Goal: Find specific page/section: Find specific page/section

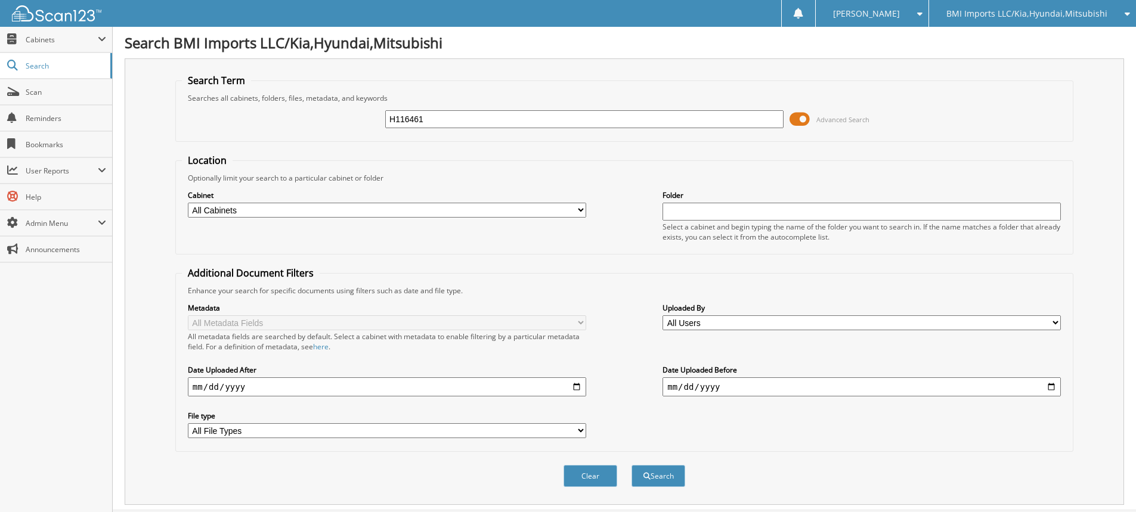
type input "H116461"
click at [632, 465] on button "Search" at bounding box center [659, 476] width 54 height 22
drag, startPoint x: 459, startPoint y: 117, endPoint x: 0, endPoint y: 24, distance: 467.9
click at [0, 41] on body "[PERSON_NAME] Settings Logout BMI Imports LLC/Kia,Hyundai,Mitsubishi OBG Import…" at bounding box center [568, 432] width 1136 height 864
type input "H175906"
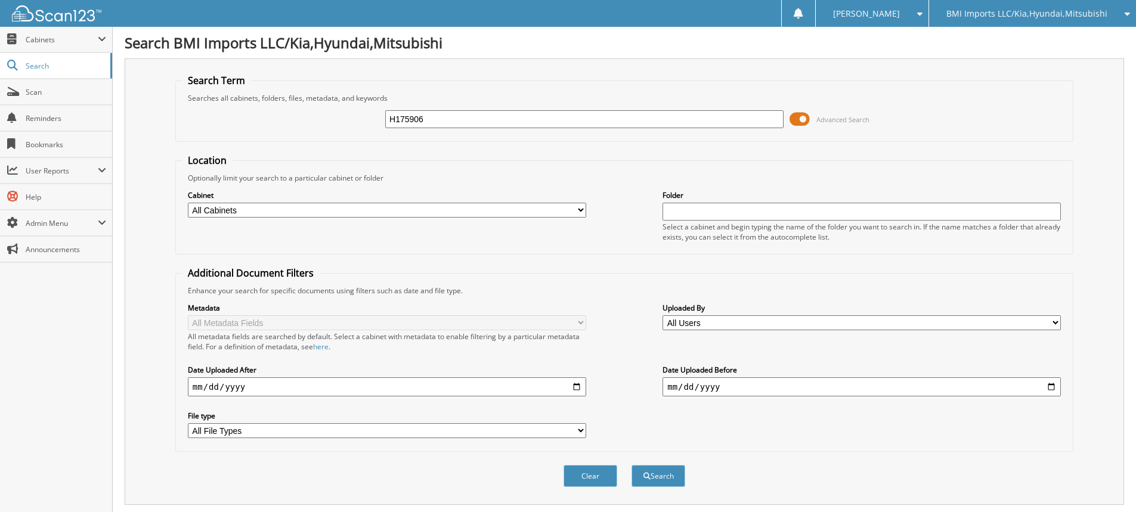
click at [632, 465] on button "Search" at bounding box center [659, 476] width 54 height 22
drag, startPoint x: 487, startPoint y: 120, endPoint x: 0, endPoint y: 48, distance: 492.0
click at [0, 57] on body "[PERSON_NAME] Settings Logout BMI Imports LLC/Kia,Hyundai,Mitsubishi OBG Import…" at bounding box center [568, 391] width 1136 height 782
type input "H026117"
click at [632, 465] on button "Search" at bounding box center [659, 476] width 54 height 22
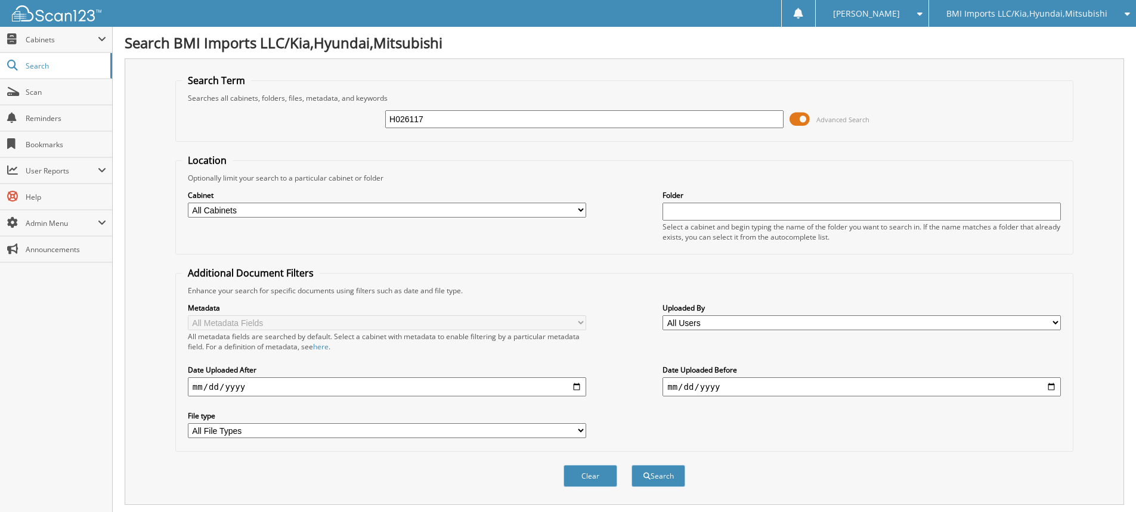
drag, startPoint x: 460, startPoint y: 121, endPoint x: 0, endPoint y: 1, distance: 475.2
click at [0, 14] on body "[PERSON_NAME] Settings Logout BMI Imports LLC/Kia,Hyundai,Mitsubishi OBG Import…" at bounding box center [568, 366] width 1136 height 732
type input "H023584"
click at [632, 465] on button "Search" at bounding box center [659, 476] width 54 height 22
drag, startPoint x: 459, startPoint y: 125, endPoint x: 0, endPoint y: -5, distance: 476.7
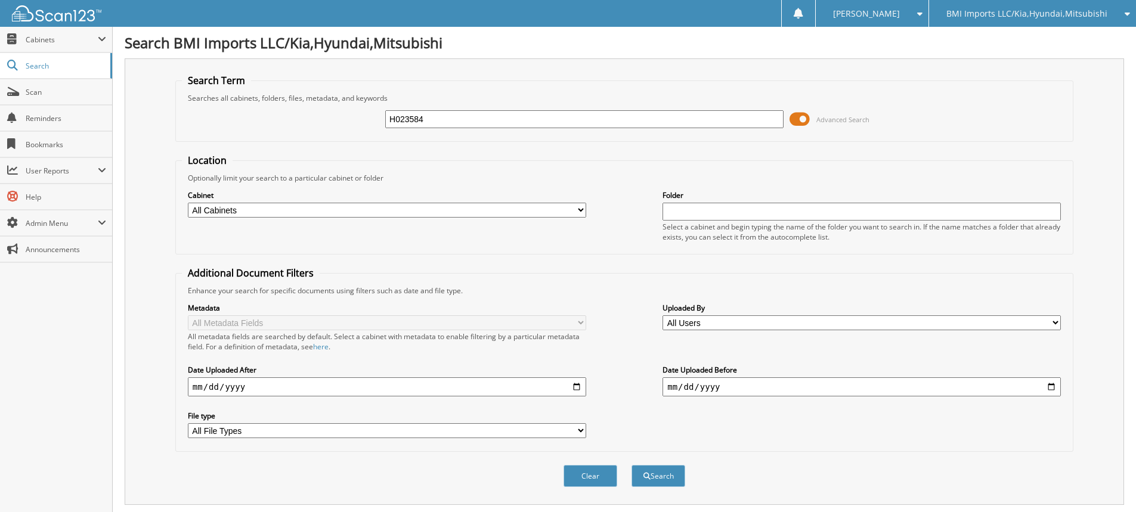
click at [0, 0] on html "[PERSON_NAME] Settings Logout BMI Imports LLC/Kia,Hyundai,Mitsubishi OBG Import…" at bounding box center [568, 366] width 1136 height 732
type input "H649825"
click at [632, 465] on button "Search" at bounding box center [659, 476] width 54 height 22
drag, startPoint x: 472, startPoint y: 122, endPoint x: 0, endPoint y: -4, distance: 488.3
click at [0, 0] on html "[PERSON_NAME] Settings Logout BMI Imports LLC/Kia,Hyundai,Mitsubishi OBG Import…" at bounding box center [568, 432] width 1136 height 864
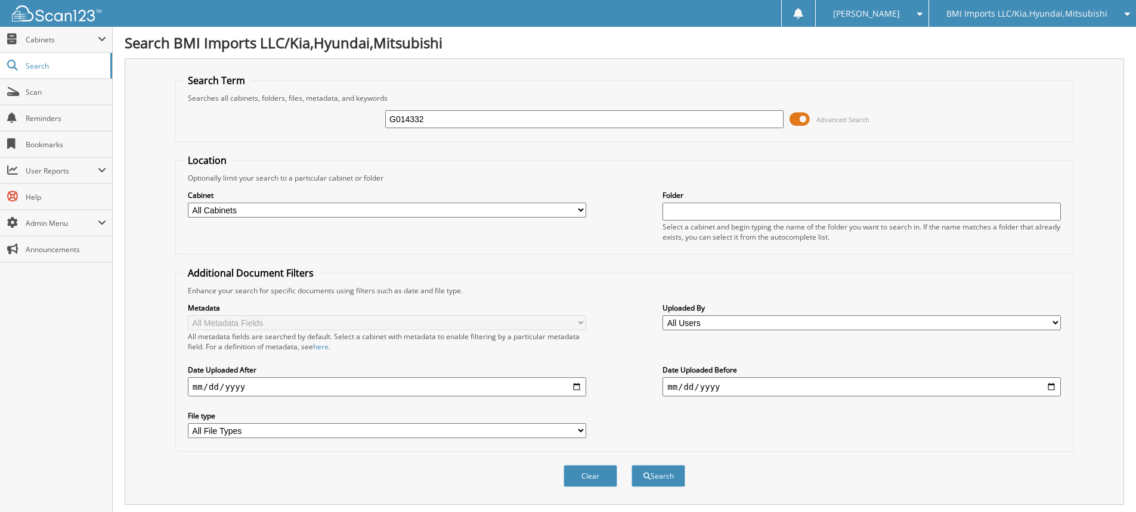
type input "G014332"
click at [632, 465] on button "Search" at bounding box center [659, 476] width 54 height 22
drag, startPoint x: 548, startPoint y: 122, endPoint x: 0, endPoint y: -11, distance: 564.0
click at [0, 0] on html "[PERSON_NAME] Settings Logout BMI Imports LLC/Kia,Hyundai,Mitsubishi OBG Import…" at bounding box center [568, 432] width 1136 height 864
type input "H723444"
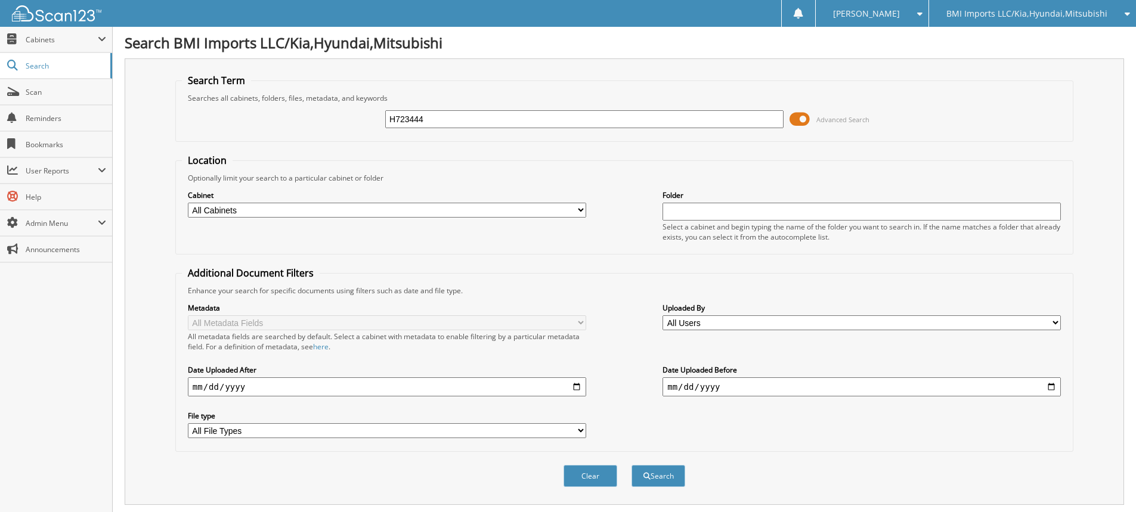
click at [632, 465] on button "Search" at bounding box center [659, 476] width 54 height 22
drag, startPoint x: 455, startPoint y: 126, endPoint x: 0, endPoint y: 25, distance: 466.2
click at [0, 35] on body "[PERSON_NAME] Settings Logout BMI Imports LLC/Kia,Hyundai,Mitsubishi OBG Import…" at bounding box center [568, 432] width 1136 height 864
type input "H001933"
click at [632, 465] on button "Search" at bounding box center [659, 476] width 54 height 22
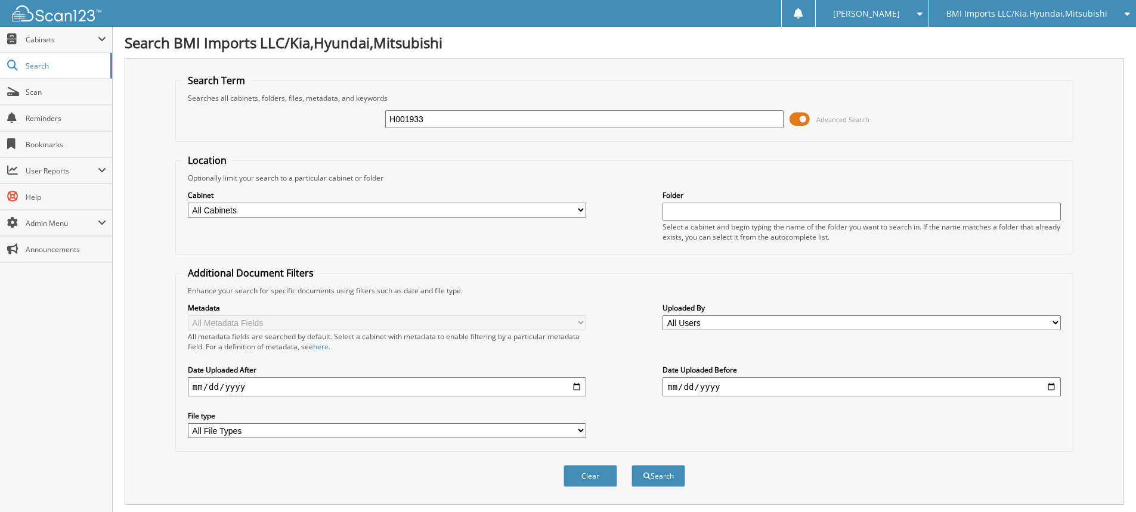
drag, startPoint x: 452, startPoint y: 117, endPoint x: 0, endPoint y: -72, distance: 490.0
click at [0, 0] on html "[PERSON_NAME] Settings Logout BMI Imports LLC/Kia,Hyundai,Mitsubishi OBG Import…" at bounding box center [568, 366] width 1136 height 732
type input "H009781"
click at [632, 465] on button "Search" at bounding box center [659, 476] width 54 height 22
drag, startPoint x: 570, startPoint y: 120, endPoint x: 5, endPoint y: 55, distance: 567.9
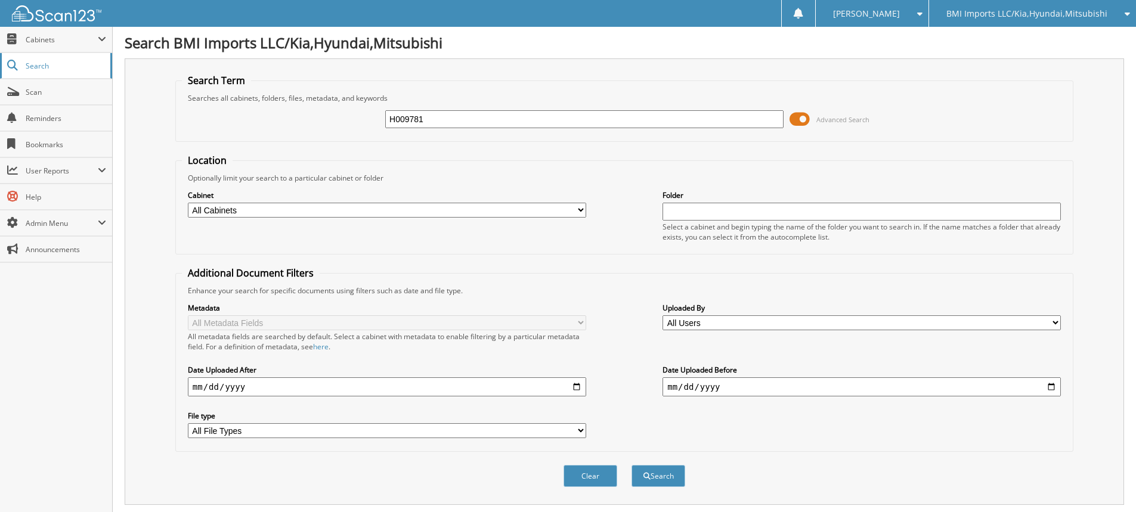
click at [17, 56] on body "[PERSON_NAME] Settings Logout BMI Imports LLC/Kia,Hyundai,Mitsubishi OBG Import…" at bounding box center [568, 391] width 1136 height 782
type input "G014591"
click at [632, 465] on button "Search" at bounding box center [659, 476] width 54 height 22
drag, startPoint x: 469, startPoint y: 120, endPoint x: 0, endPoint y: 79, distance: 470.6
click at [0, 72] on body "[PERSON_NAME] Settings Logout BMI Imports LLC/Kia,Hyundai,Mitsubishi OBG Import…" at bounding box center [568, 391] width 1136 height 782
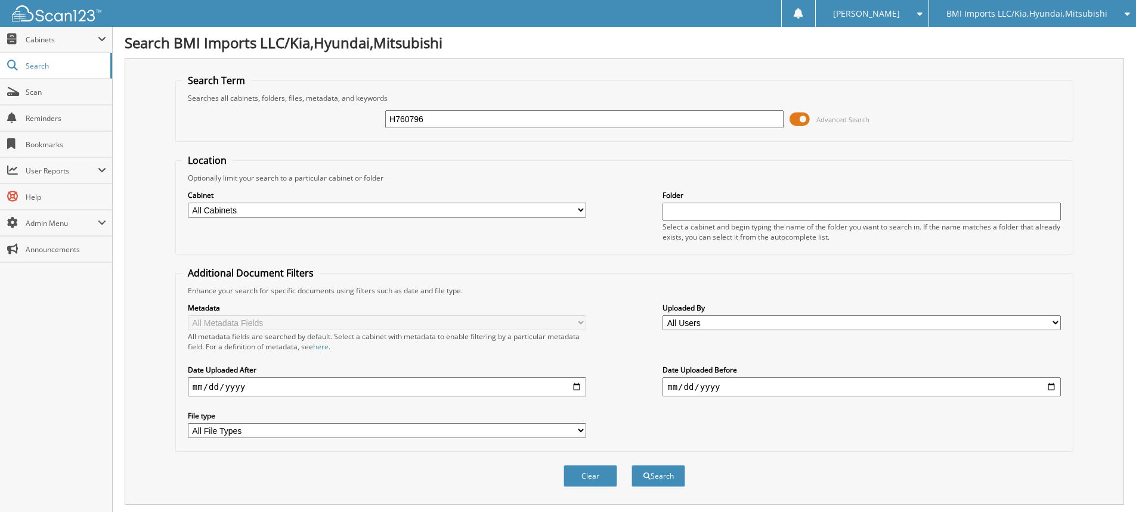
type input "H760796"
click at [632, 465] on button "Search" at bounding box center [659, 476] width 54 height 22
drag, startPoint x: 447, startPoint y: 120, endPoint x: 78, endPoint y: 81, distance: 370.7
click at [83, 81] on body "[PERSON_NAME] Settings Logout BMI Imports LLC/Kia,Hyundai,Mitsubishi OBG Import…" at bounding box center [568, 366] width 1136 height 732
type input "H394396"
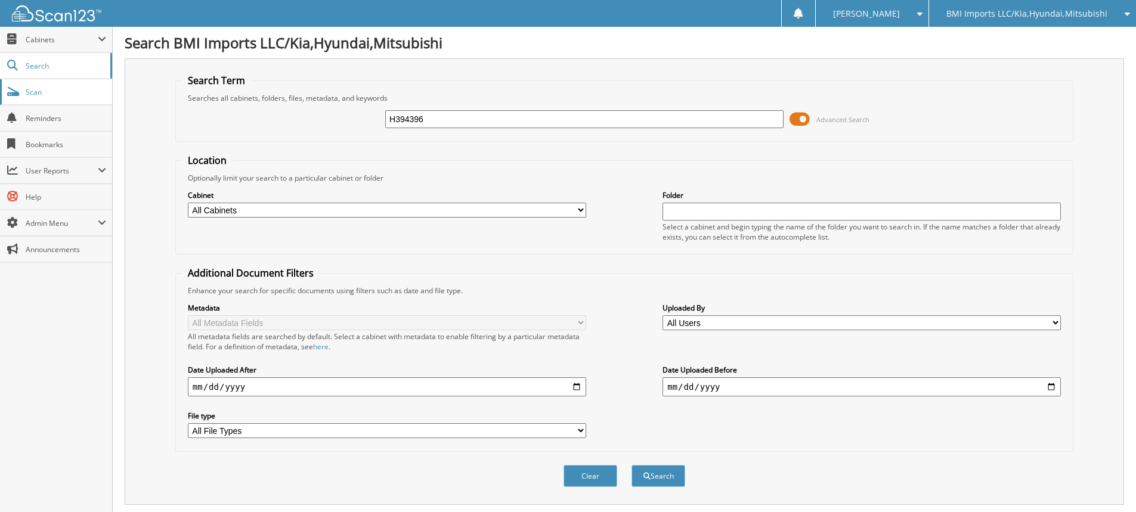
click at [632, 465] on button "Search" at bounding box center [659, 476] width 54 height 22
drag, startPoint x: 493, startPoint y: 116, endPoint x: 0, endPoint y: 83, distance: 493.7
click at [0, 82] on body "[PERSON_NAME] Settings Logout BMI Imports LLC/Kia,Hyundai,Mitsubishi OBG Import…" at bounding box center [568, 391] width 1136 height 782
type input "H130263"
click at [632, 465] on button "Search" at bounding box center [659, 476] width 54 height 22
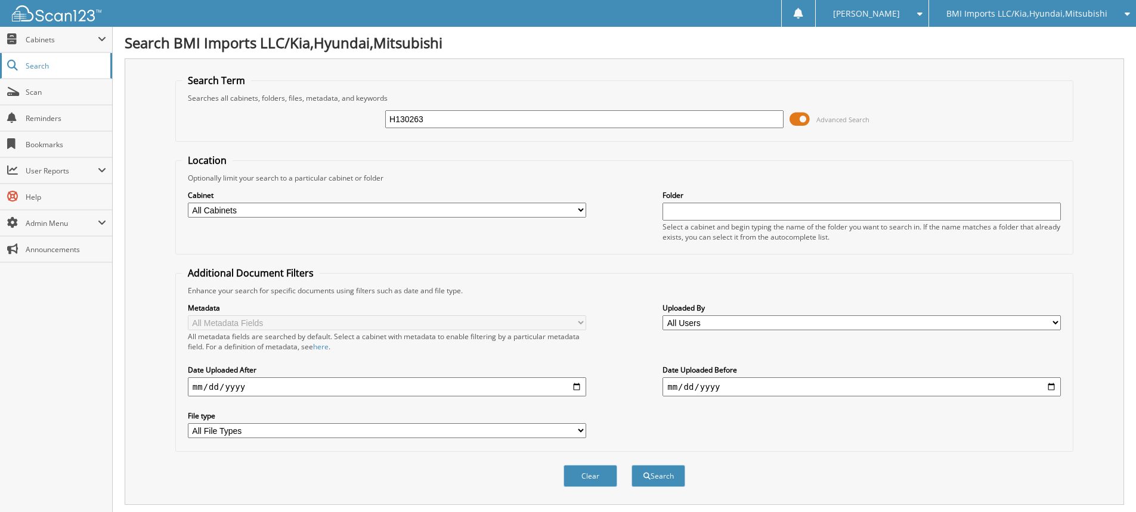
drag, startPoint x: 469, startPoint y: 123, endPoint x: 0, endPoint y: 55, distance: 474.3
click at [0, 57] on body "[PERSON_NAME] Settings Logout BMI Imports LLC/Kia,Hyundai,Mitsubishi OBG Import…" at bounding box center [568, 366] width 1136 height 732
type input "H005847"
click at [632, 465] on button "Search" at bounding box center [659, 476] width 54 height 22
drag, startPoint x: 506, startPoint y: 113, endPoint x: 0, endPoint y: 73, distance: 507.3
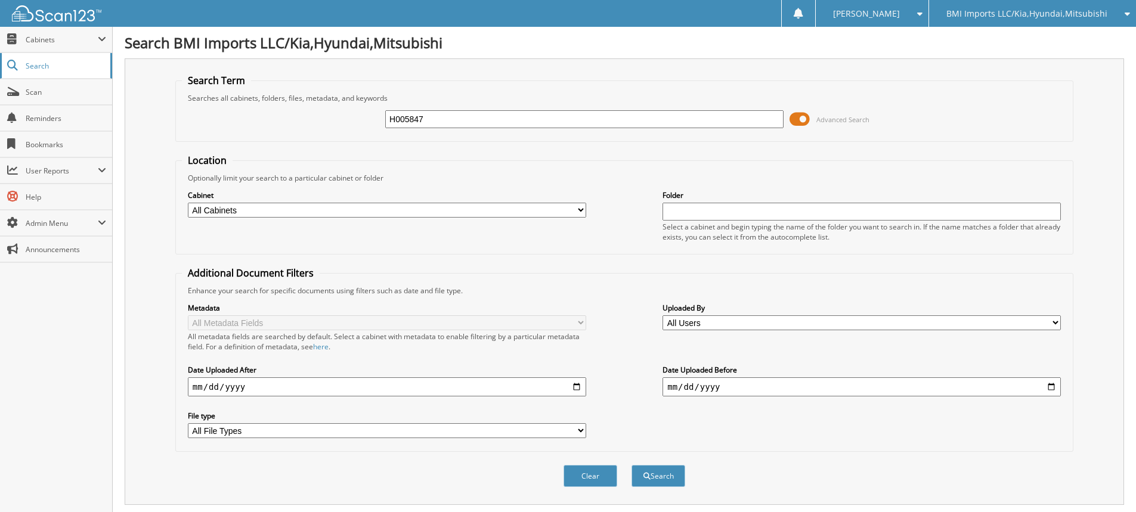
click at [0, 72] on body "[PERSON_NAME] Settings Logout BMI Imports LLC/Kia,Hyundai,Mitsubishi OBG Import…" at bounding box center [568, 391] width 1136 height 782
type input "H375282"
click at [632, 465] on button "Search" at bounding box center [659, 476] width 54 height 22
drag, startPoint x: 488, startPoint y: 124, endPoint x: 0, endPoint y: 52, distance: 493.1
click at [0, 54] on body "[PERSON_NAME] Settings Logout BMI Imports LLC/Kia,Hyundai,Mitsubishi OBG Import…" at bounding box center [568, 366] width 1136 height 732
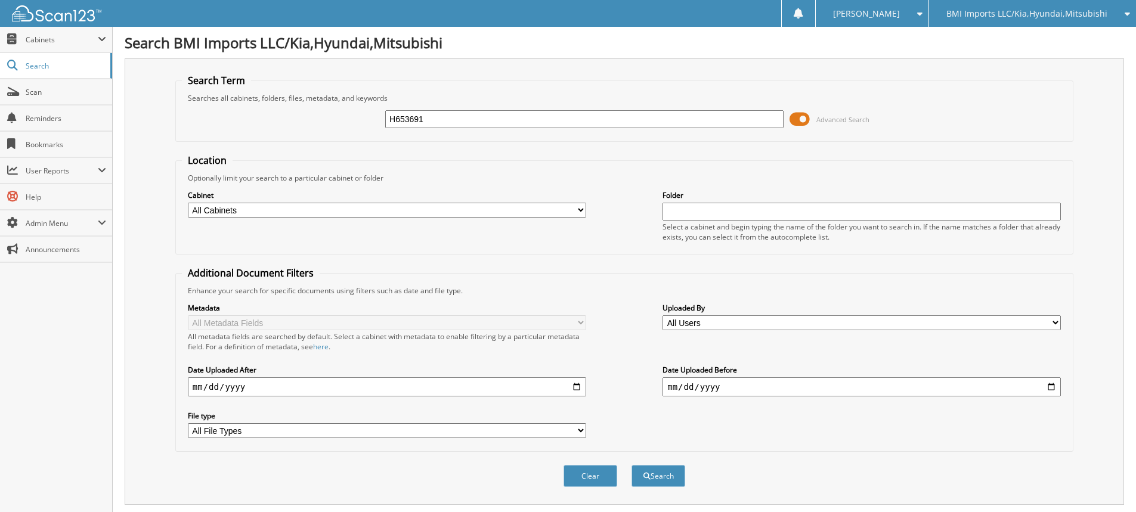
type input "H653691"
click at [632, 465] on button "Search" at bounding box center [659, 476] width 54 height 22
drag, startPoint x: 504, startPoint y: 123, endPoint x: 0, endPoint y: 34, distance: 511.9
click at [0, 7] on body "[PERSON_NAME] Settings Logout BMI Imports LLC/Kia,Hyundai,Mitsubishi OBG Import…" at bounding box center [568, 432] width 1136 height 864
type input "H120659"
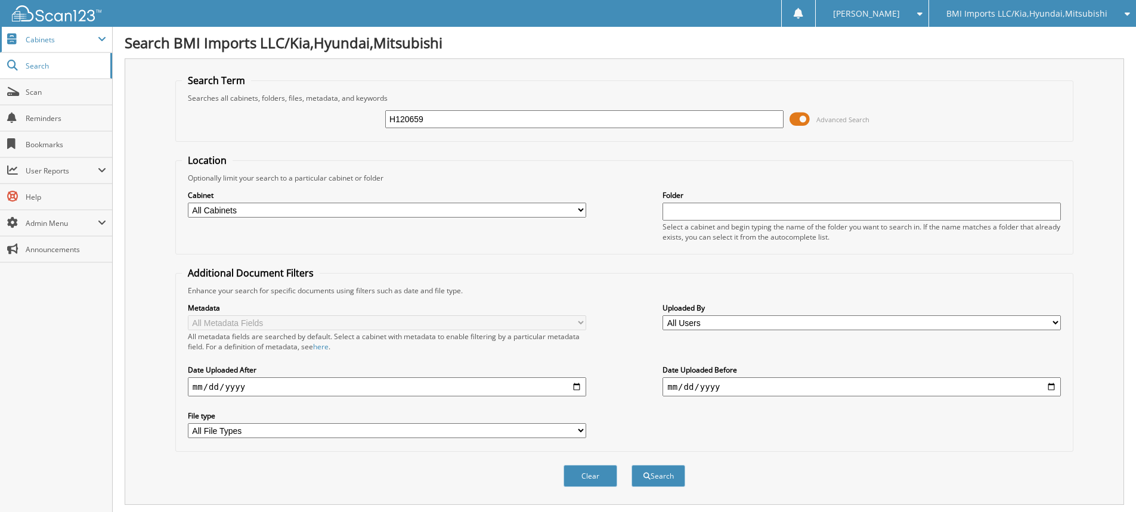
click at [632, 465] on button "Search" at bounding box center [659, 476] width 54 height 22
drag, startPoint x: 567, startPoint y: 119, endPoint x: 10, endPoint y: 102, distance: 557.9
click at [10, 102] on body "[PERSON_NAME] Settings Logout BMI Imports LLC/Kia,Hyundai,Mitsubishi OBG Import…" at bounding box center [568, 366] width 1136 height 732
type input "H645430"
click at [632, 465] on button "Search" at bounding box center [659, 476] width 54 height 22
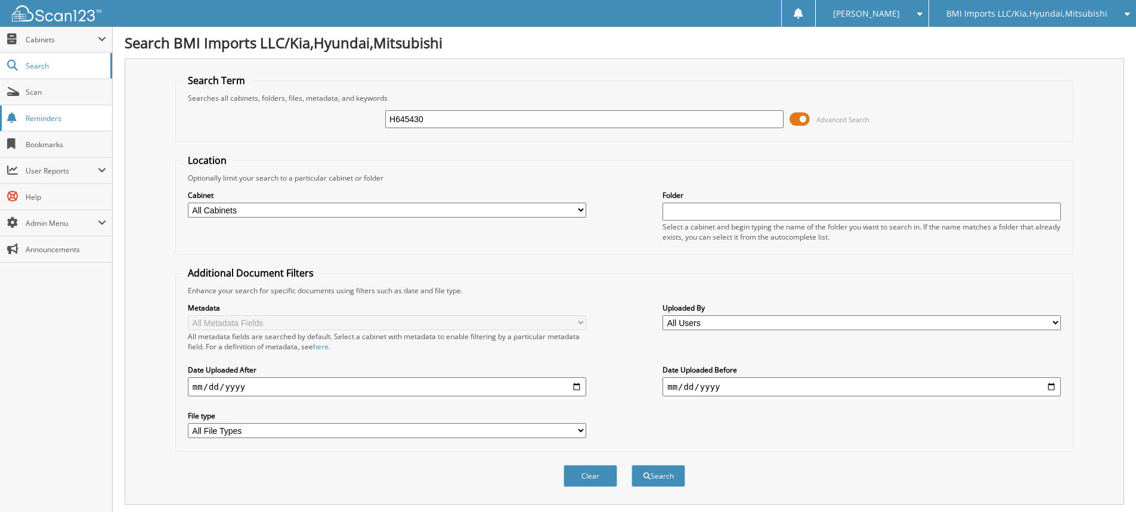
drag, startPoint x: 478, startPoint y: 117, endPoint x: 0, endPoint y: 107, distance: 477.8
click at [0, 102] on body "[PERSON_NAME] Settings Logout BMI Imports LLC/Kia,Hyundai,Mitsubishi OBG Import…" at bounding box center [568, 432] width 1136 height 864
type input "H724708"
click at [632, 465] on button "Search" at bounding box center [659, 476] width 54 height 22
drag, startPoint x: 512, startPoint y: 123, endPoint x: 46, endPoint y: 98, distance: 466.5
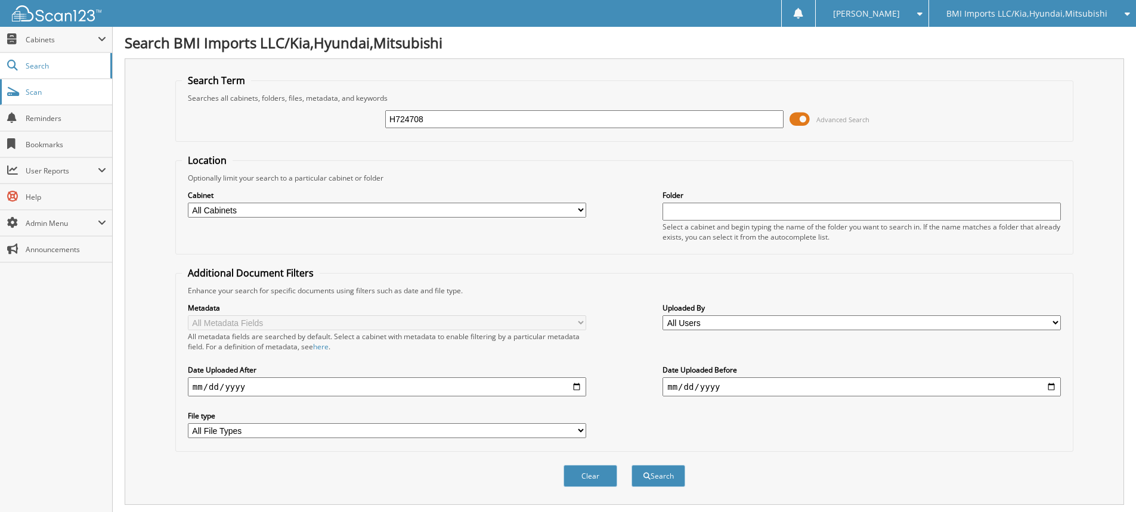
click at [61, 97] on body "[PERSON_NAME] Settings Logout BMI Imports LLC/Kia,Hyundai,Mitsubishi OBG Import…" at bounding box center [568, 442] width 1136 height 884
type input "H723622"
click at [632, 465] on button "Search" at bounding box center [659, 476] width 54 height 22
drag, startPoint x: 469, startPoint y: 117, endPoint x: 17, endPoint y: 56, distance: 455.6
click at [17, 56] on body "[PERSON_NAME] Settings Logout BMI Imports LLC/Kia,Hyundai,Mitsubishi OBG Import…" at bounding box center [568, 432] width 1136 height 864
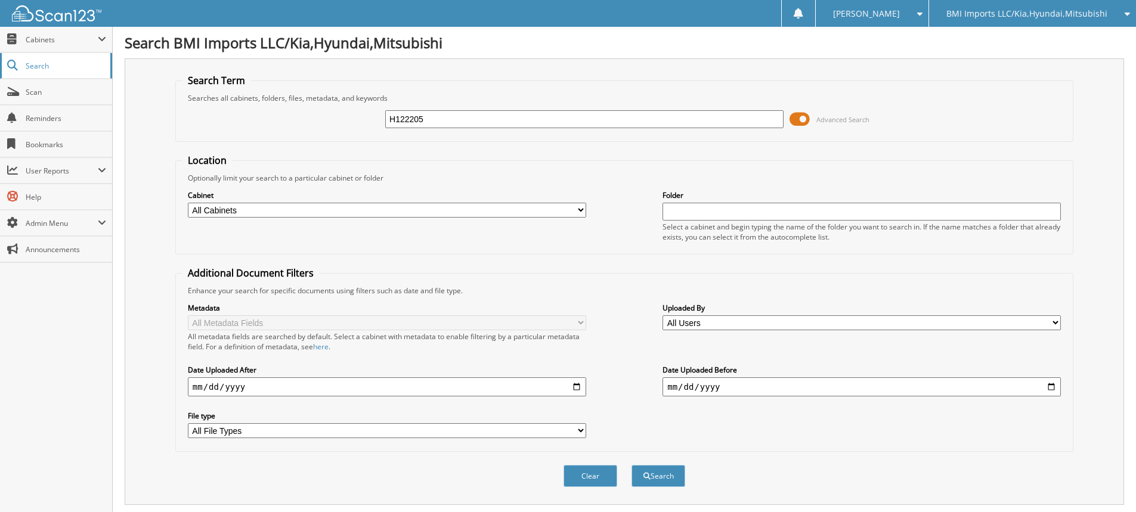
type input "H122205"
click at [632, 465] on button "Search" at bounding box center [659, 476] width 54 height 22
drag, startPoint x: 475, startPoint y: 122, endPoint x: 0, endPoint y: 70, distance: 478.1
click at [0, 64] on body "[PERSON_NAME] Settings Logout BMI Imports LLC/Kia,Hyundai,Mitsubishi OBG Import…" at bounding box center [568, 366] width 1136 height 732
type input "H753295"
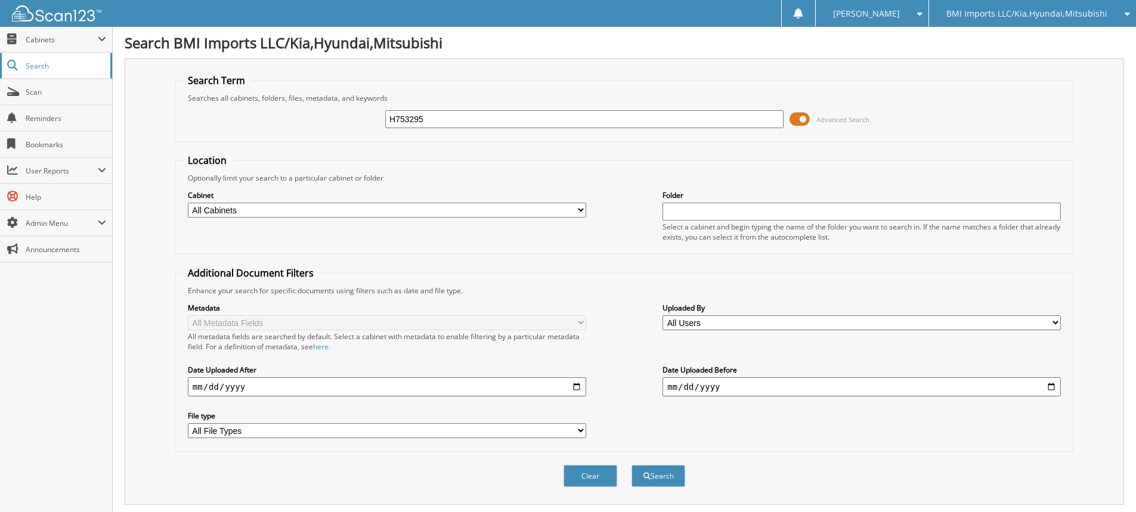
click at [632, 465] on button "Search" at bounding box center [659, 476] width 54 height 22
drag, startPoint x: 440, startPoint y: 124, endPoint x: 197, endPoint y: 115, distance: 242.9
click at [197, 115] on div "H753295 Advanced Search" at bounding box center [624, 119] width 885 height 32
type input "H725942"
click at [632, 465] on button "Search" at bounding box center [659, 476] width 54 height 22
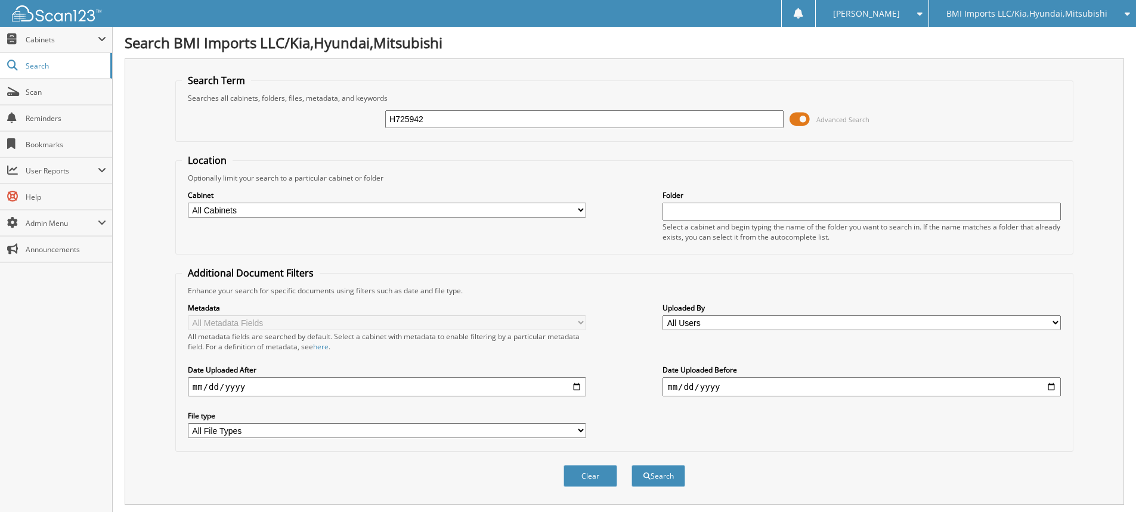
drag, startPoint x: 459, startPoint y: 113, endPoint x: 456, endPoint y: 120, distance: 7.5
click at [457, 115] on input "H725942" at bounding box center [584, 119] width 398 height 18
drag, startPoint x: 456, startPoint y: 120, endPoint x: 0, endPoint y: 63, distance: 459.8
click at [0, 58] on body "[PERSON_NAME] Settings Logout BMI Imports LLC/Kia,Hyundai,Mitsubishi OBG Import…" at bounding box center [568, 432] width 1136 height 864
type input "G014989"
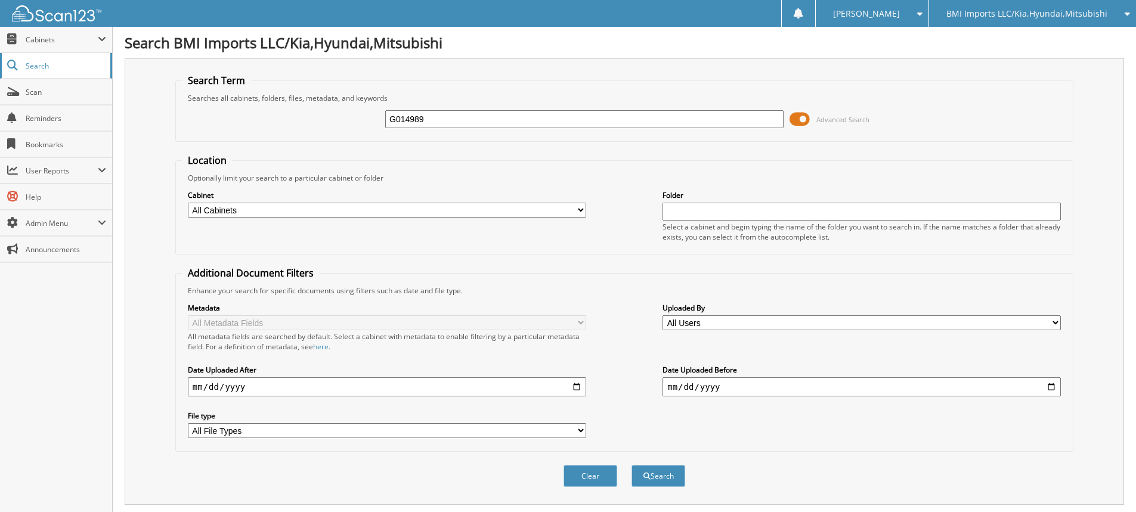
click at [632, 465] on button "Search" at bounding box center [659, 476] width 54 height 22
drag, startPoint x: 140, startPoint y: 74, endPoint x: 0, endPoint y: 26, distance: 147.7
click at [0, 34] on body "[PERSON_NAME] Settings Logout BMI Imports LLC/Kia,Hyundai,Mitsubishi OBG Import…" at bounding box center [568, 391] width 1136 height 782
type input "H385754"
click at [632, 465] on button "Search" at bounding box center [659, 476] width 54 height 22
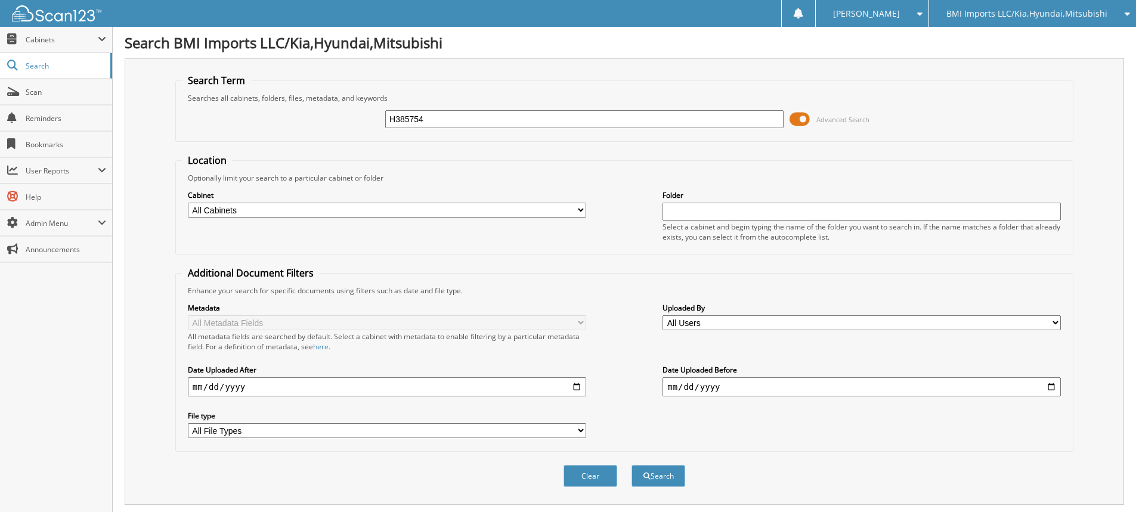
drag, startPoint x: 454, startPoint y: 126, endPoint x: 137, endPoint y: 78, distance: 320.9
click at [140, 78] on div "Search Term Searches all cabinets, folders, files, metadata, and keywords H3857…" at bounding box center [625, 281] width 1000 height 447
type input "H359695"
click at [632, 465] on button "Search" at bounding box center [659, 476] width 54 height 22
drag, startPoint x: 493, startPoint y: 123, endPoint x: 0, endPoint y: 35, distance: 500.5
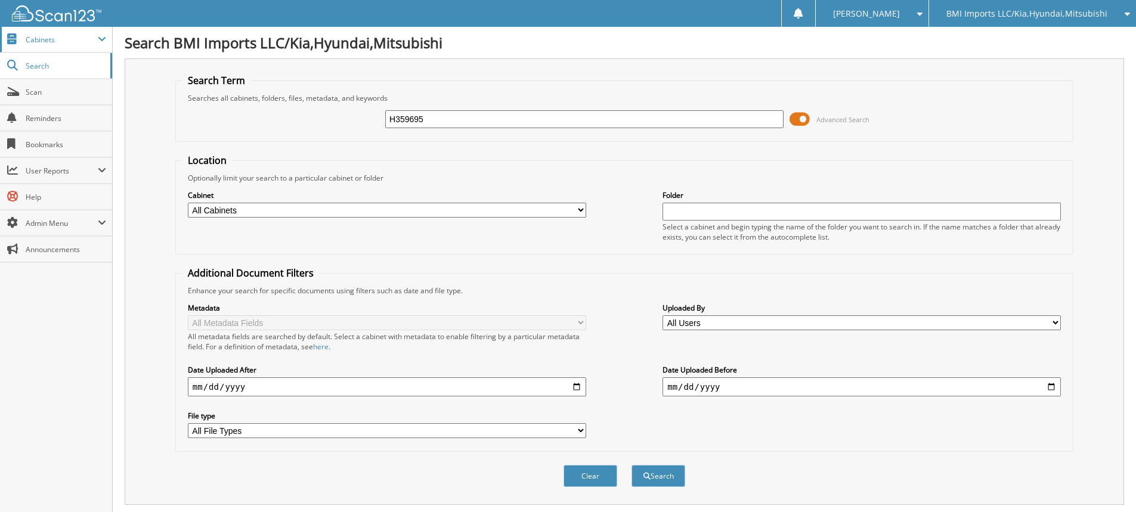
click at [0, 36] on body "Stacia M. Settings Logout BMI Imports LLC/Kia,Hyundai,Mitsubishi OBG Imports LL…" at bounding box center [568, 391] width 1136 height 782
type input "H730528"
click at [632, 465] on button "Search" at bounding box center [659, 476] width 54 height 22
drag, startPoint x: 416, startPoint y: 122, endPoint x: 0, endPoint y: 177, distance: 419.4
click at [6, 168] on body "[PERSON_NAME] Settings Logout BMI Imports LLC/Kia,Hyundai,Mitsubishi OBG Import…" at bounding box center [568, 432] width 1136 height 864
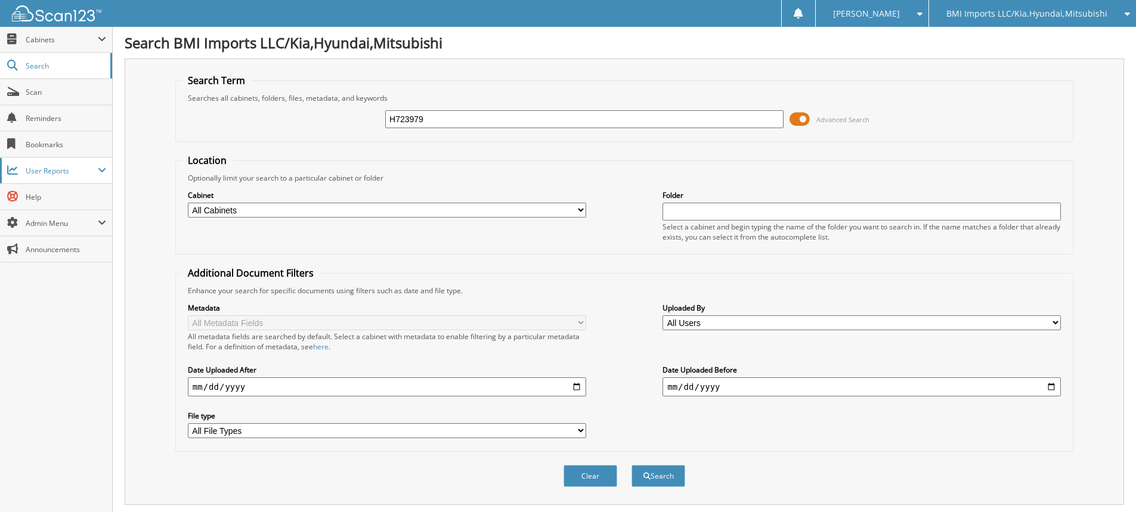
type input "H723979"
click at [632, 465] on button "Search" at bounding box center [659, 476] width 54 height 22
drag, startPoint x: 456, startPoint y: 116, endPoint x: 118, endPoint y: 112, distance: 337.6
click at [125, 110] on div "Search Term Searches all cabinets, folders, files, metadata, and keywords H7239…" at bounding box center [625, 281] width 1000 height 447
type input "H121588"
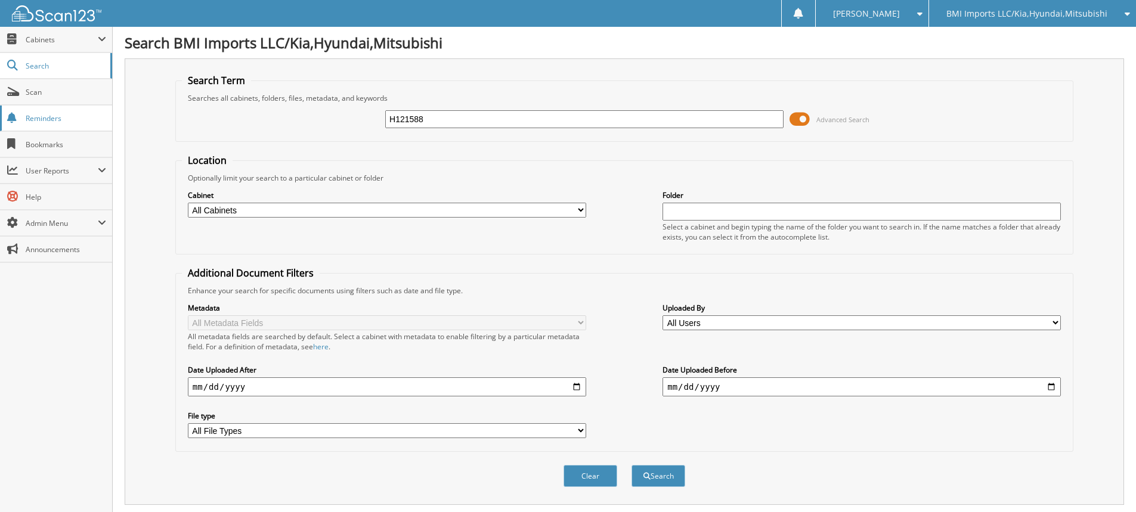
click at [632, 465] on button "Search" at bounding box center [659, 476] width 54 height 22
drag, startPoint x: 472, startPoint y: 120, endPoint x: 0, endPoint y: 100, distance: 472.8
click at [0, 97] on body "[PERSON_NAME] Settings Logout BMI Imports LLC/Kia,Hyundai,Mitsubishi OBG Import…" at bounding box center [568, 366] width 1136 height 732
type input "H106826"
click at [632, 465] on button "Search" at bounding box center [659, 476] width 54 height 22
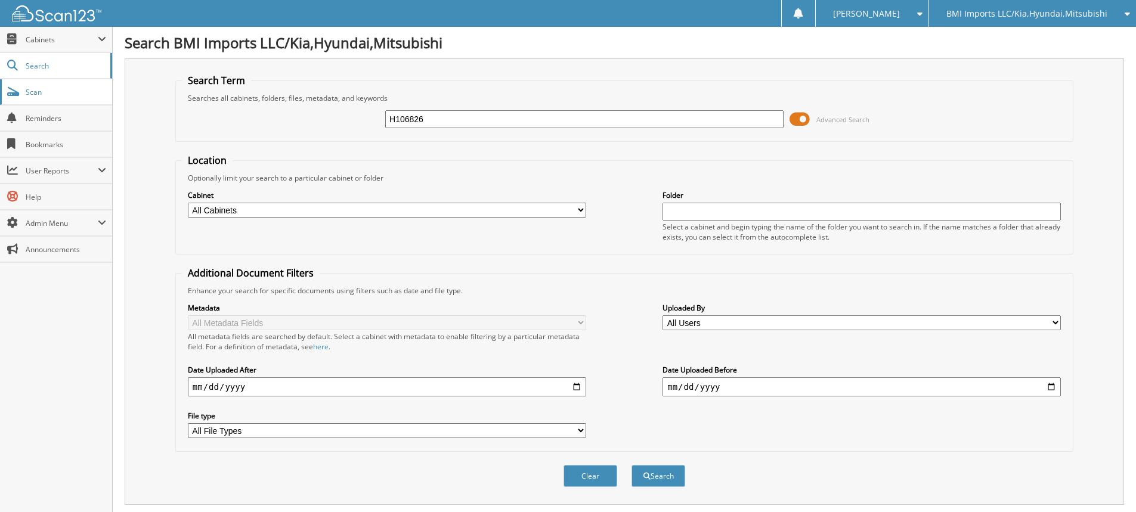
drag, startPoint x: 447, startPoint y: 122, endPoint x: 0, endPoint y: 86, distance: 448.7
click at [0, 77] on body "[PERSON_NAME] Settings Logout BMI Imports LLC/Kia,Hyundai,Mitsubishi OBG Import…" at bounding box center [568, 432] width 1136 height 864
type input "G196527"
click at [632, 465] on button "Search" at bounding box center [659, 476] width 54 height 22
drag, startPoint x: 449, startPoint y: 120, endPoint x: 0, endPoint y: 7, distance: 463.3
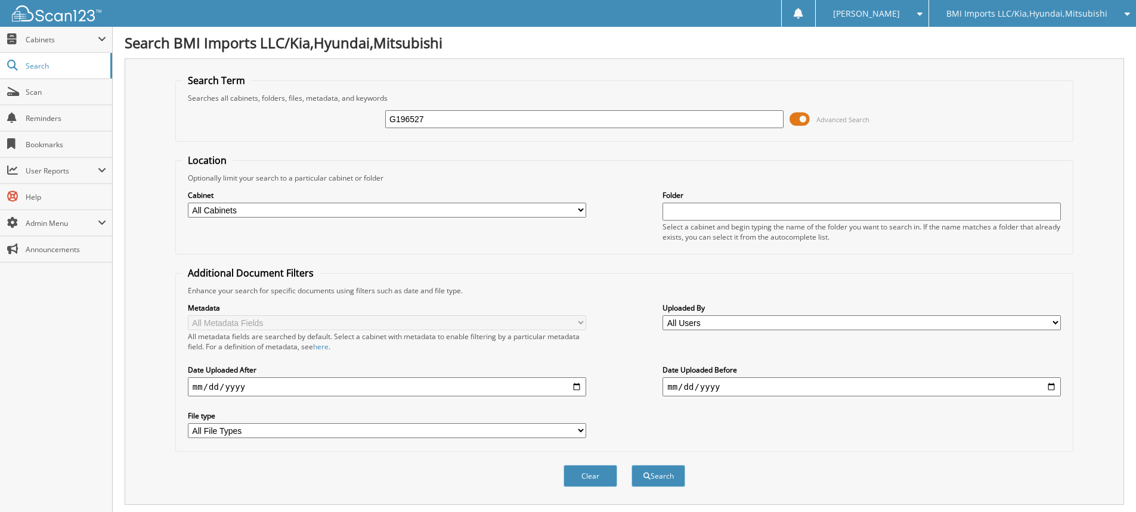
click at [0, 4] on body "[PERSON_NAME] Settings Logout BMI Imports LLC/Kia,Hyundai,Mitsubishi OBG Import…" at bounding box center [568, 391] width 1136 height 782
type input "H017173"
click at [632, 465] on button "Search" at bounding box center [659, 476] width 54 height 22
drag, startPoint x: 465, startPoint y: 118, endPoint x: 0, endPoint y: 50, distance: 470.1
click at [0, 52] on body "[PERSON_NAME] Settings Logout BMI Imports LLC/Kia,Hyundai,Mitsubishi OBG Import…" at bounding box center [568, 366] width 1136 height 732
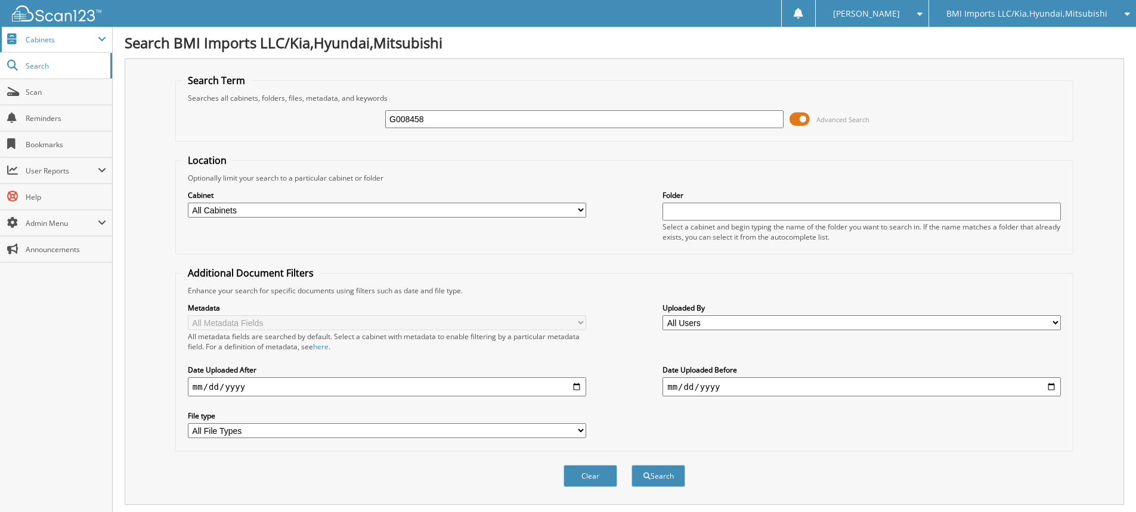
type input "G008458"
click at [632, 465] on button "Search" at bounding box center [659, 476] width 54 height 22
drag, startPoint x: 451, startPoint y: 117, endPoint x: 0, endPoint y: -31, distance: 474.5
click at [0, 0] on html "[PERSON_NAME] Settings Logout BMI Imports LLC/Kia,Hyundai,Mitsubishi OBG Import…" at bounding box center [568, 442] width 1136 height 884
type input "H373790"
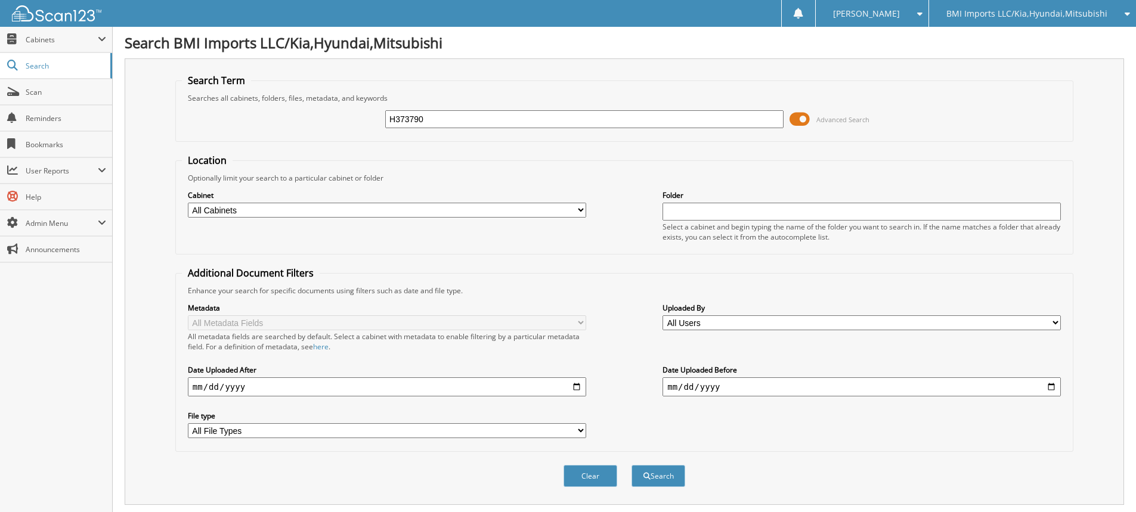
click at [632, 465] on button "Search" at bounding box center [659, 476] width 54 height 22
drag, startPoint x: 447, startPoint y: 124, endPoint x: 0, endPoint y: 62, distance: 451.0
click at [35, 79] on body "[PERSON_NAME] Settings Logout BMI Imports LLC/Kia,Hyundai,Mitsubishi OBG Import…" at bounding box center [568, 366] width 1136 height 732
type input "H724719"
click at [632, 465] on button "Search" at bounding box center [659, 476] width 54 height 22
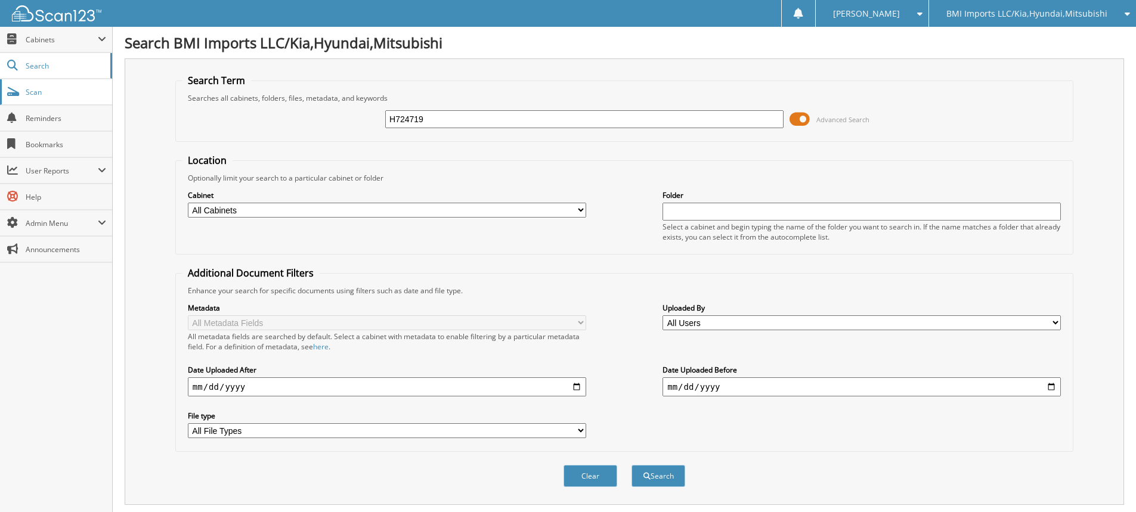
drag, startPoint x: 440, startPoint y: 120, endPoint x: 0, endPoint y: 81, distance: 441.9
click at [0, 86] on body "[PERSON_NAME] Settings Logout BMI Imports LLC/Kia,Hyundai,Mitsubishi OBG Import…" at bounding box center [568, 432] width 1136 height 864
type input "H301034"
click at [632, 465] on button "Search" at bounding box center [659, 476] width 54 height 22
drag, startPoint x: 447, startPoint y: 122, endPoint x: 0, endPoint y: 72, distance: 450.2
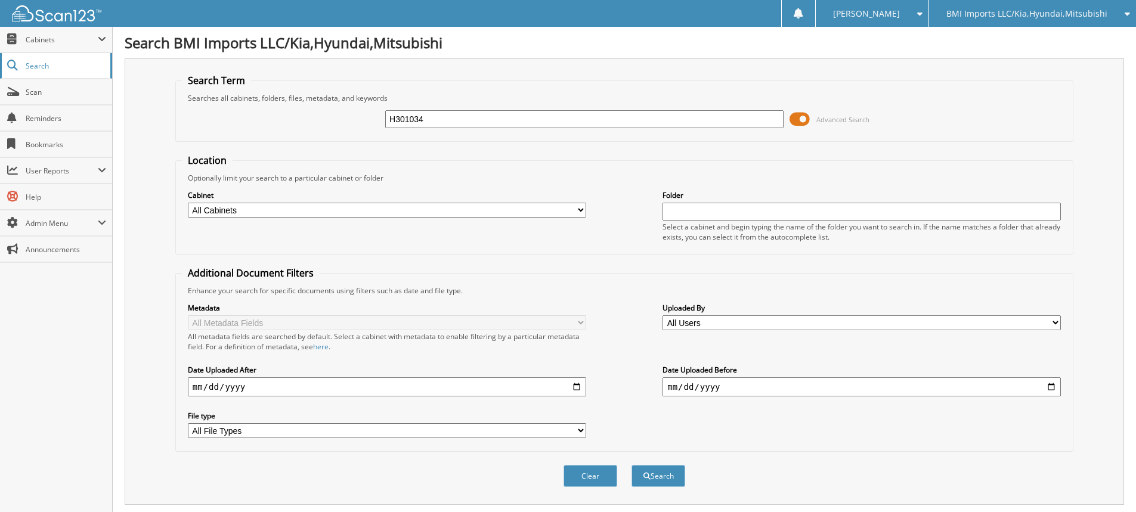
click at [0, 72] on body "[PERSON_NAME] Settings Logout BMI Imports LLC/Kia,Hyundai,Mitsubishi OBG Import…" at bounding box center [568, 432] width 1136 height 864
type input "H364726"
click at [632, 465] on button "Search" at bounding box center [659, 476] width 54 height 22
drag, startPoint x: 460, startPoint y: 120, endPoint x: 0, endPoint y: 64, distance: 463.2
click at [0, 57] on body "[PERSON_NAME] Settings Logout BMI Imports LLC/Kia,Hyundai,Mitsubishi OBG Import…" at bounding box center [568, 442] width 1136 height 884
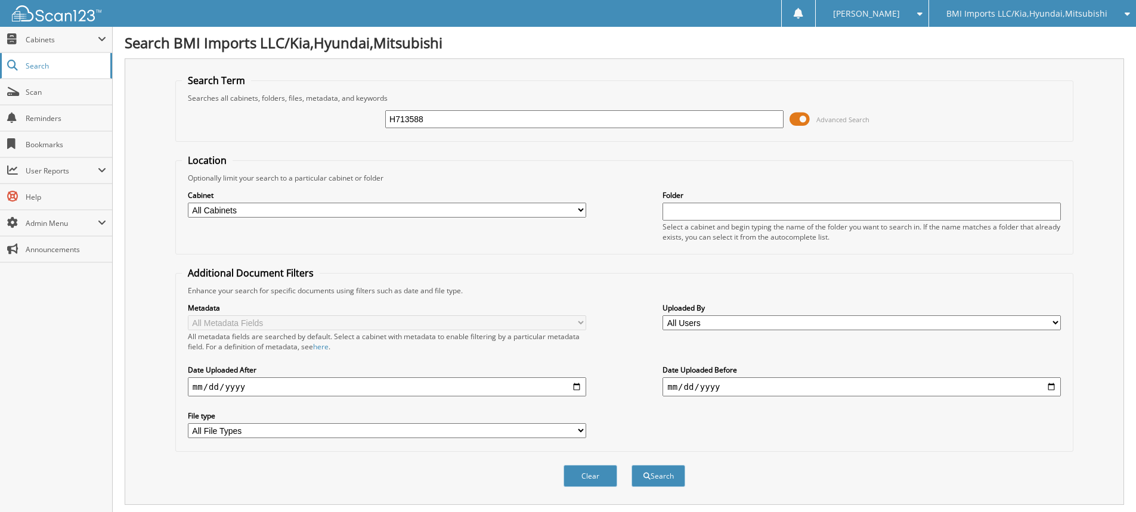
type input "H713588"
click at [632, 465] on button "Search" at bounding box center [659, 476] width 54 height 22
drag, startPoint x: 439, startPoint y: 119, endPoint x: 0, endPoint y: 50, distance: 444.5
click at [0, 56] on body "[PERSON_NAME] Settings Logout BMI Imports LLC/Kia,Hyundai,Mitsubishi OBG Import…" at bounding box center [568, 432] width 1136 height 864
type input "G187726"
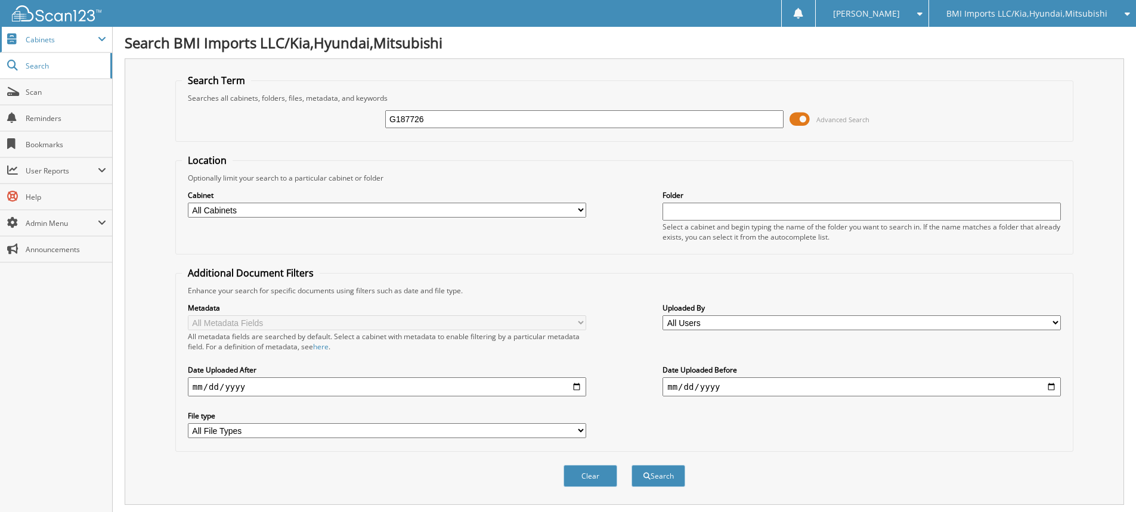
click at [632, 465] on button "Search" at bounding box center [659, 476] width 54 height 22
drag, startPoint x: 477, startPoint y: 121, endPoint x: 0, endPoint y: 73, distance: 478.9
click at [0, 73] on body "[PERSON_NAME] Settings Logout BMI Imports LLC/Kia,Hyundai,Mitsubishi OBG Import…" at bounding box center [568, 471] width 1136 height 942
type input "H105480"
click at [632, 465] on button "Search" at bounding box center [659, 476] width 54 height 22
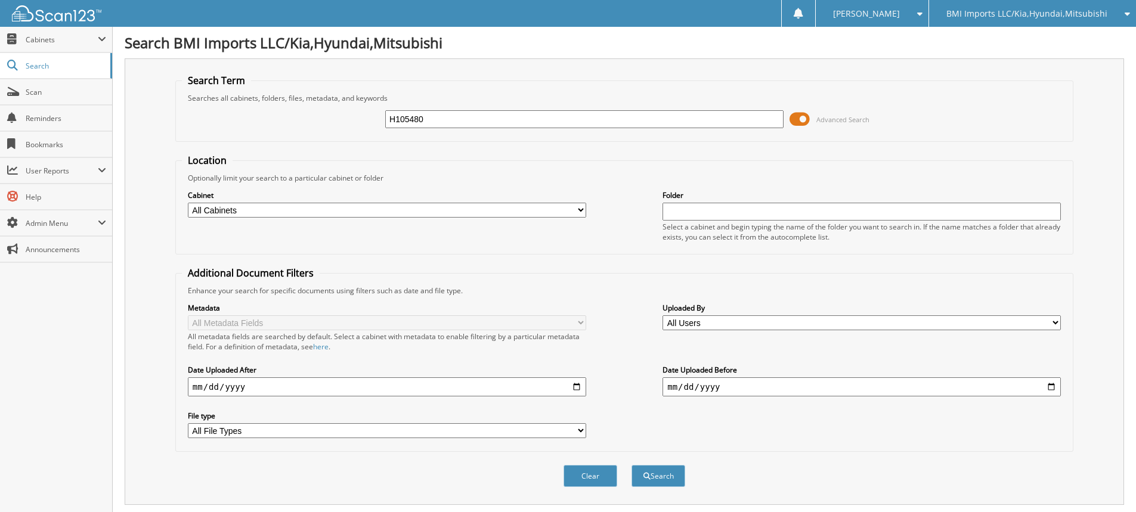
drag, startPoint x: 484, startPoint y: 125, endPoint x: 137, endPoint y: 117, distance: 346.6
click at [137, 109] on div "Search Term Searches all cabinets, folders, files, metadata, and keywords H1054…" at bounding box center [625, 281] width 1000 height 447
type input "G012116"
click at [632, 465] on button "Search" at bounding box center [659, 476] width 54 height 22
drag, startPoint x: 519, startPoint y: 127, endPoint x: 0, endPoint y: 75, distance: 521.5
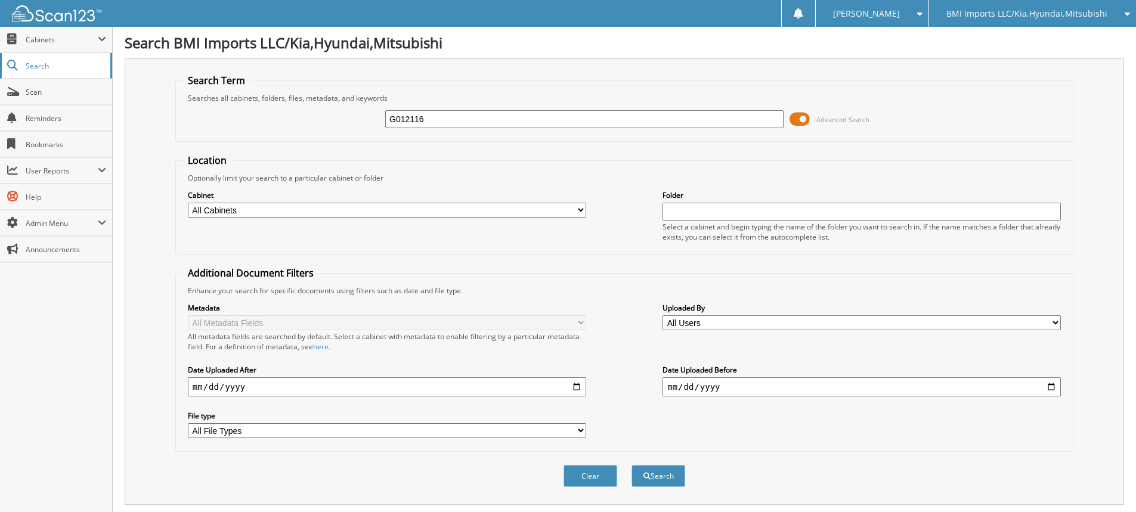
click at [0, 74] on body "[PERSON_NAME] Settings Logout BMI Imports LLC/Kia,Hyundai,Mitsubishi OBG Import…" at bounding box center [568, 432] width 1136 height 864
type input "H696817"
click at [632, 465] on button "Search" at bounding box center [659, 476] width 54 height 22
drag, startPoint x: 518, startPoint y: 117, endPoint x: 0, endPoint y: 80, distance: 519.1
click at [0, 80] on body "[PERSON_NAME] Settings Logout BMI Imports LLC/Kia,Hyundai,Mitsubishi OBG Import…" at bounding box center [568, 432] width 1136 height 864
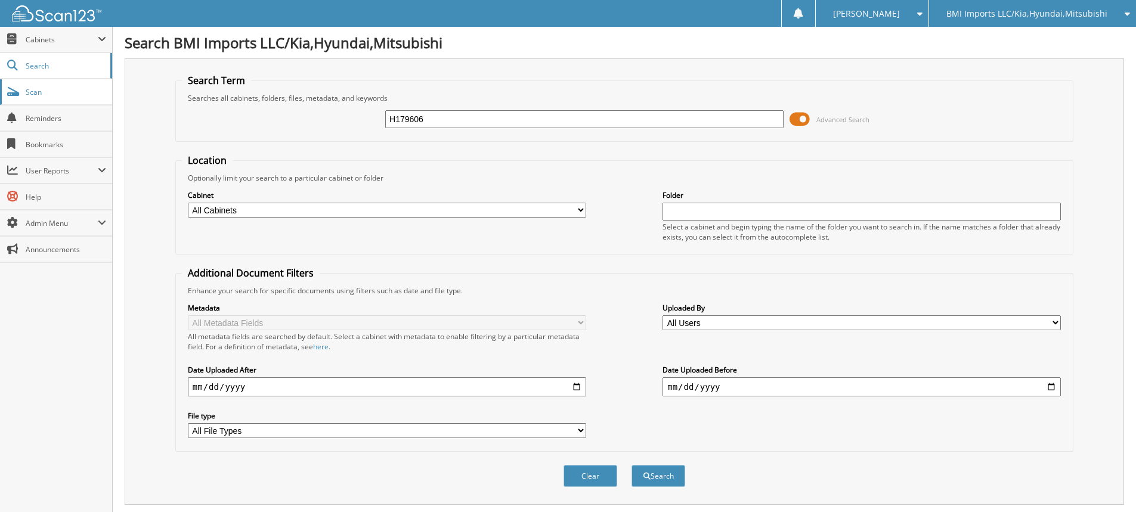
type input "H179606"
click at [632, 465] on button "Search" at bounding box center [659, 476] width 54 height 22
drag, startPoint x: 519, startPoint y: 124, endPoint x: 0, endPoint y: 107, distance: 519.2
click at [0, 107] on body "[PERSON_NAME] Settings Logout BMI Imports LLC/Kia,Hyundai,Mitsubishi OBG Import…" at bounding box center [568, 432] width 1136 height 864
type input "0H722501"
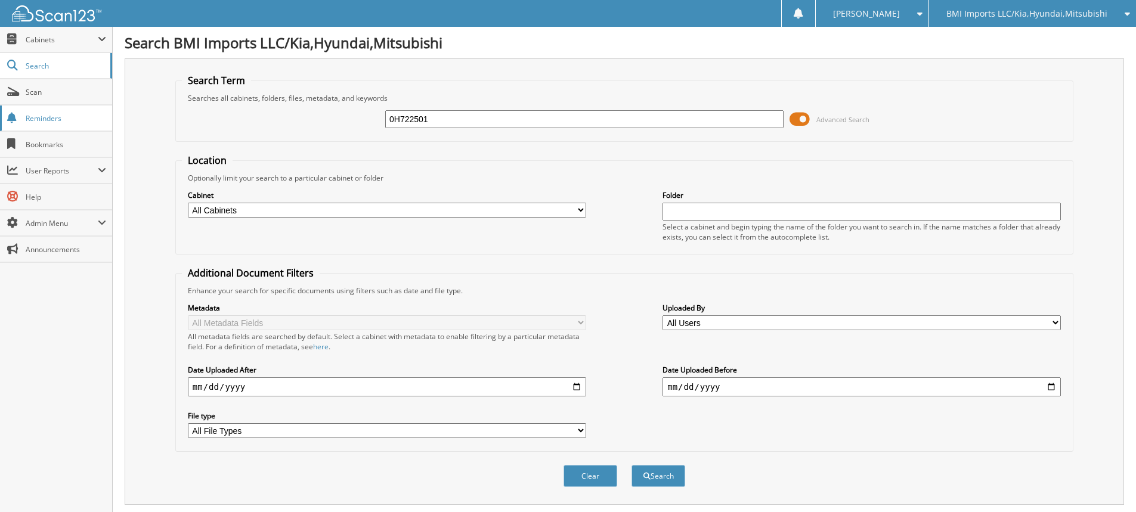
click at [632, 465] on button "Search" at bounding box center [659, 476] width 54 height 22
drag, startPoint x: 487, startPoint y: 122, endPoint x: 0, endPoint y: 54, distance: 492.1
click at [0, 61] on body "[PERSON_NAME] Settings Logout BMI Imports LLC/Kia,Hyundai,Mitsubishi OBG Import…" at bounding box center [568, 432] width 1136 height 864
type input "H696866"
click at [632, 465] on button "Search" at bounding box center [659, 476] width 54 height 22
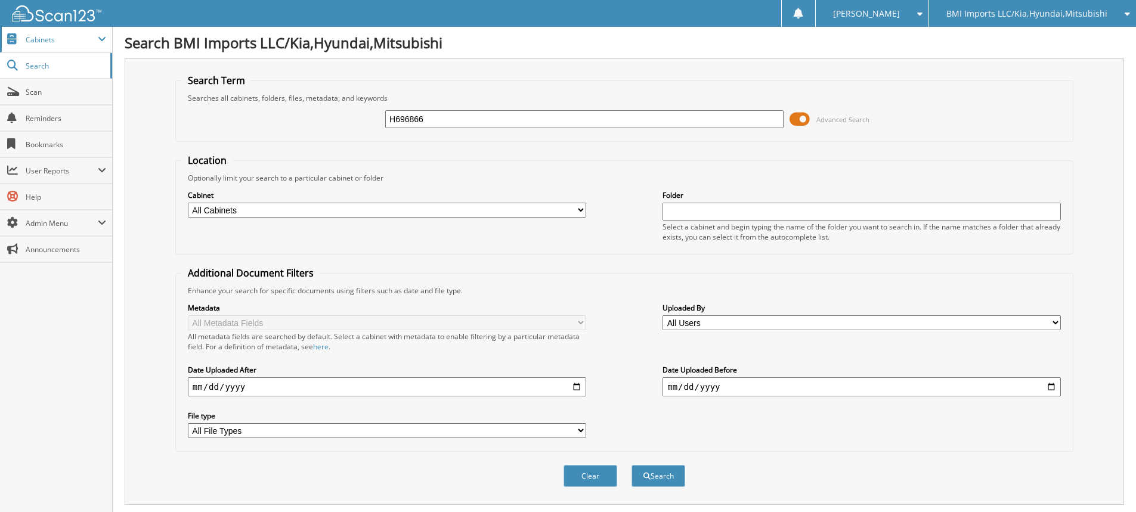
drag, startPoint x: 108, startPoint y: 67, endPoint x: 0, endPoint y: 47, distance: 109.8
click at [0, 44] on body "[PERSON_NAME] Settings Logout BMI Imports LLC/Kia,Hyundai,Mitsubishi OBG Import…" at bounding box center [568, 432] width 1136 height 864
type input "H102164"
click at [632, 465] on button "Search" at bounding box center [659, 476] width 54 height 22
drag, startPoint x: 446, startPoint y: 124, endPoint x: 0, endPoint y: 71, distance: 449.3
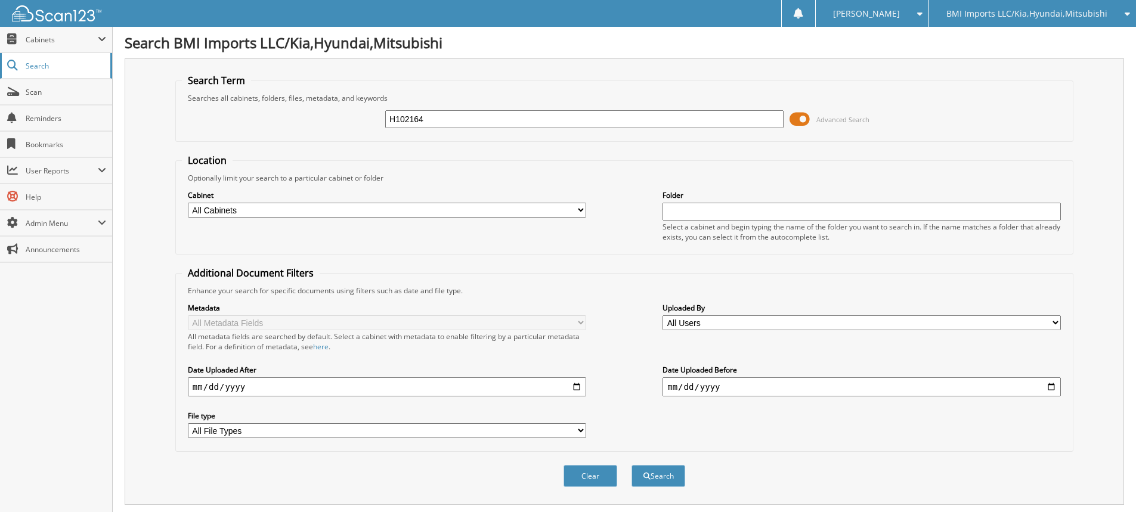
click at [0, 74] on body "[PERSON_NAME] Settings Logout BMI Imports LLC/Kia,Hyundai,Mitsubishi OBG Import…" at bounding box center [568, 432] width 1136 height 864
type input "H657706"
click at [632, 465] on button "Search" at bounding box center [659, 476] width 54 height 22
drag, startPoint x: 475, startPoint y: 119, endPoint x: 0, endPoint y: 2, distance: 489.5
click at [0, 0] on html "[PERSON_NAME] Settings Logout BMI Imports LLC/Kia,Hyundai,Mitsubishi OBG Import…" at bounding box center [568, 432] width 1136 height 864
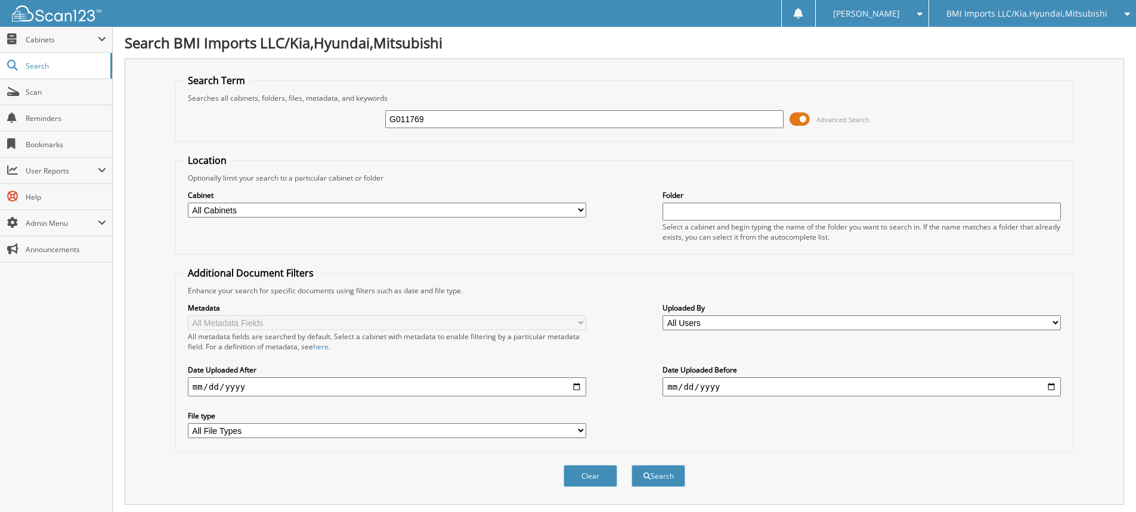
type input "G011769"
click at [632, 465] on button "Search" at bounding box center [659, 476] width 54 height 22
drag, startPoint x: 466, startPoint y: 123, endPoint x: 0, endPoint y: 14, distance: 479.1
click at [0, 18] on body "[PERSON_NAME] Settings Logout BMI Imports LLC/Kia,Hyundai,Mitsubishi OBG Import…" at bounding box center [568, 432] width 1136 height 864
type input "H646670"
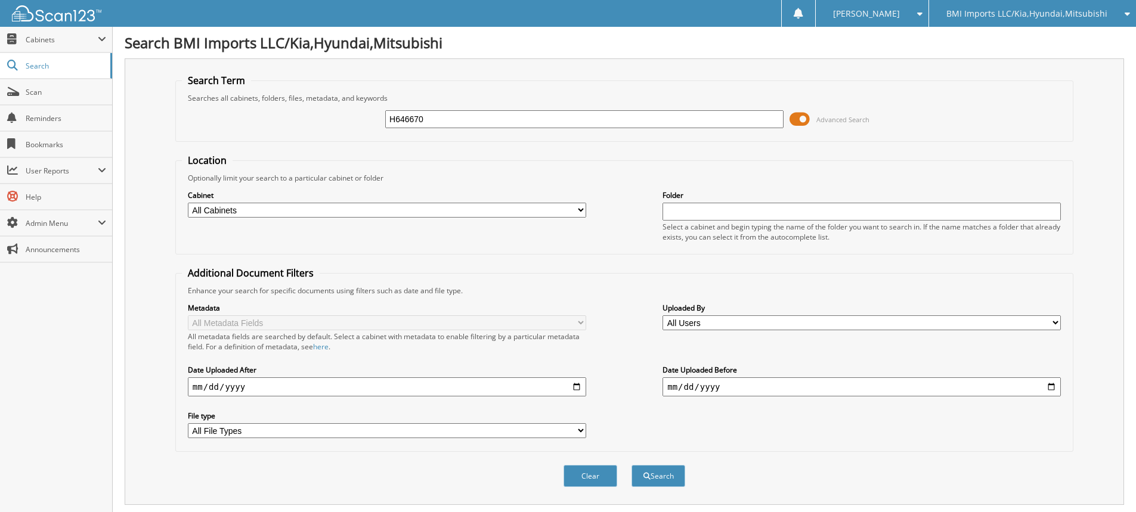
click at [632, 465] on button "Search" at bounding box center [659, 476] width 54 height 22
drag, startPoint x: 452, startPoint y: 122, endPoint x: 0, endPoint y: 70, distance: 455.1
click at [0, 70] on body "[PERSON_NAME] Settings Logout BMI Imports LLC/Kia,Hyundai,Mitsubishi OBG Import…" at bounding box center [568, 442] width 1136 height 884
type input "H103331"
click at [632, 465] on button "Search" at bounding box center [659, 476] width 54 height 22
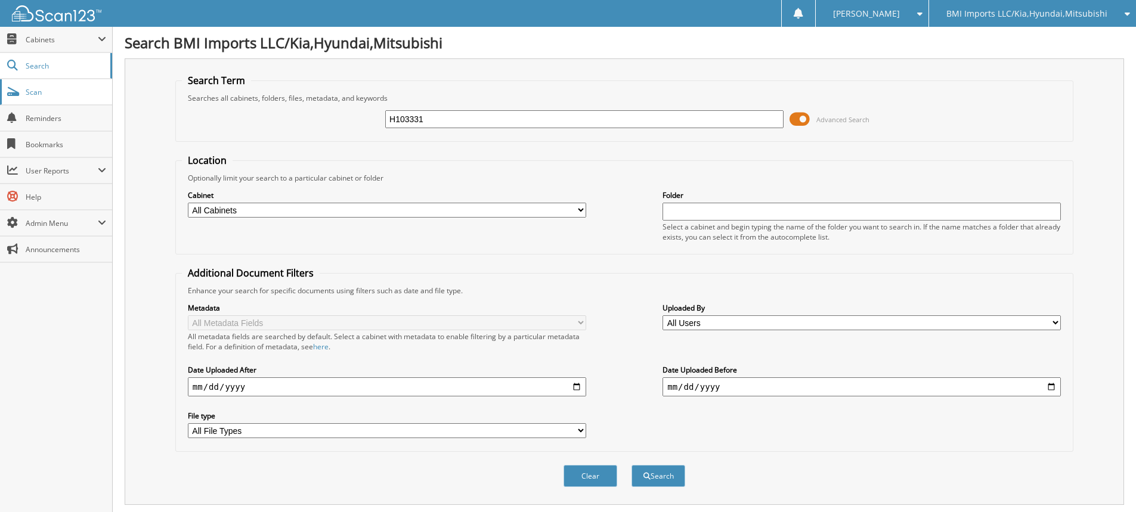
drag, startPoint x: 477, startPoint y: 117, endPoint x: 83, endPoint y: 103, distance: 394.5
click at [97, 101] on body "[PERSON_NAME] Settings Logout BMI Imports LLC/Kia,Hyundai,Mitsubishi OBG Import…" at bounding box center [568, 471] width 1136 height 942
type input "H645843"
click at [632, 465] on button "Search" at bounding box center [659, 476] width 54 height 22
drag, startPoint x: 405, startPoint y: 111, endPoint x: 43, endPoint y: 112, distance: 362.0
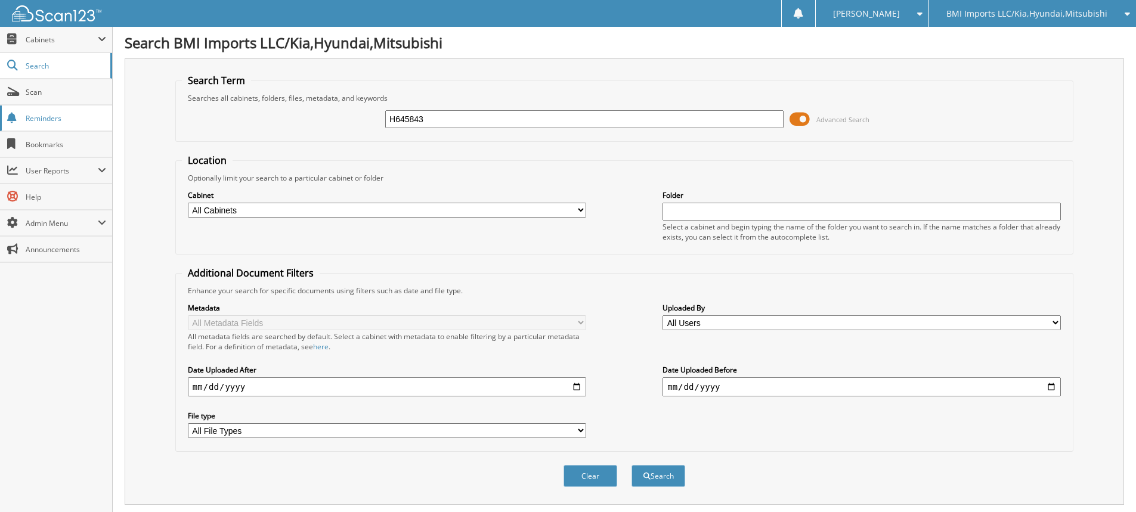
click at [87, 94] on body "[PERSON_NAME] Settings Logout BMI Imports LLC/Kia,Hyundai,Mitsubishi OBG Import…" at bounding box center [568, 432] width 1136 height 864
type input "G138518"
click at [632, 465] on button "Search" at bounding box center [659, 476] width 54 height 22
drag, startPoint x: 477, startPoint y: 124, endPoint x: 0, endPoint y: 96, distance: 478.0
click at [0, 94] on body "[PERSON_NAME] Settings Logout BMI Imports LLC/Kia,Hyundai,Mitsubishi OBG Import…" at bounding box center [568, 432] width 1136 height 864
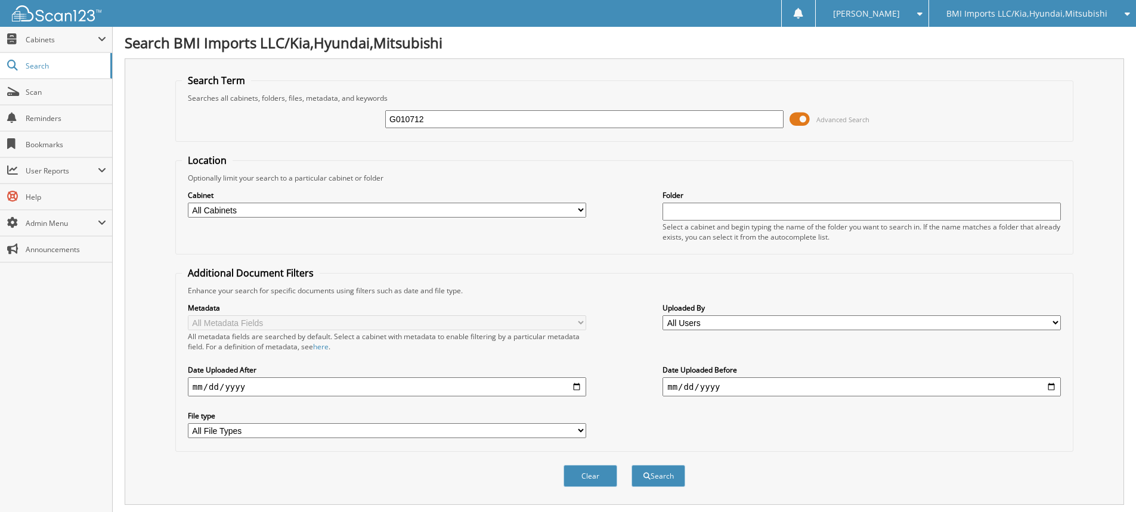
type input "G010712"
click at [632, 465] on button "Search" at bounding box center [659, 476] width 54 height 22
drag, startPoint x: 444, startPoint y: 123, endPoint x: 0, endPoint y: 87, distance: 445.2
click at [0, 70] on body "[PERSON_NAME] Settings Logout BMI Imports LLC/Kia,Hyundai,Mitsubishi OBG Import…" at bounding box center [568, 442] width 1136 height 884
type input "H007267"
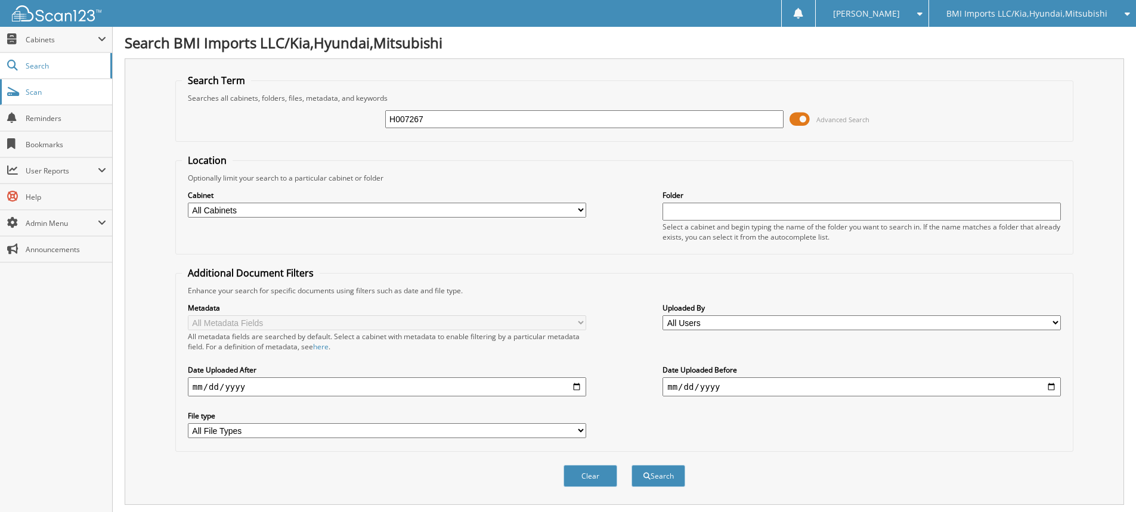
click at [632, 465] on button "Search" at bounding box center [659, 476] width 54 height 22
drag, startPoint x: 474, startPoint y: 117, endPoint x: 0, endPoint y: -94, distance: 519.3
click at [0, 0] on html "[PERSON_NAME] Settings Logout BMI Imports LLC/Kia,Hyundai,Mitsubishi OBG Import…" at bounding box center [568, 432] width 1136 height 864
type input "H649483"
click at [632, 465] on button "Search" at bounding box center [659, 476] width 54 height 22
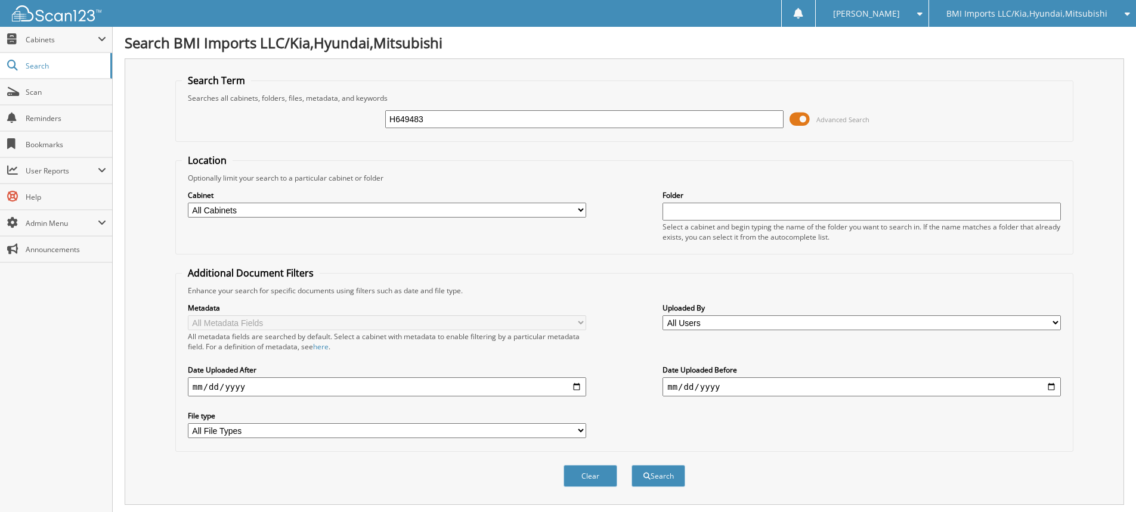
drag, startPoint x: 496, startPoint y: 125, endPoint x: 0, endPoint y: 23, distance: 506.0
click at [0, 32] on body "[PERSON_NAME] Settings Logout BMI Imports LLC/Kia,Hyundai,Mitsubishi OBG Import…" at bounding box center [568, 432] width 1136 height 864
type input "H364950"
click at [632, 465] on button "Search" at bounding box center [659, 476] width 54 height 22
drag, startPoint x: 415, startPoint y: 122, endPoint x: 0, endPoint y: 4, distance: 430.8
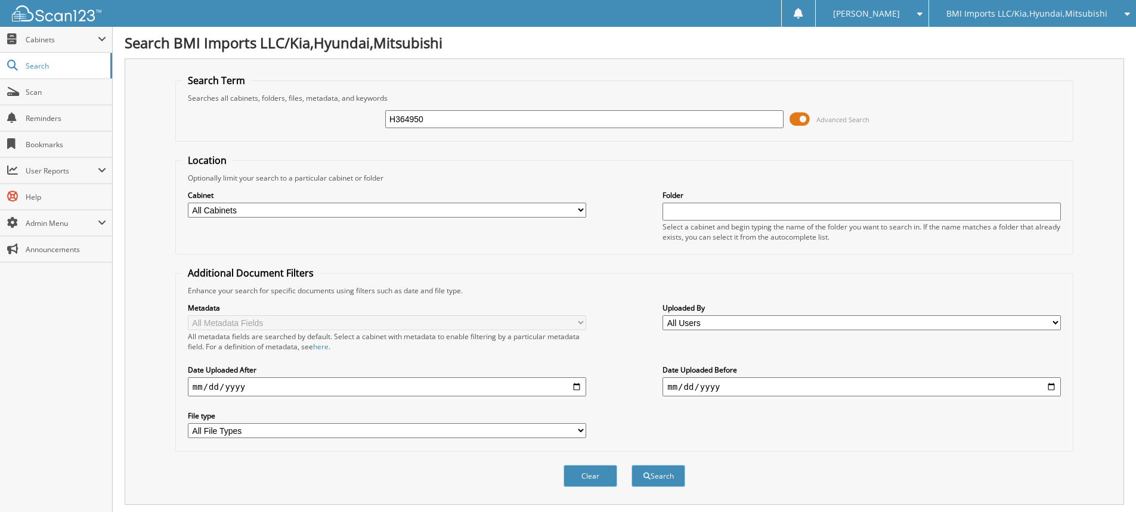
click at [0, 13] on body "[PERSON_NAME] Settings Logout BMI Imports LLC/Kia,Hyundai,Mitsubishi OBG Import…" at bounding box center [568, 442] width 1136 height 884
type input "H706694"
click at [632, 465] on button "Search" at bounding box center [659, 476] width 54 height 22
drag, startPoint x: 465, startPoint y: 124, endPoint x: 0, endPoint y: 40, distance: 472.2
click at [0, 50] on body "[PERSON_NAME] Settings Logout BMI Imports LLC/Kia,Hyundai,Mitsubishi OBG Import…" at bounding box center [568, 442] width 1136 height 884
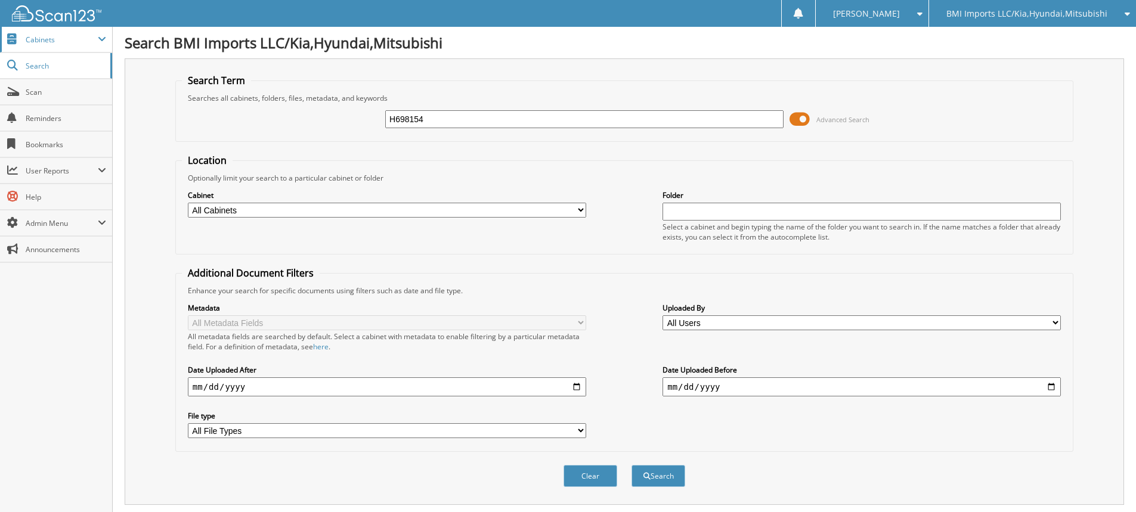
type input "H698154"
click at [632, 465] on button "Search" at bounding box center [659, 476] width 54 height 22
drag, startPoint x: 461, startPoint y: 129, endPoint x: 0, endPoint y: 60, distance: 466.1
click at [0, 60] on body "[PERSON_NAME] Settings Logout BMI Imports LLC/Kia,Hyundai,Mitsubishi OBG Import…" at bounding box center [568, 432] width 1136 height 864
type input "H698265"
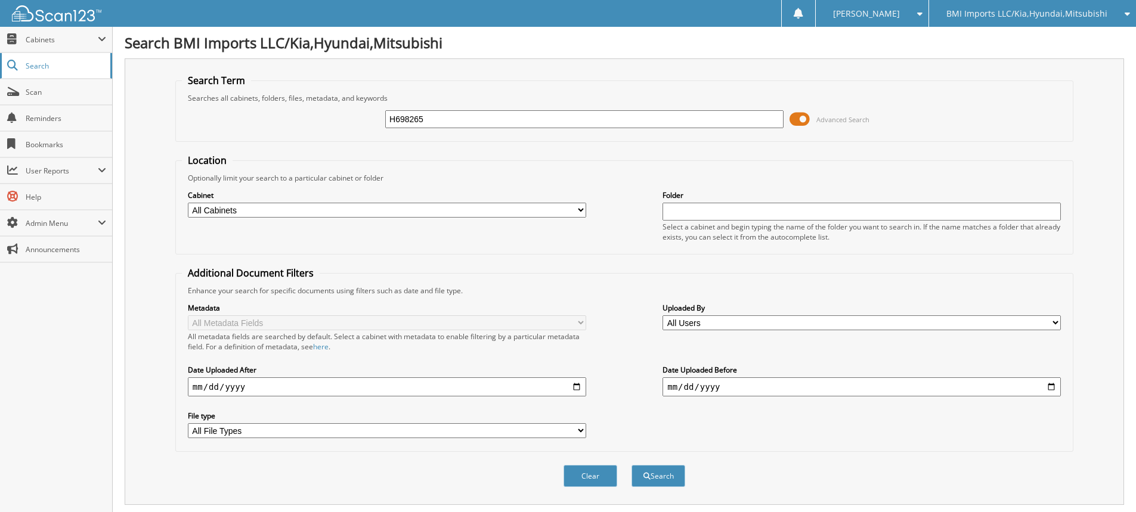
click at [632, 465] on button "Search" at bounding box center [659, 476] width 54 height 22
drag, startPoint x: 516, startPoint y: 120, endPoint x: 13, endPoint y: 82, distance: 504.8
click at [15, 85] on body "[PERSON_NAME] Settings Logout BMI Imports LLC/Kia,Hyundai,Mitsubishi OBG Import…" at bounding box center [568, 432] width 1136 height 864
type input "H696540"
click at [632, 465] on button "Search" at bounding box center [659, 476] width 54 height 22
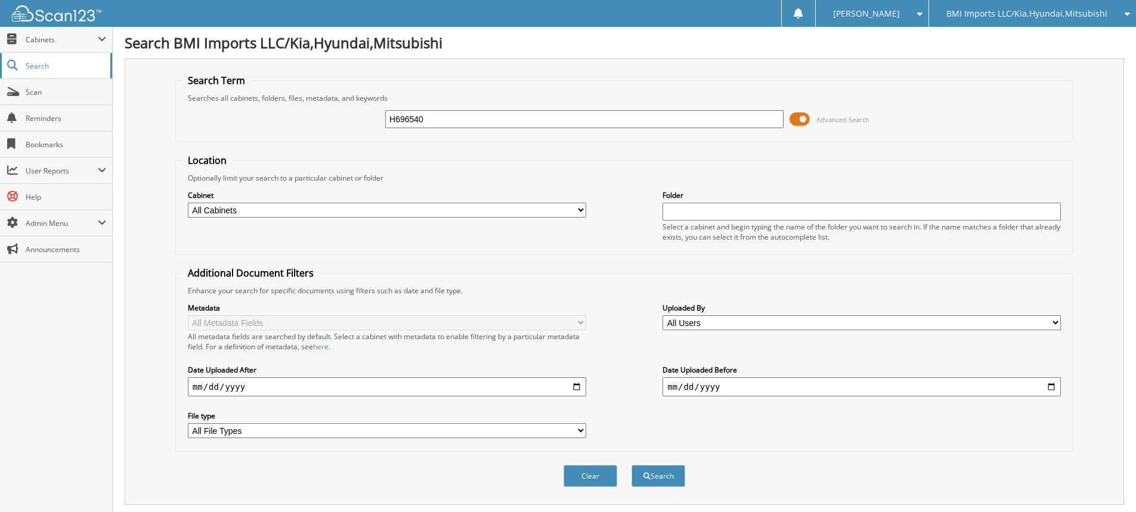
drag, startPoint x: 475, startPoint y: 124, endPoint x: 17, endPoint y: 64, distance: 462.0
click at [21, 64] on body "[PERSON_NAME] Settings Logout BMI Imports LLC/Kia,Hyundai,Mitsubishi OBG Import…" at bounding box center [568, 432] width 1136 height 864
type input "G250571"
click at [632, 465] on button "Search" at bounding box center [659, 476] width 54 height 22
drag, startPoint x: 185, startPoint y: 103, endPoint x: 0, endPoint y: 72, distance: 187.5
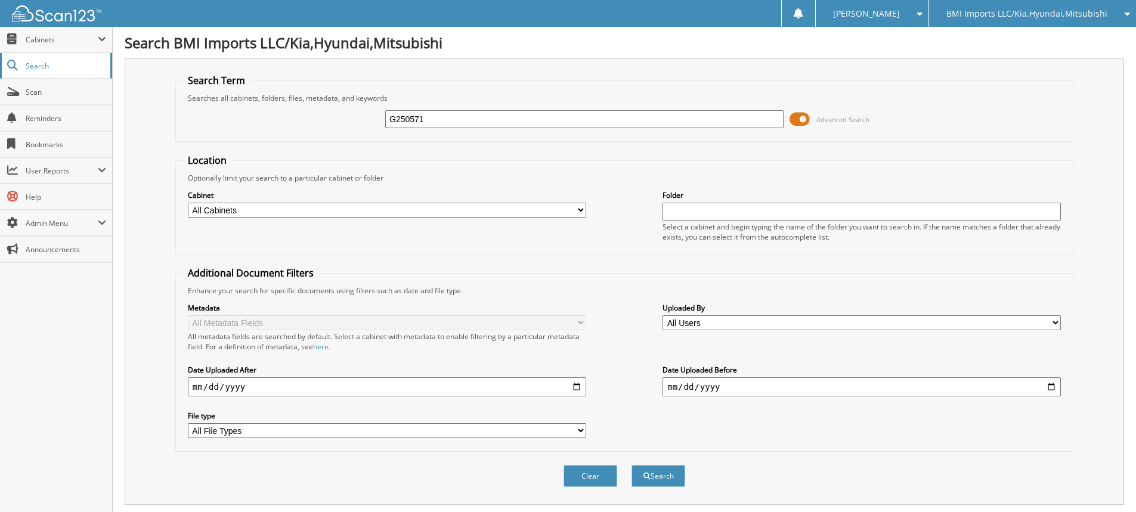
click at [8, 75] on body "[PERSON_NAME] Settings Logout BMI Imports LLC/Kia,Hyundai,Mitsubishi OBG Import…" at bounding box center [568, 366] width 1136 height 732
type input "H069469"
click at [632, 465] on button "Search" at bounding box center [659, 476] width 54 height 22
drag, startPoint x: 474, startPoint y: 129, endPoint x: 463, endPoint y: 121, distance: 13.6
click at [468, 126] on div "H069469 Advanced Search" at bounding box center [624, 119] width 885 height 32
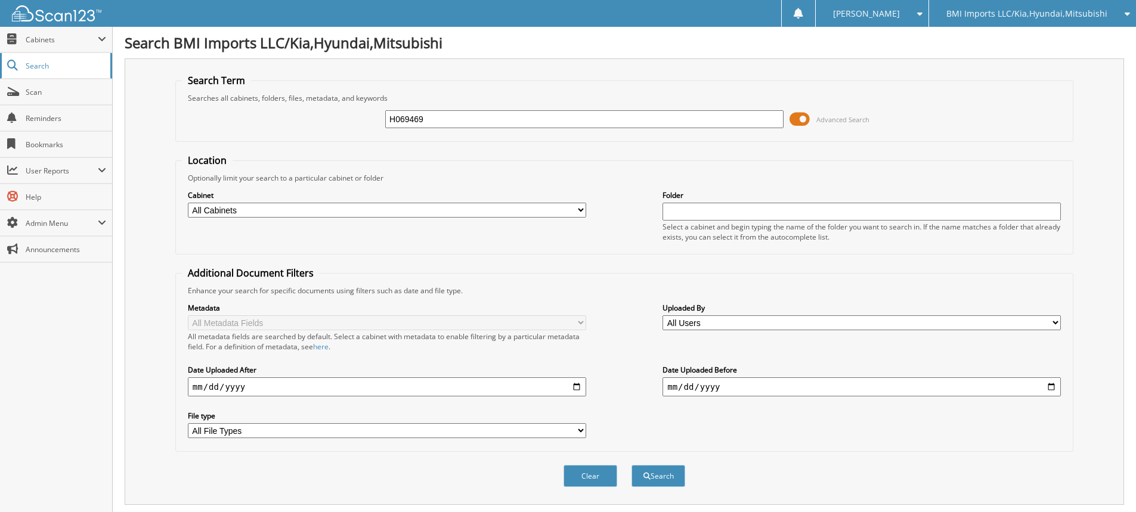
drag, startPoint x: 462, startPoint y: 120, endPoint x: 10, endPoint y: 61, distance: 456.5
click at [39, 64] on body "[PERSON_NAME] Settings Logout BMI Imports LLC/Kia,Hyundai,Mitsubishi OBG Import…" at bounding box center [568, 366] width 1136 height 732
type input "H024568"
click at [632, 465] on button "Search" at bounding box center [659, 476] width 54 height 22
drag, startPoint x: 466, startPoint y: 118, endPoint x: 0, endPoint y: 20, distance: 476.5
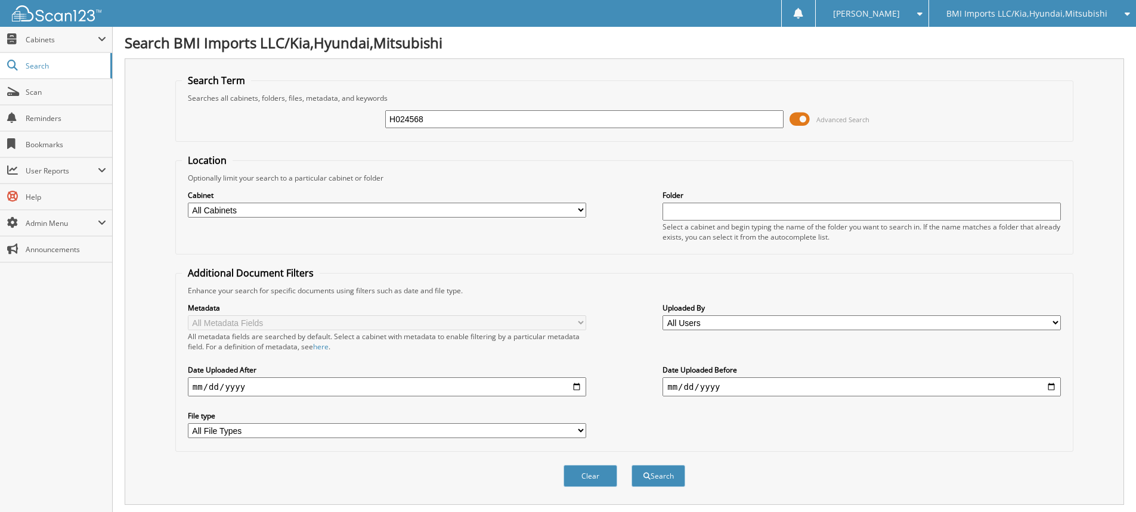
click at [0, 20] on body "[PERSON_NAME] Settings Logout BMI Imports LLC/Kia,Hyundai,Mitsubishi OBG Import…" at bounding box center [568, 366] width 1136 height 732
type input "H032075"
click at [632, 465] on button "Search" at bounding box center [659, 476] width 54 height 22
click at [505, 114] on input "H032075" at bounding box center [584, 119] width 398 height 18
drag, startPoint x: 501, startPoint y: 117, endPoint x: 0, endPoint y: 57, distance: 504.6
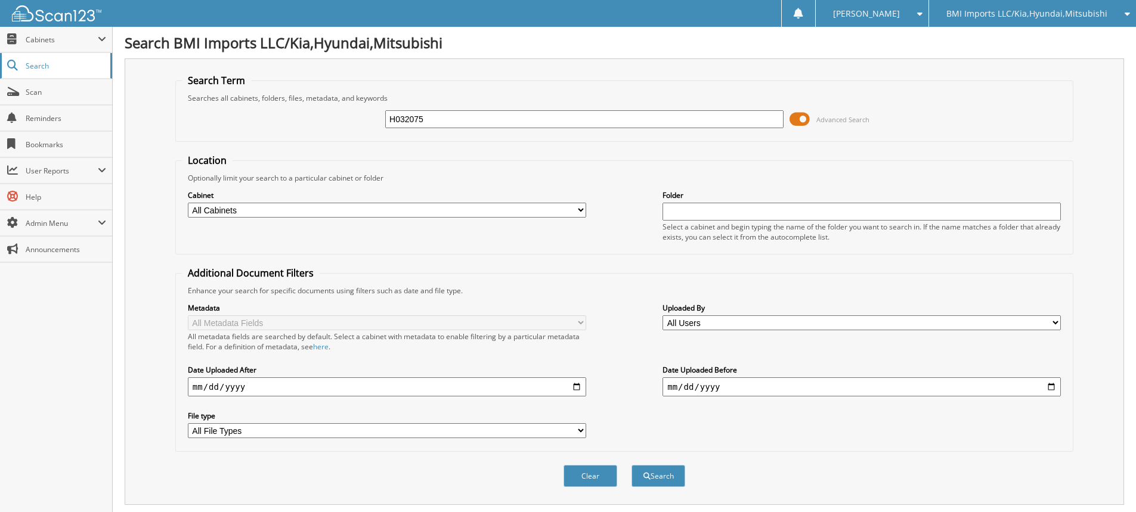
click at [0, 58] on body "Stacia M. Settings Logout BMI Imports LLC/Kia,Hyundai,Mitsubishi OBG Imports LL…" at bounding box center [568, 366] width 1136 height 732
type input "H431882"
click at [632, 465] on button "Search" at bounding box center [659, 476] width 54 height 22
drag, startPoint x: 541, startPoint y: 119, endPoint x: 240, endPoint y: 121, distance: 300.6
click at [239, 122] on div "H431882 Advanced Search" at bounding box center [624, 119] width 885 height 32
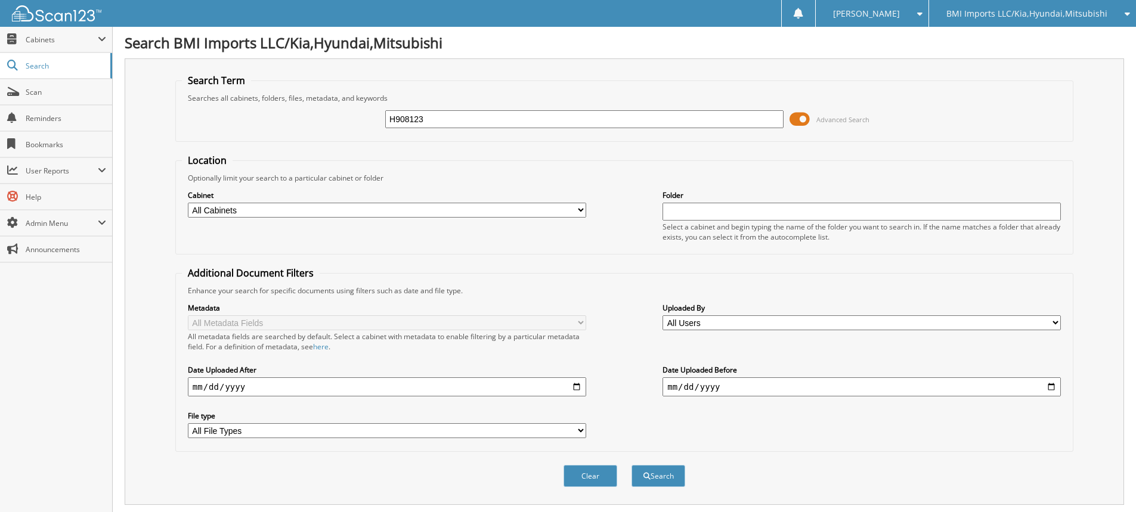
type input "H908123"
click at [632, 465] on button "Search" at bounding box center [659, 476] width 54 height 22
drag, startPoint x: 551, startPoint y: 122, endPoint x: 114, endPoint y: 94, distance: 438.1
click at [115, 94] on div "Search BMI Imports LLC/Kia,Hyundai,Mitsubishi Search Term Searches all cabinets…" at bounding box center [624, 366] width 1023 height 732
type input "H816777"
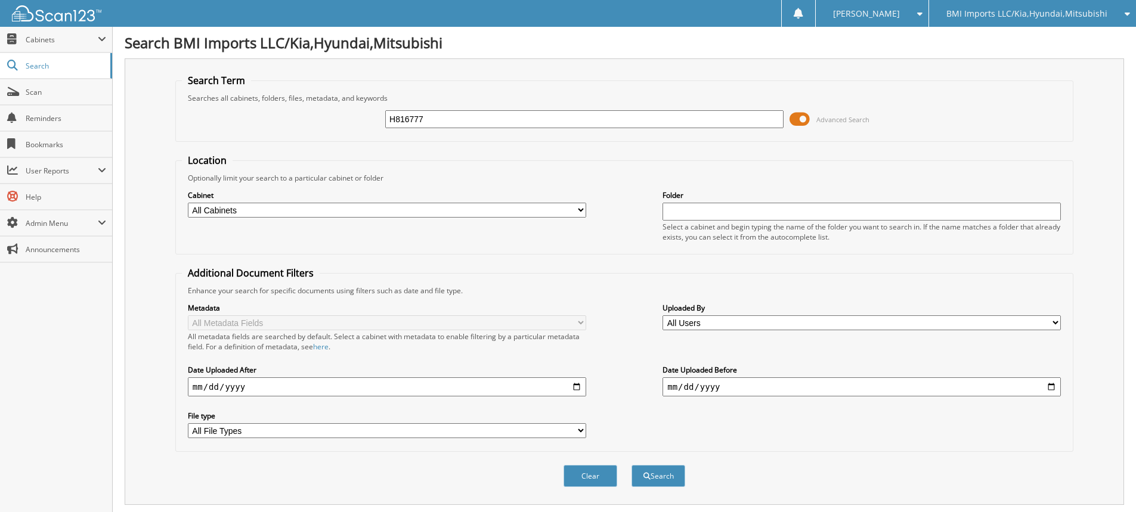
click at [632, 465] on button "Search" at bounding box center [659, 476] width 54 height 22
drag, startPoint x: 481, startPoint y: 122, endPoint x: 18, endPoint y: 85, distance: 464.3
click at [18, 84] on body "[PERSON_NAME] Settings Logout BMI Imports LLC/Kia,Hyundai,Mitsubishi OBG Import…" at bounding box center [568, 366] width 1136 height 732
type input "G225855"
click at [632, 465] on button "Search" at bounding box center [659, 476] width 54 height 22
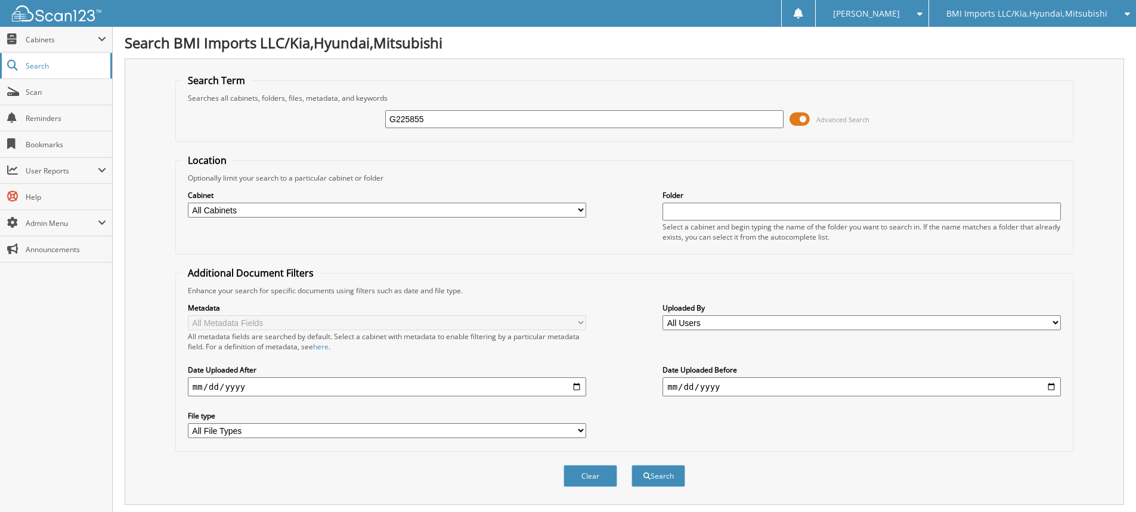
drag, startPoint x: 509, startPoint y: 127, endPoint x: 109, endPoint y: 67, distance: 404.6
click at [110, 67] on body "[PERSON_NAME] Settings Logout BMI Imports LLC/Kia,Hyundai,Mitsubishi OBG Import…" at bounding box center [568, 432] width 1136 height 864
type input "H243525"
click at [632, 465] on button "Search" at bounding box center [659, 476] width 54 height 22
drag, startPoint x: 534, startPoint y: 118, endPoint x: 0, endPoint y: 54, distance: 537.7
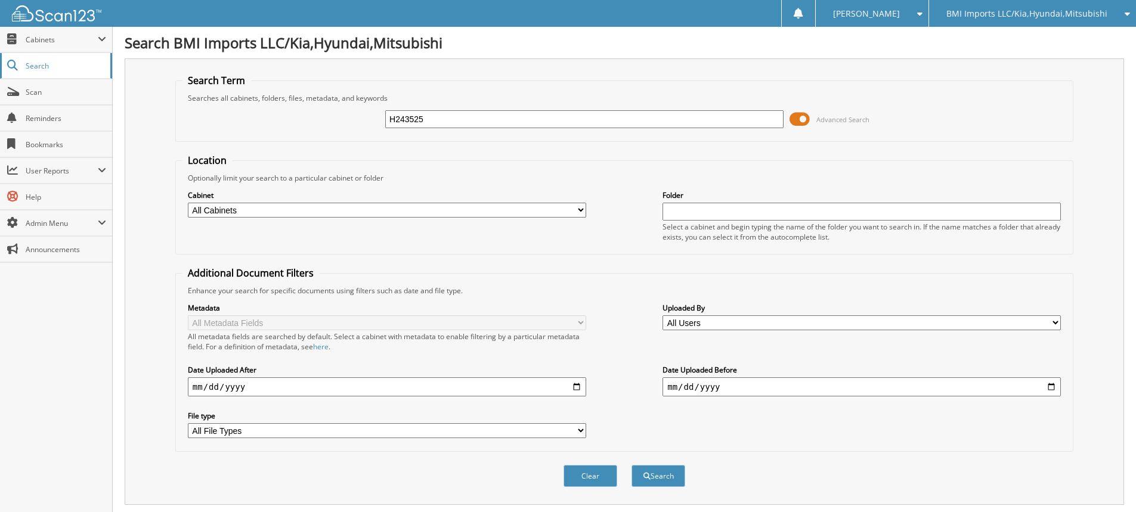
click at [0, 54] on body "[PERSON_NAME] Settings Logout BMI Imports LLC/Kia,Hyundai,Mitsubishi OBG Import…" at bounding box center [568, 366] width 1136 height 732
type input "H274726"
click at [632, 465] on button "Search" at bounding box center [659, 476] width 54 height 22
drag, startPoint x: 505, startPoint y: 123, endPoint x: 0, endPoint y: 23, distance: 514.5
click at [0, 23] on body "[PERSON_NAME] Settings Logout BMI Imports LLC/Kia,Hyundai,Mitsubishi OBG Import…" at bounding box center [568, 366] width 1136 height 732
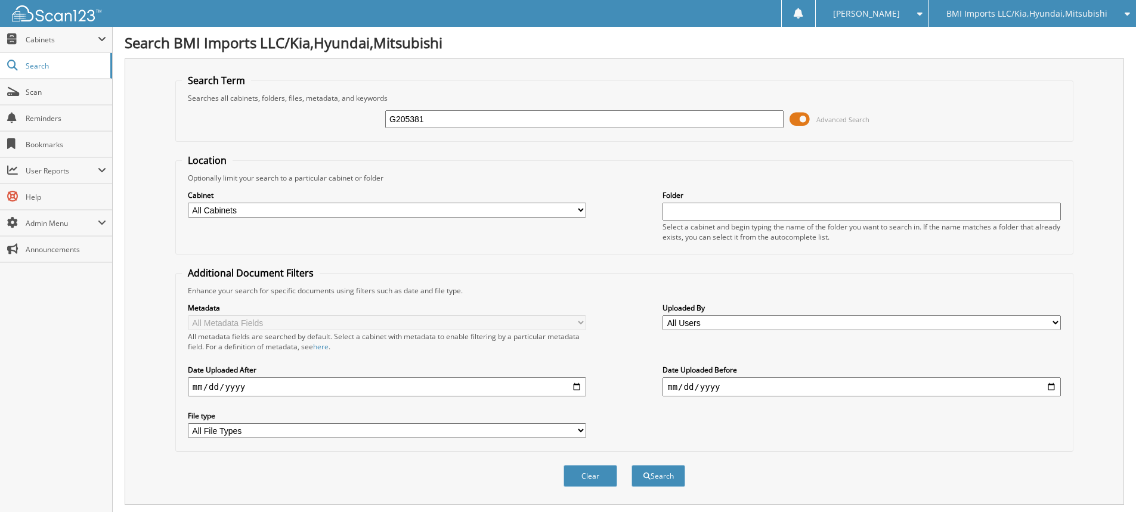
type input "G205381"
click at [632, 465] on button "Search" at bounding box center [659, 476] width 54 height 22
drag, startPoint x: 522, startPoint y: 117, endPoint x: 76, endPoint y: 24, distance: 455.6
click at [96, 25] on body "[PERSON_NAME] Settings Logout BMI Imports LLC/Kia,Hyundai,Mitsubishi OBG Import…" at bounding box center [568, 366] width 1136 height 732
type input "G150959"
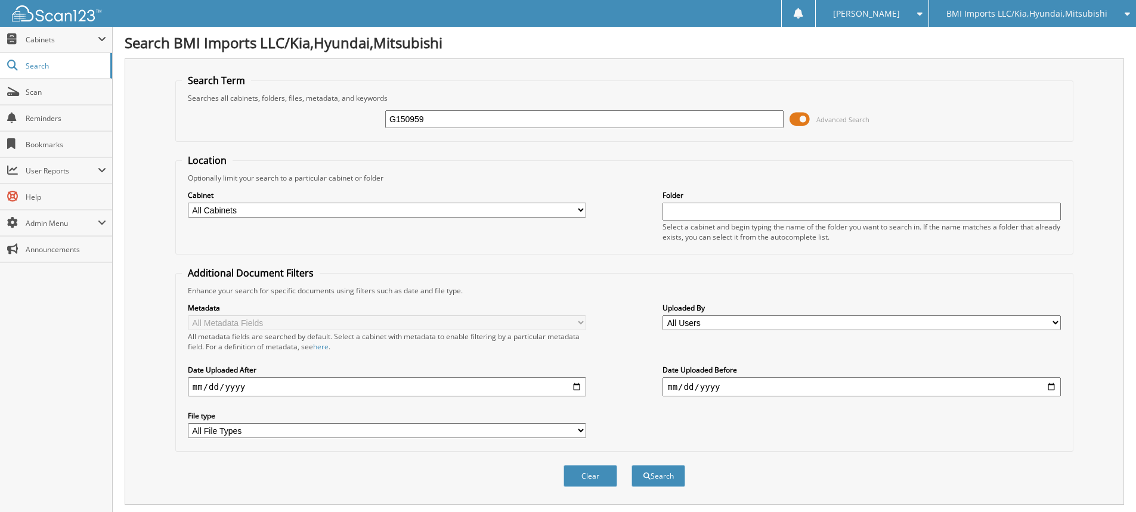
click at [632, 465] on button "Search" at bounding box center [659, 476] width 54 height 22
drag, startPoint x: 477, startPoint y: 122, endPoint x: 0, endPoint y: 52, distance: 481.7
click at [0, 52] on body "[PERSON_NAME] Settings Logout BMI Imports LLC/Kia,Hyundai,Mitsubishi OBG Import…" at bounding box center [568, 366] width 1136 height 732
type input "G248154"
click at [632, 465] on button "Search" at bounding box center [659, 476] width 54 height 22
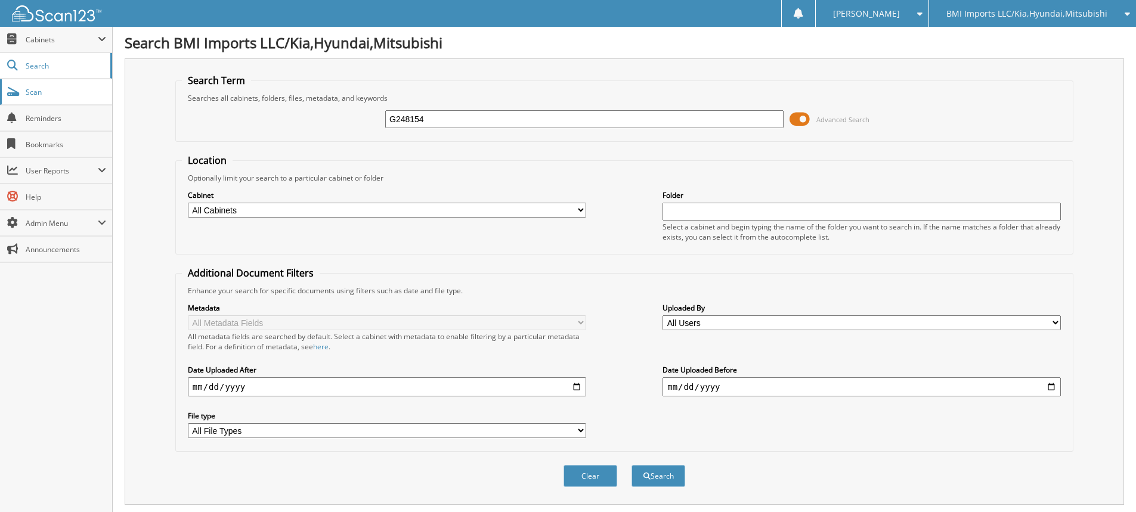
drag, startPoint x: 459, startPoint y: 124, endPoint x: 0, endPoint y: 96, distance: 459.5
click at [0, 88] on body "[PERSON_NAME] Settings Logout BMI Imports LLC/Kia,Hyundai,Mitsubishi OBG Import…" at bounding box center [568, 366] width 1136 height 732
type input "H458254"
click at [632, 465] on button "Search" at bounding box center [659, 476] width 54 height 22
drag, startPoint x: 537, startPoint y: 117, endPoint x: 0, endPoint y: -5, distance: 551.2
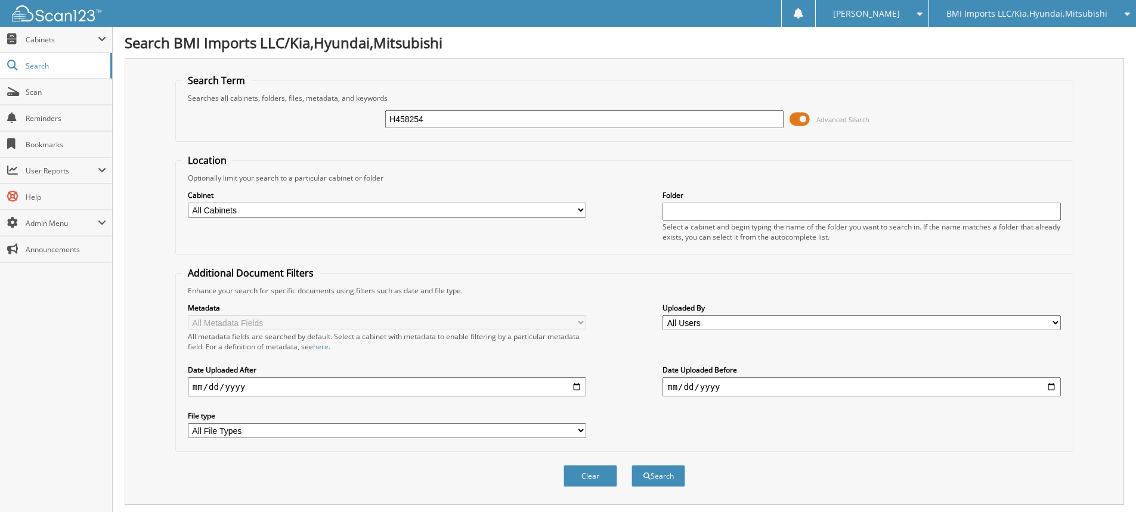
click at [0, 0] on html "[PERSON_NAME] Settings Logout BMI Imports LLC/Kia,Hyundai,Mitsubishi OBG Import…" at bounding box center [568, 366] width 1136 height 732
type input "H076654"
click at [632, 465] on button "Search" at bounding box center [659, 476] width 54 height 22
drag, startPoint x: 512, startPoint y: 122, endPoint x: 258, endPoint y: 90, distance: 256.0
click at [261, 90] on fieldset "Search Term Searches all cabinets, folders, files, metadata, and keywords H0766…" at bounding box center [624, 108] width 898 height 68
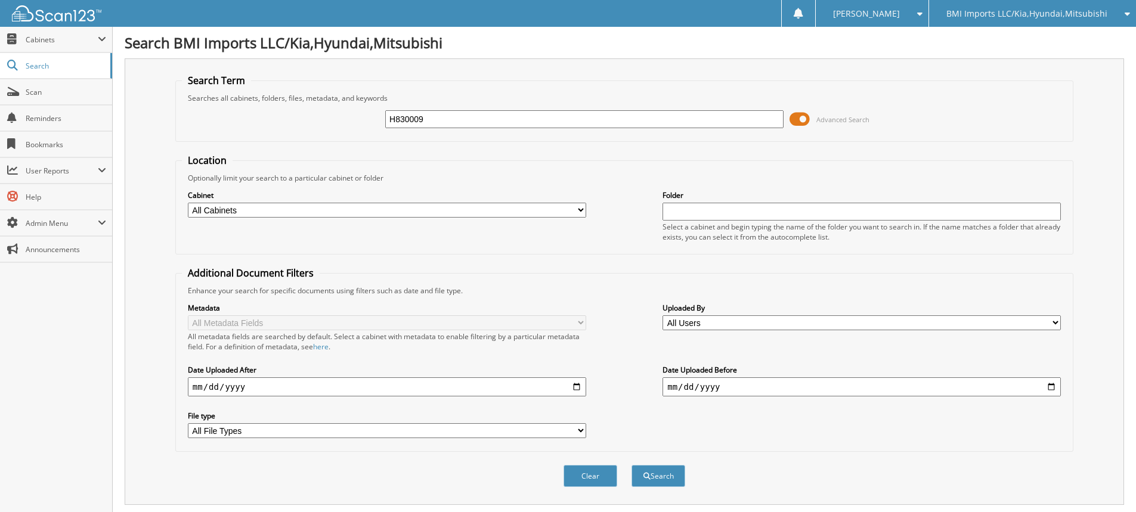
type input "H830009"
click at [632, 465] on button "Search" at bounding box center [659, 476] width 54 height 22
drag, startPoint x: 486, startPoint y: 124, endPoint x: 447, endPoint y: 132, distance: 39.5
click at [449, 132] on div "H830009 Advanced Search" at bounding box center [624, 119] width 885 height 32
click at [438, 118] on div "H830009 Advanced Search" at bounding box center [624, 119] width 885 height 32
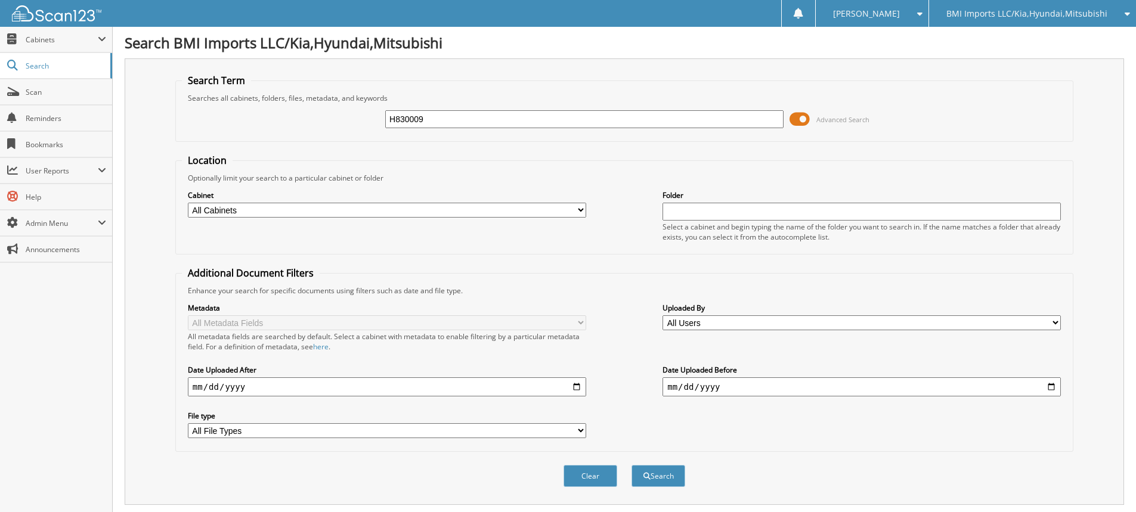
drag, startPoint x: 447, startPoint y: 117, endPoint x: 0, endPoint y: -55, distance: 479.0
click at [0, 0] on html "[PERSON_NAME] Settings Logout BMI Imports LLC/Kia,Hyundai,Mitsubishi OBG Import…" at bounding box center [568, 366] width 1136 height 732
type input "H215862"
click at [632, 465] on button "Search" at bounding box center [659, 476] width 54 height 22
drag, startPoint x: 141, startPoint y: 64, endPoint x: 0, endPoint y: 49, distance: 142.1
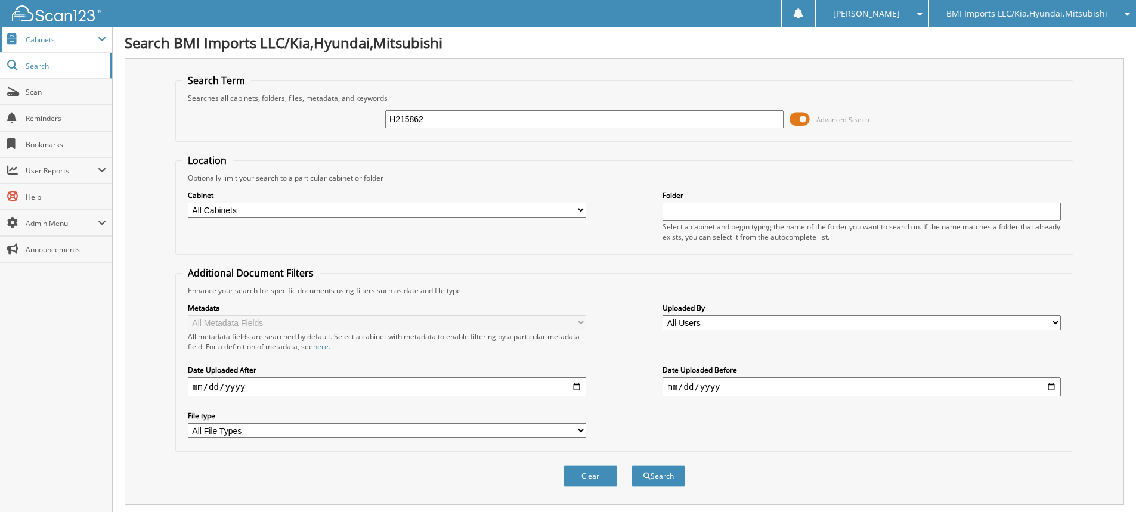
click at [0, 49] on body "[PERSON_NAME] Settings Logout BMI Imports LLC/Kia,Hyundai,Mitsubishi OBG Import…" at bounding box center [568, 366] width 1136 height 732
type input "G151712"
click at [632, 465] on button "Search" at bounding box center [659, 476] width 54 height 22
drag, startPoint x: 240, startPoint y: 94, endPoint x: 74, endPoint y: 64, distance: 169.1
click at [109, 75] on body "[PERSON_NAME] Settings Logout BMI Imports LLC/Kia,Hyundai,Mitsubishi OBG Import…" at bounding box center [568, 366] width 1136 height 732
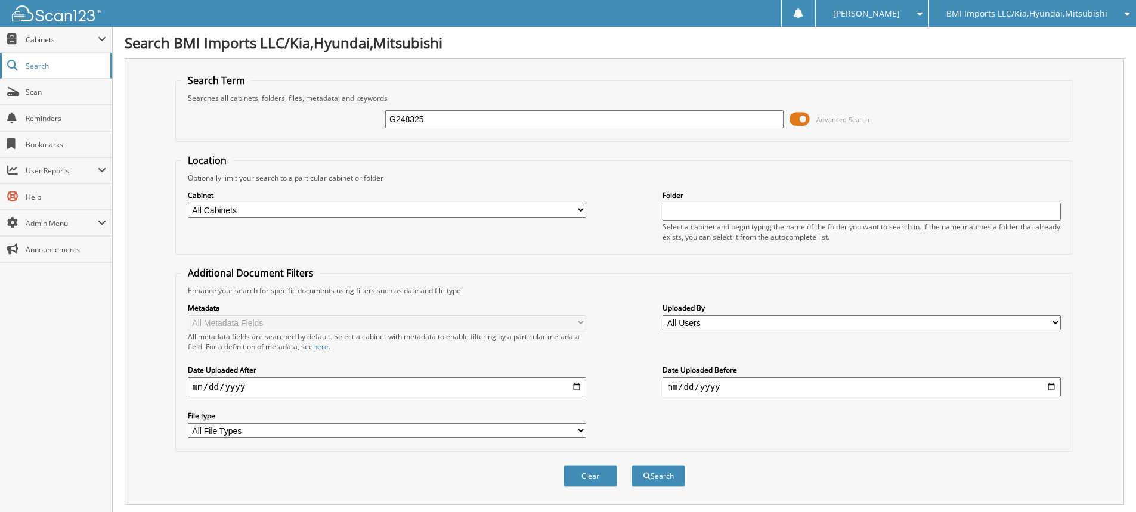
type input "G248325"
click at [632, 465] on button "Search" at bounding box center [659, 476] width 54 height 22
drag, startPoint x: 480, startPoint y: 128, endPoint x: 0, endPoint y: 47, distance: 486.3
click at [0, 47] on body "[PERSON_NAME] Settings Logout BMI Imports LLC/Kia,Hyundai,Mitsubishi OBG Import…" at bounding box center [568, 366] width 1136 height 732
type input "H244550"
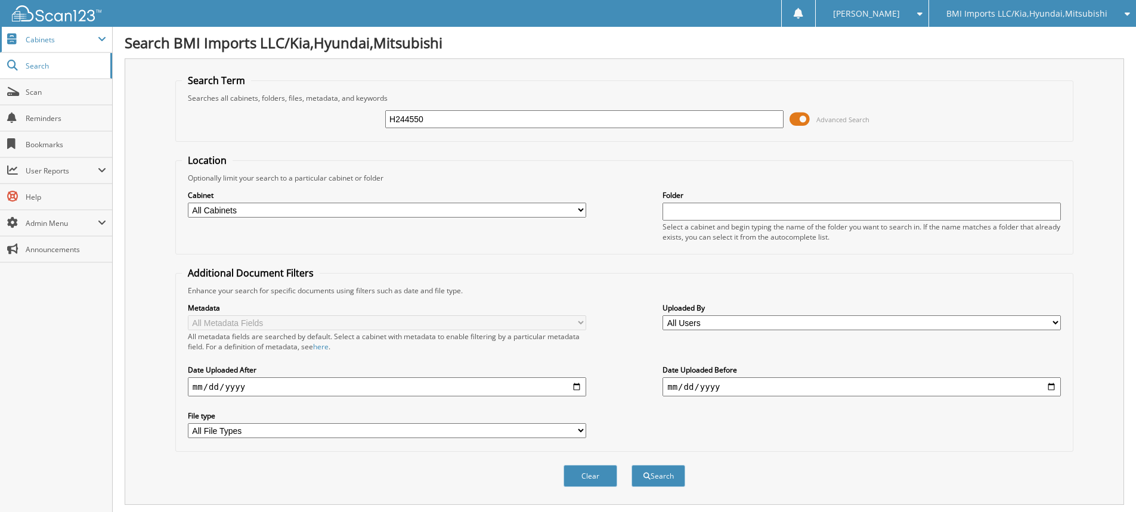
click at [632, 465] on button "Search" at bounding box center [659, 476] width 54 height 22
drag, startPoint x: 497, startPoint y: 119, endPoint x: 0, endPoint y: 26, distance: 506.0
click at [0, 38] on body "Stacia M. Settings Logout BMI Imports LLC/Kia,Hyundai,Mitsubishi OBG Imports LL…" at bounding box center [568, 366] width 1136 height 732
type input "H121952"
click at [632, 465] on button "Search" at bounding box center [659, 476] width 54 height 22
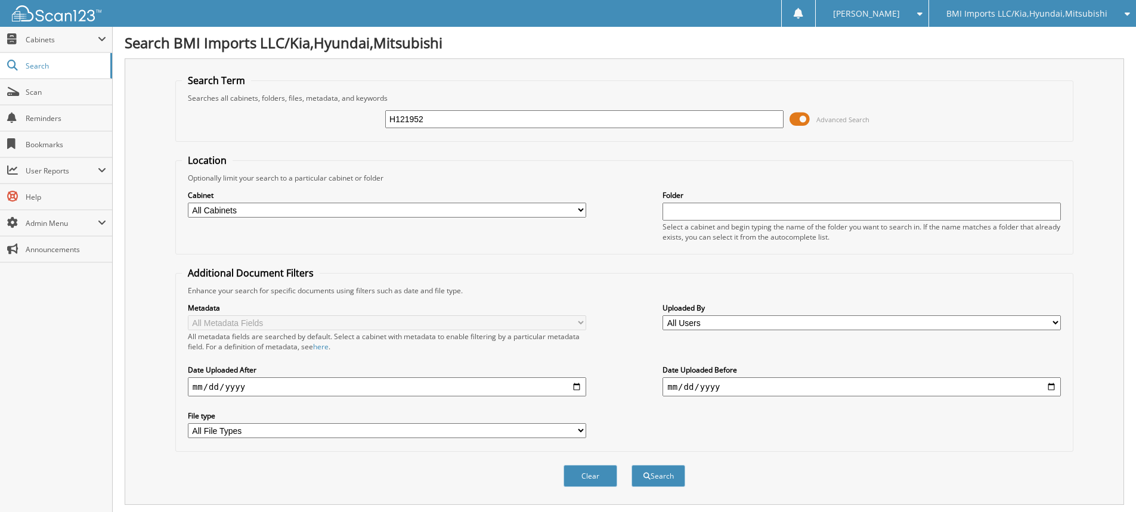
drag, startPoint x: 456, startPoint y: 122, endPoint x: 0, endPoint y: -18, distance: 476.6
click at [0, 0] on html "[PERSON_NAME] Settings Logout BMI Imports LLC/Kia,Hyundai,Mitsubishi OBG Import…" at bounding box center [568, 366] width 1136 height 732
type input "H2731532"
click at [632, 465] on button "Search" at bounding box center [659, 476] width 54 height 22
click at [518, 120] on input "H2731532" at bounding box center [584, 119] width 398 height 18
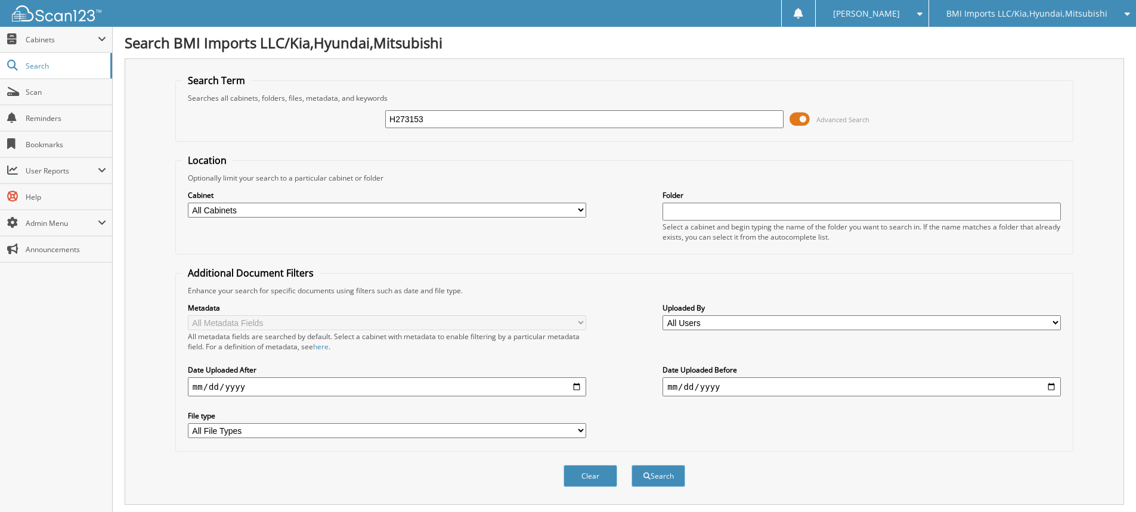
type input "H273153"
click at [632, 465] on button "Search" at bounding box center [659, 476] width 54 height 22
drag, startPoint x: 470, startPoint y: 120, endPoint x: 100, endPoint y: 66, distance: 374.3
click at [155, 85] on div "Search Term Searches all cabinets, folders, files, metadata, and keywords H2731…" at bounding box center [625, 281] width 1000 height 447
type input "G261415"
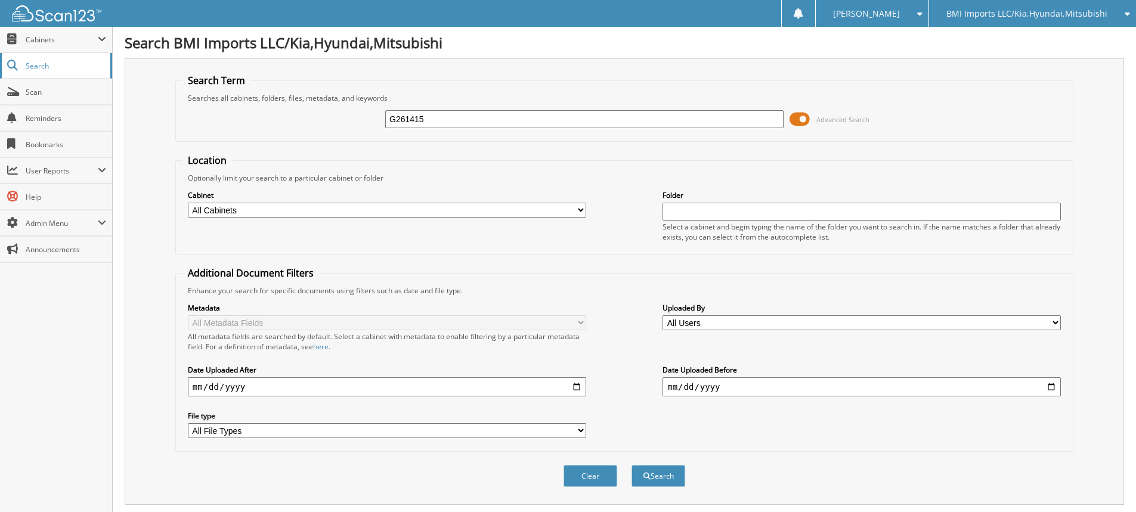
click at [632, 465] on button "Search" at bounding box center [659, 476] width 54 height 22
drag, startPoint x: 435, startPoint y: 126, endPoint x: 33, endPoint y: 28, distance: 414.3
click at [38, 31] on body "Stacia M. Settings Logout BMI Imports LLC/Kia,Hyundai,Mitsubishi OBG Imports LL…" at bounding box center [568, 366] width 1136 height 732
type input "G239991"
click at [632, 465] on button "Search" at bounding box center [659, 476] width 54 height 22
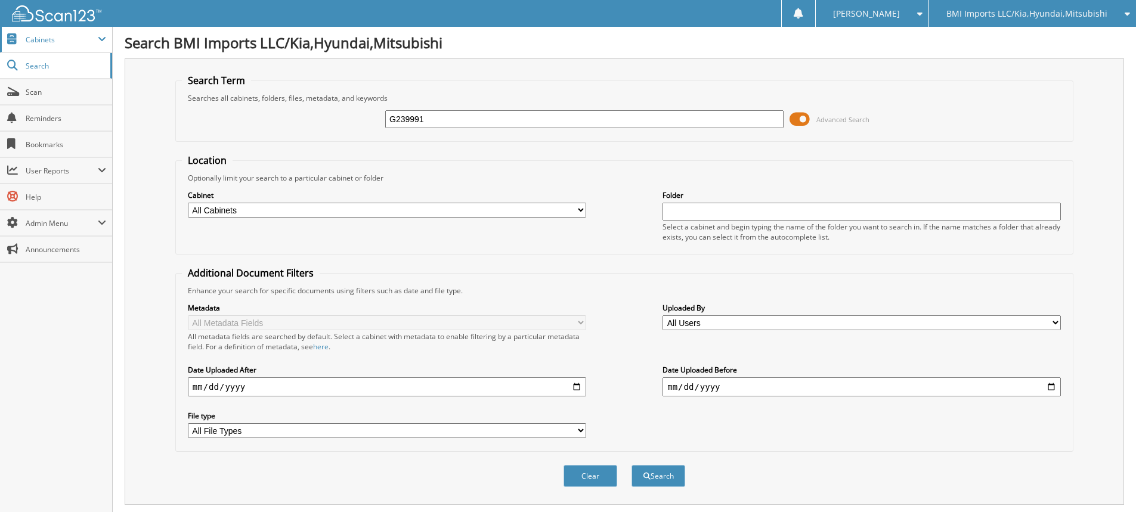
drag, startPoint x: 469, startPoint y: 122, endPoint x: 0, endPoint y: 41, distance: 476.3
click at [0, 41] on body "Stacia M. Settings Logout BMI Imports LLC/Kia,Hyundai,Mitsubishi OBG Imports LL…" at bounding box center [568, 366] width 1136 height 732
type input "G029883"
click at [632, 465] on button "Search" at bounding box center [659, 476] width 54 height 22
drag, startPoint x: 452, startPoint y: 119, endPoint x: 0, endPoint y: 59, distance: 456.0
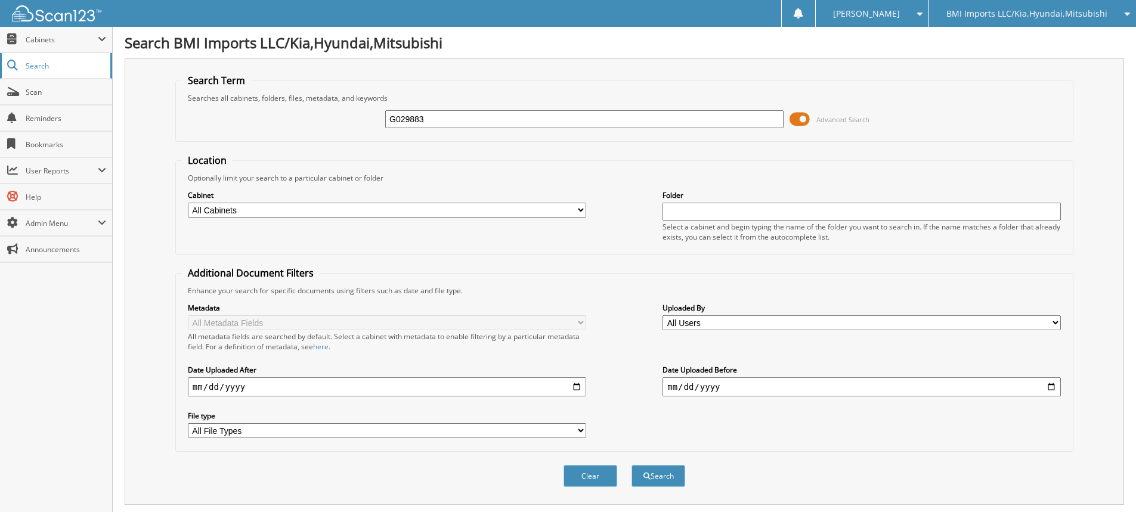
click at [0, 64] on body "[PERSON_NAME] Settings Logout BMI Imports LLC/Kia,Hyundai,Mitsubishi OBG Import…" at bounding box center [568, 366] width 1136 height 732
type input "H444315"
click at [632, 465] on button "Search" at bounding box center [659, 476] width 54 height 22
drag, startPoint x: 385, startPoint y: 115, endPoint x: 76, endPoint y: 76, distance: 311.4
click at [107, 84] on body "Stacia M. Settings Logout BMI Imports LLC/Kia,Hyundai,Mitsubishi OBG Imports LL…" at bounding box center [568, 366] width 1136 height 732
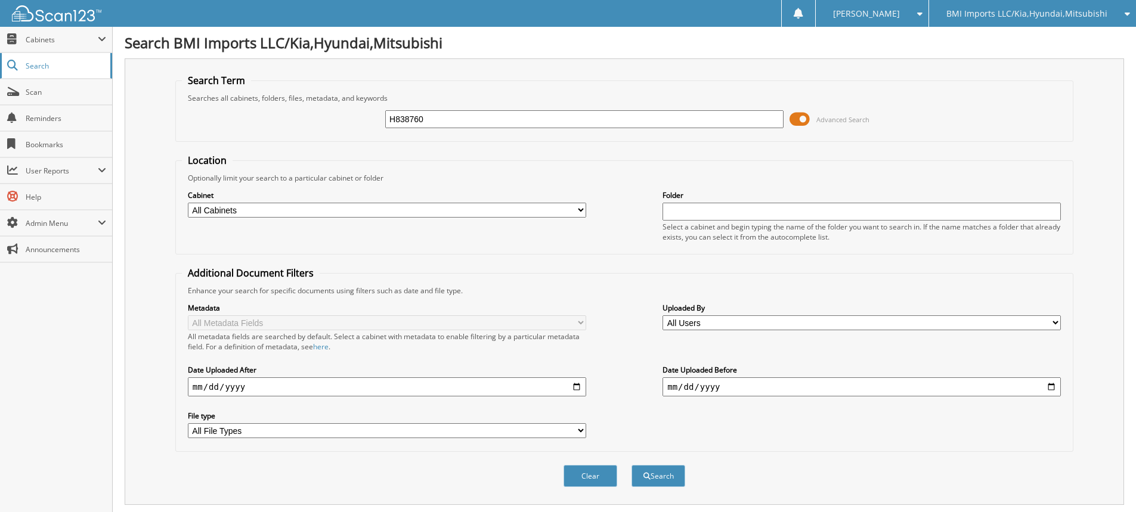
type input "H838760"
click at [632, 465] on button "Search" at bounding box center [659, 476] width 54 height 22
drag, startPoint x: 514, startPoint y: 123, endPoint x: 137, endPoint y: 87, distance: 378.0
click at [137, 87] on div "Search Term Searches all cabinets, folders, files, metadata, and keywords H8387…" at bounding box center [625, 281] width 1000 height 447
type input "G023712"
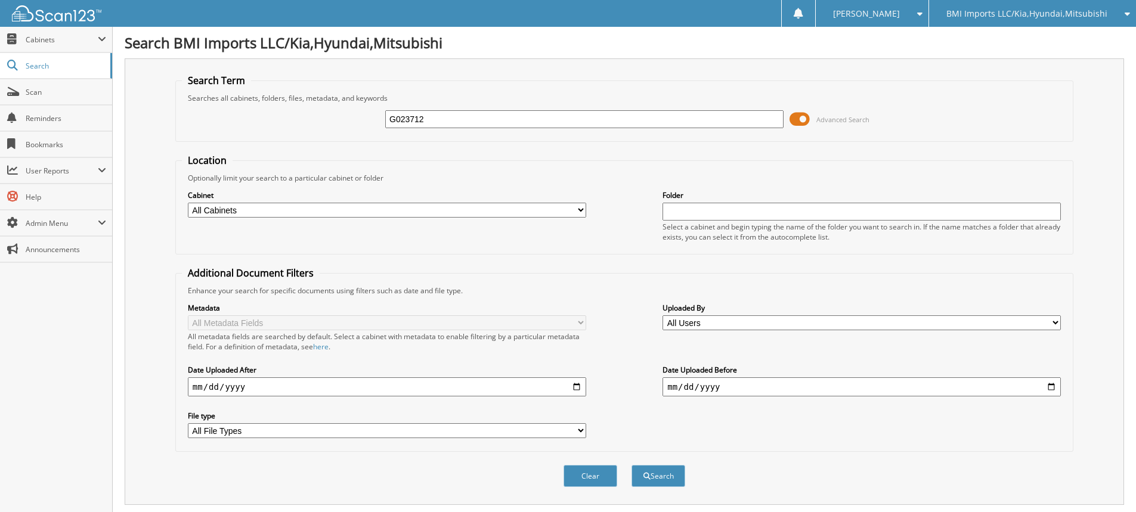
click at [632, 465] on button "Search" at bounding box center [659, 476] width 54 height 22
drag, startPoint x: 512, startPoint y: 120, endPoint x: 134, endPoint y: 59, distance: 383.1
click at [134, 59] on div "Search Term Searches all cabinets, folders, files, metadata, and keywords G0237…" at bounding box center [625, 281] width 1000 height 447
type input "H191983"
click at [632, 465] on button "Search" at bounding box center [659, 476] width 54 height 22
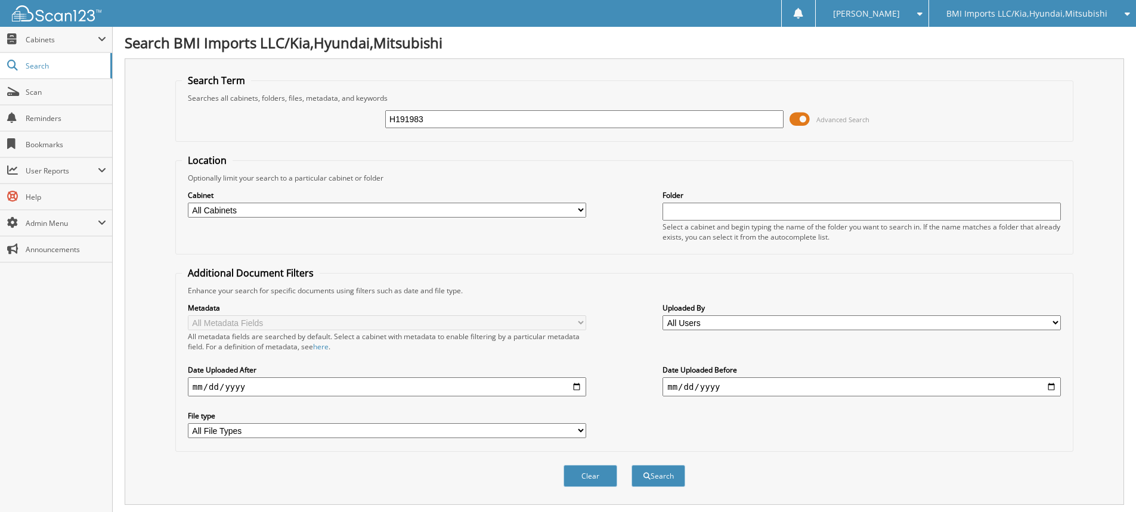
drag, startPoint x: 487, startPoint y: 123, endPoint x: 385, endPoint y: 124, distance: 101.4
click at [385, 123] on input "H191983" at bounding box center [584, 119] width 398 height 18
type input "H000980"
click at [632, 465] on button "Search" at bounding box center [659, 476] width 54 height 22
drag, startPoint x: 490, startPoint y: 119, endPoint x: 418, endPoint y: 134, distance: 73.0
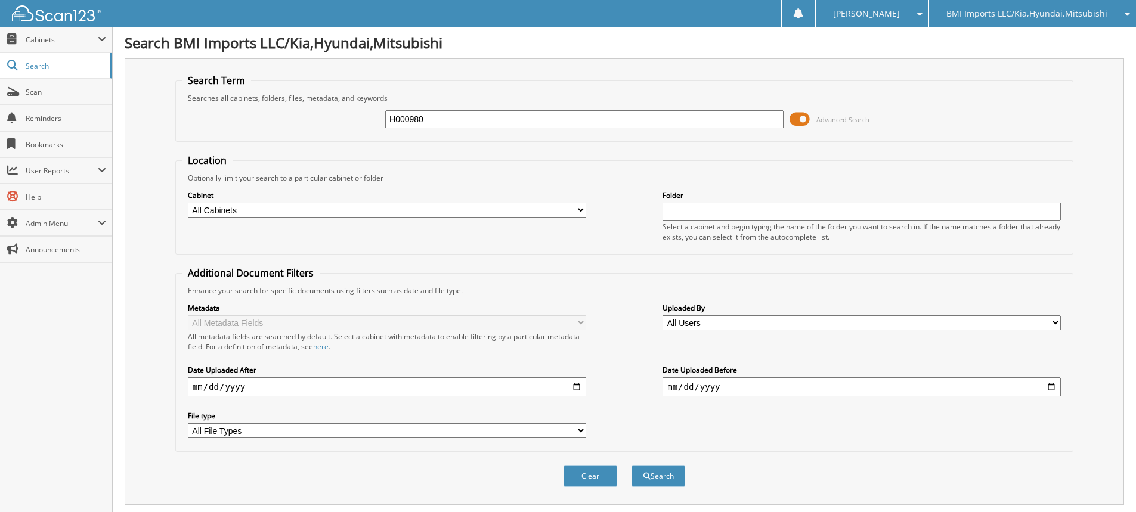
click at [422, 138] on fieldset "Search Term Searches all cabinets, folders, files, metadata, and keywords H0009…" at bounding box center [624, 108] width 898 height 68
drag, startPoint x: 449, startPoint y: 120, endPoint x: 0, endPoint y: -7, distance: 466.3
click at [0, 0] on html "[PERSON_NAME] Settings Logout BMI Imports LLC/Kia,Hyundai,Mitsubishi OBG Import…" at bounding box center [568, 391] width 1136 height 782
type input "G139785"
click at [632, 465] on button "Search" at bounding box center [659, 476] width 54 height 22
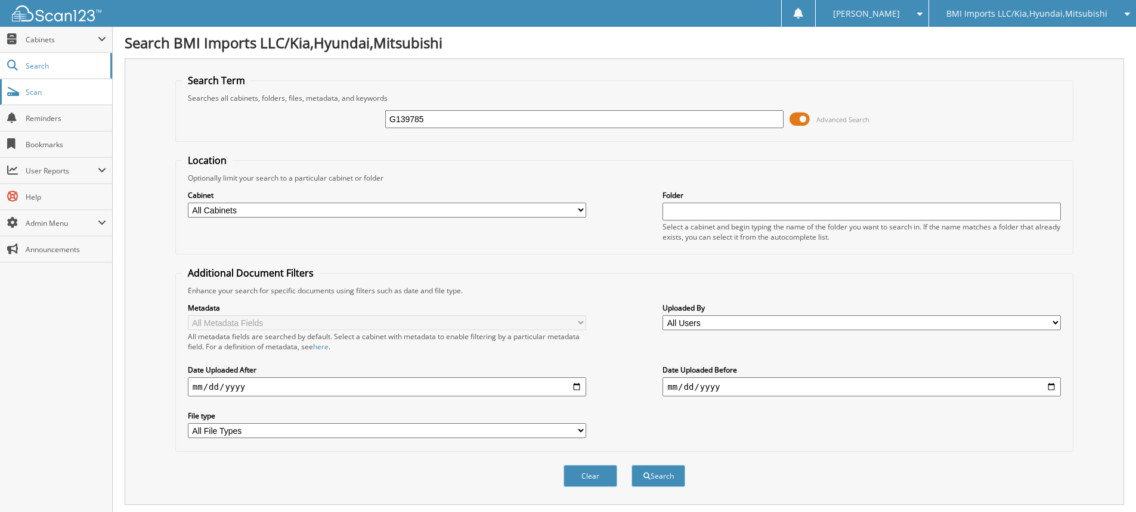
drag, startPoint x: 469, startPoint y: 122, endPoint x: 0, endPoint y: 89, distance: 470.5
click at [0, 95] on body "[PERSON_NAME] Settings Logout BMI Imports LLC/Kia,Hyundai,Mitsubishi OBG Import…" at bounding box center [568, 366] width 1136 height 732
type input "H719222"
click at [632, 465] on button "Search" at bounding box center [659, 476] width 54 height 22
drag, startPoint x: 450, startPoint y: 116, endPoint x: 126, endPoint y: 82, distance: 326.2
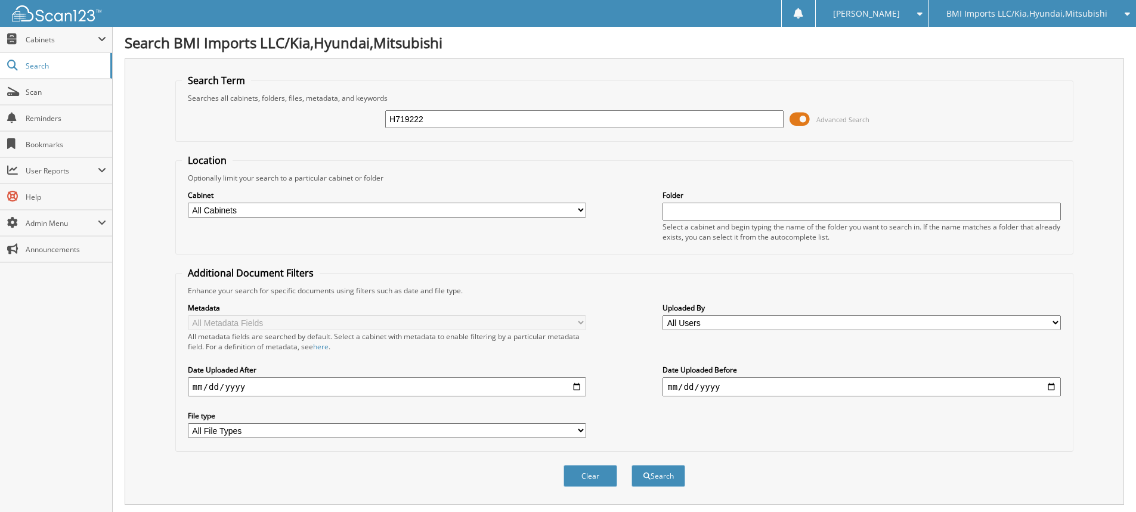
click at [132, 91] on div "Search Term Searches all cabinets, folders, files, metadata, and keywords H7192…" at bounding box center [625, 281] width 1000 height 447
type input "H368053"
click at [632, 465] on button "Search" at bounding box center [659, 476] width 54 height 22
drag, startPoint x: 481, startPoint y: 122, endPoint x: 0, endPoint y: 23, distance: 491.3
click at [4, 30] on body "[PERSON_NAME] Settings Logout BMI Imports LLC/Kia,Hyundai,Mitsubishi OBG Import…" at bounding box center [568, 432] width 1136 height 864
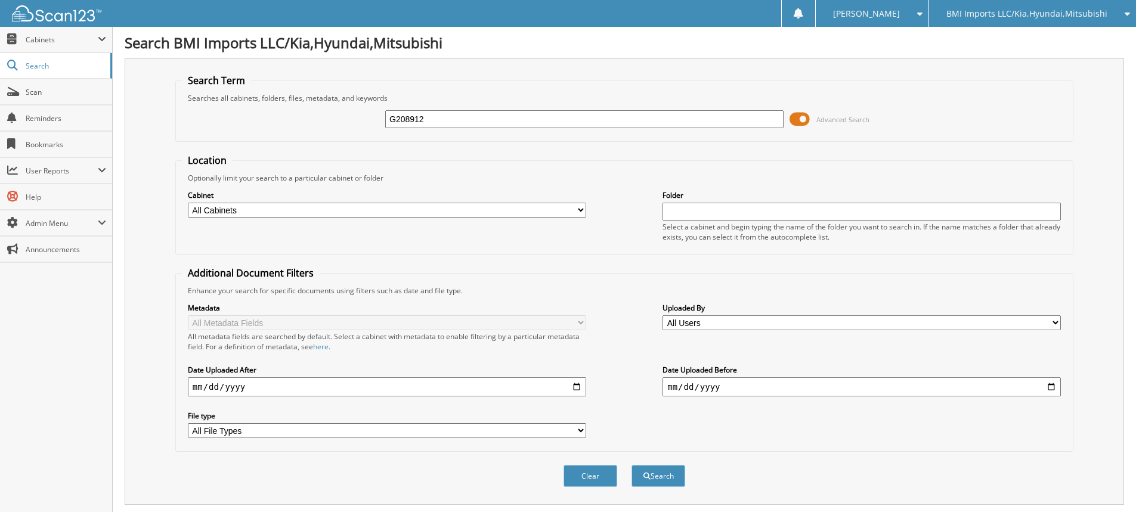
type input "G208912"
click at [632, 465] on button "Search" at bounding box center [659, 476] width 54 height 22
drag, startPoint x: 441, startPoint y: 120, endPoint x: 0, endPoint y: -14, distance: 460.7
click at [0, 0] on html "[PERSON_NAME] Settings Logout BMI Imports LLC/Kia,Hyundai,Mitsubishi OBG Import…" at bounding box center [568, 366] width 1136 height 732
type input "H736642"
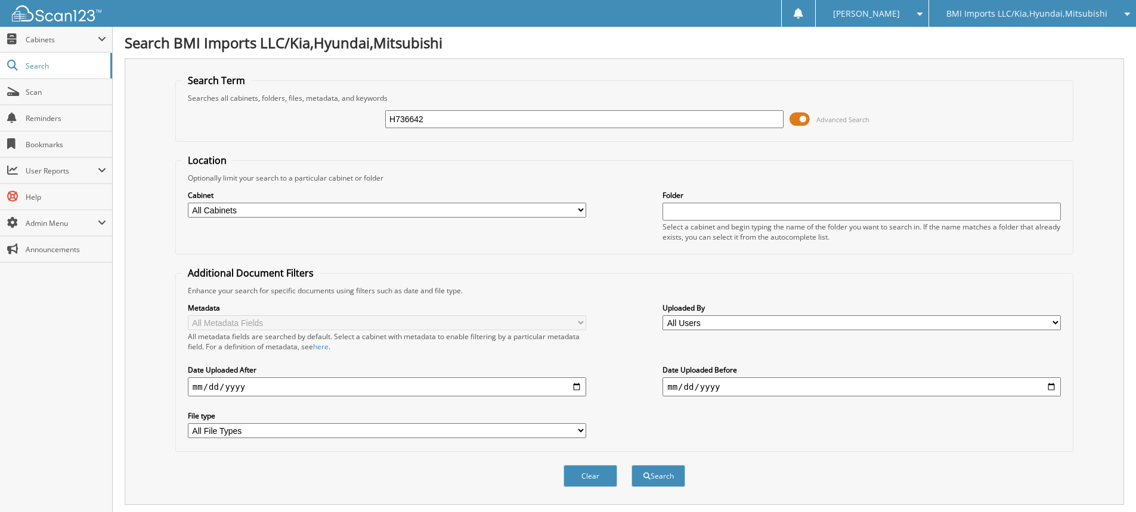
click at [632, 465] on button "Search" at bounding box center [659, 476] width 54 height 22
drag, startPoint x: 501, startPoint y: 123, endPoint x: 38, endPoint y: 81, distance: 464.8
click at [44, 82] on body "[PERSON_NAME] Settings Logout BMI Imports LLC/Kia,Hyundai,Mitsubishi OBG Import…" at bounding box center [568, 366] width 1136 height 732
type input "H744615"
click at [632, 465] on button "Search" at bounding box center [659, 476] width 54 height 22
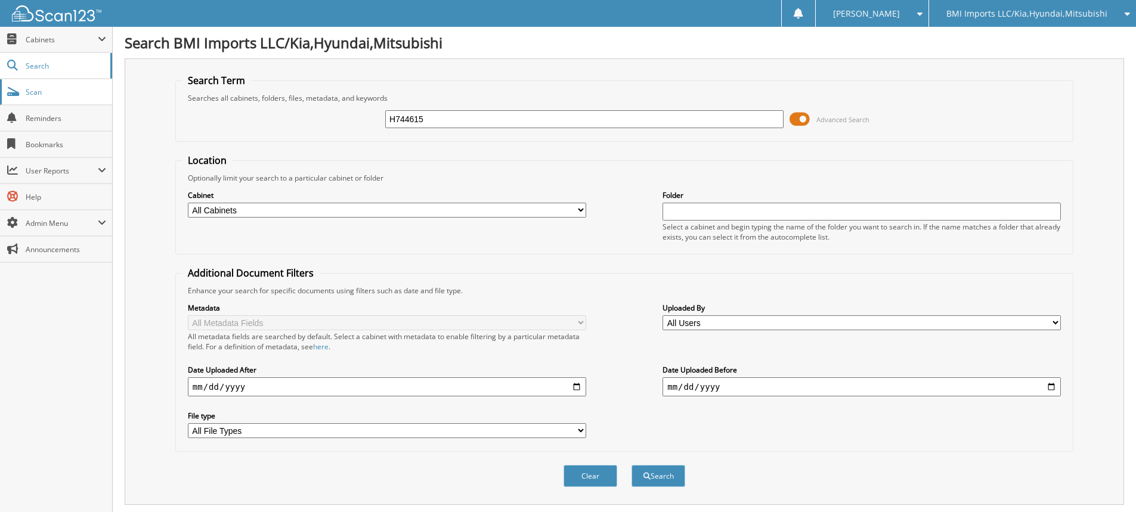
drag, startPoint x: 480, startPoint y: 123, endPoint x: 0, endPoint y: 85, distance: 481.0
click at [0, 79] on body "[PERSON_NAME] Settings Logout BMI Imports LLC/Kia,Hyundai,Mitsubishi OBG Import…" at bounding box center [568, 366] width 1136 height 732
type input "H030222"
click at [632, 465] on button "Search" at bounding box center [659, 476] width 54 height 22
drag, startPoint x: 453, startPoint y: 115, endPoint x: 0, endPoint y: 78, distance: 454.8
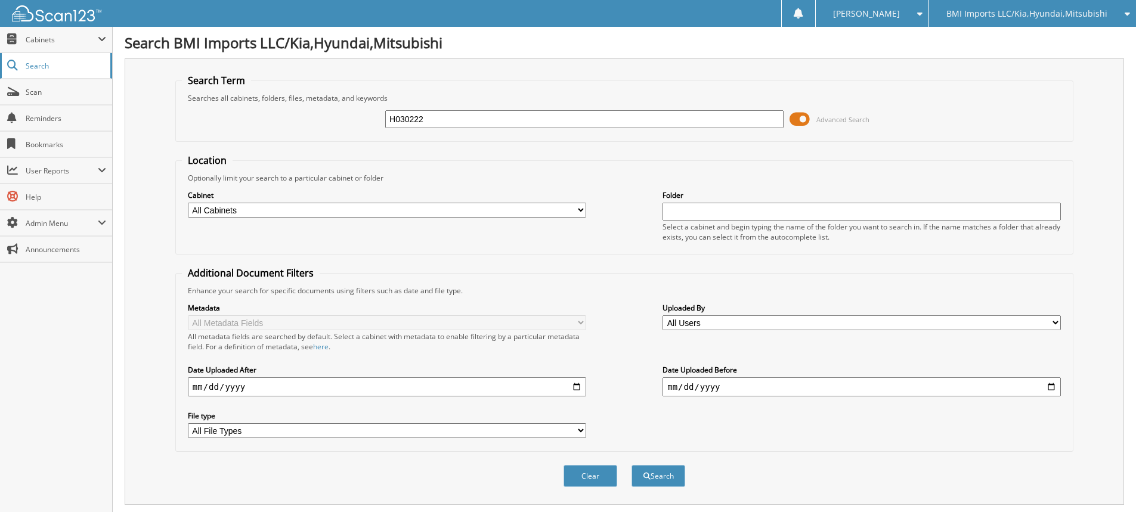
click at [0, 78] on body "[PERSON_NAME] Settings Logout BMI Imports LLC/Kia,Hyundai,Mitsubishi OBG Import…" at bounding box center [568, 366] width 1136 height 732
type input "G198391"
click at [632, 465] on button "Search" at bounding box center [659, 476] width 54 height 22
click at [0, 60] on body "[PERSON_NAME] Settings Logout BMI Imports LLC/Kia,Hyundai,Mitsubishi OBG Import…" at bounding box center [568, 366] width 1136 height 732
type input "H405108"
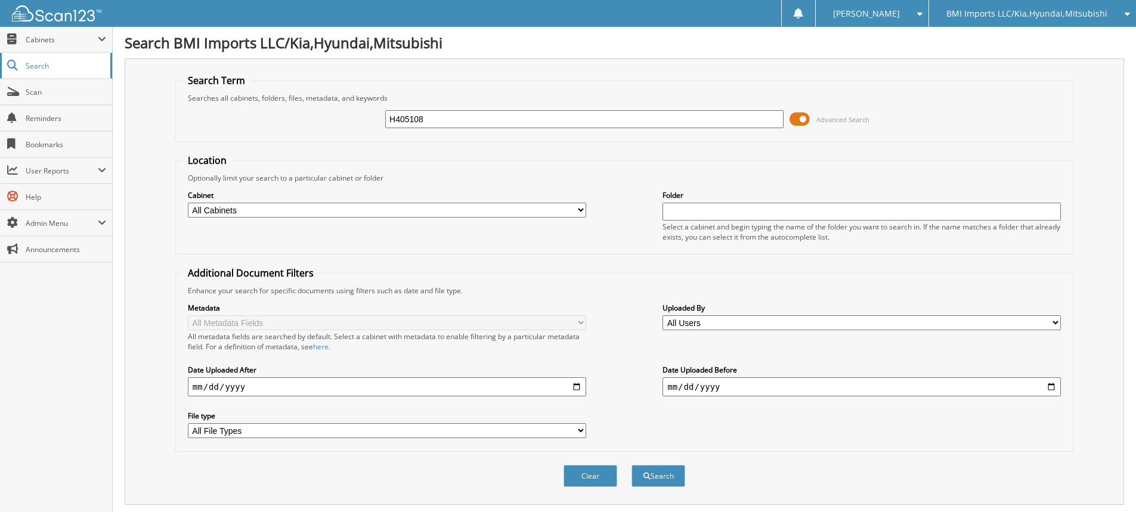
click at [632, 465] on button "Search" at bounding box center [659, 476] width 54 height 22
drag, startPoint x: 460, startPoint y: 123, endPoint x: 0, endPoint y: 32, distance: 469.5
click at [0, 31] on body "[PERSON_NAME] Settings Logout BMI Imports LLC/Kia,Hyundai,Mitsubishi OBG Import…" at bounding box center [568, 366] width 1136 height 732
type input "H203911"
click at [632, 465] on button "Search" at bounding box center [659, 476] width 54 height 22
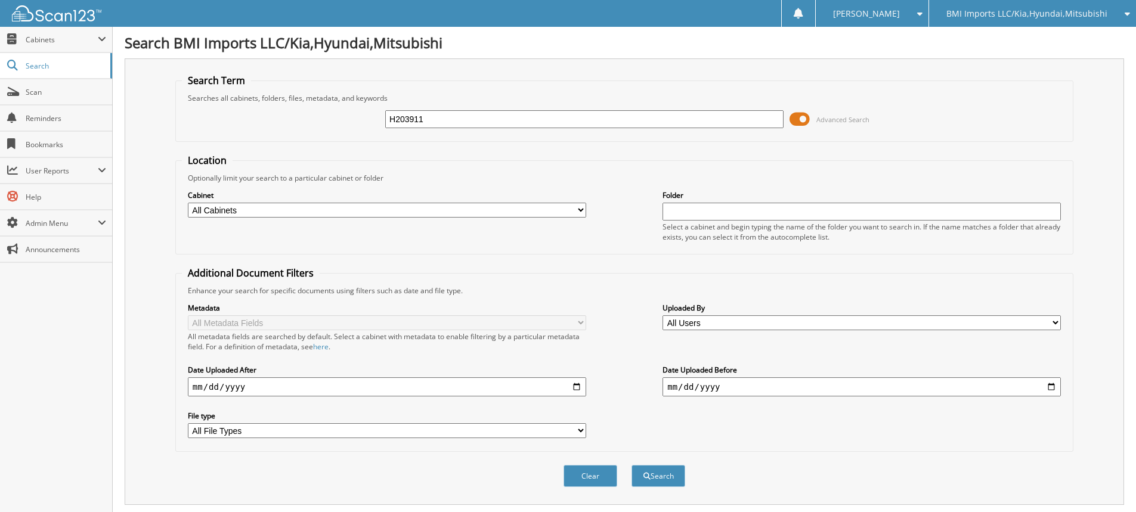
drag, startPoint x: 494, startPoint y: 128, endPoint x: 0, endPoint y: 19, distance: 506.2
click at [0, 32] on body "[PERSON_NAME] Settings Logout BMI Imports LLC/Kia,Hyundai,Mitsubishi OBG Import…" at bounding box center [568, 366] width 1136 height 732
type input "G015488"
click at [632, 465] on button "Search" at bounding box center [659, 476] width 54 height 22
drag, startPoint x: 483, startPoint y: 124, endPoint x: 0, endPoint y: 16, distance: 494.4
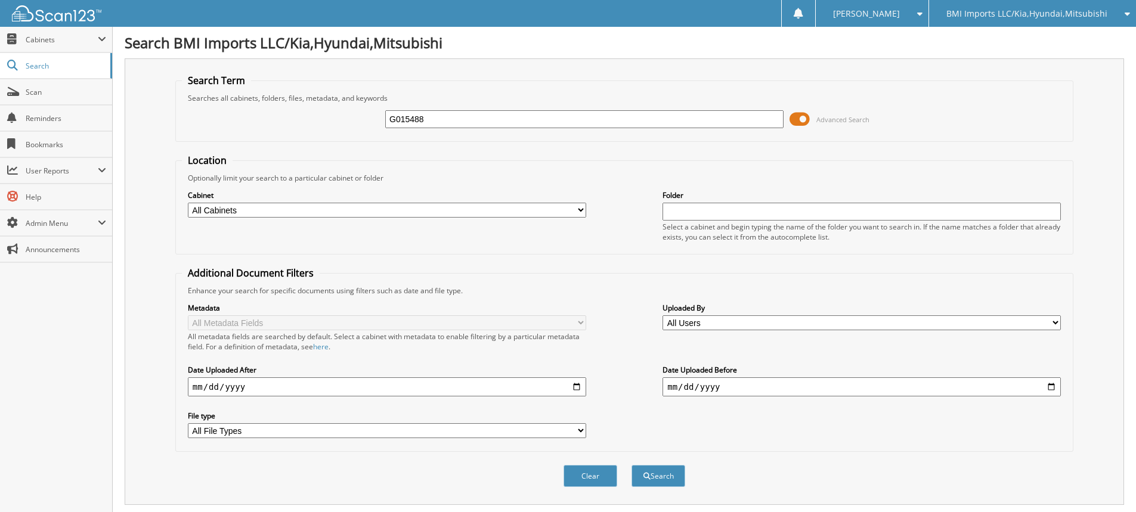
click at [0, 24] on body "[PERSON_NAME] Settings Logout BMI Imports LLC/Kia,Hyundai,Mitsubishi OBG Import…" at bounding box center [568, 366] width 1136 height 732
type input "H366585"
click at [632, 465] on button "Search" at bounding box center [659, 476] width 54 height 22
drag, startPoint x: 457, startPoint y: 125, endPoint x: 0, endPoint y: 1, distance: 473.4
click at [0, 1] on body "[PERSON_NAME] Settings Logout BMI Imports LLC/Kia,Hyundai,Mitsubishi OBG Import…" at bounding box center [568, 391] width 1136 height 782
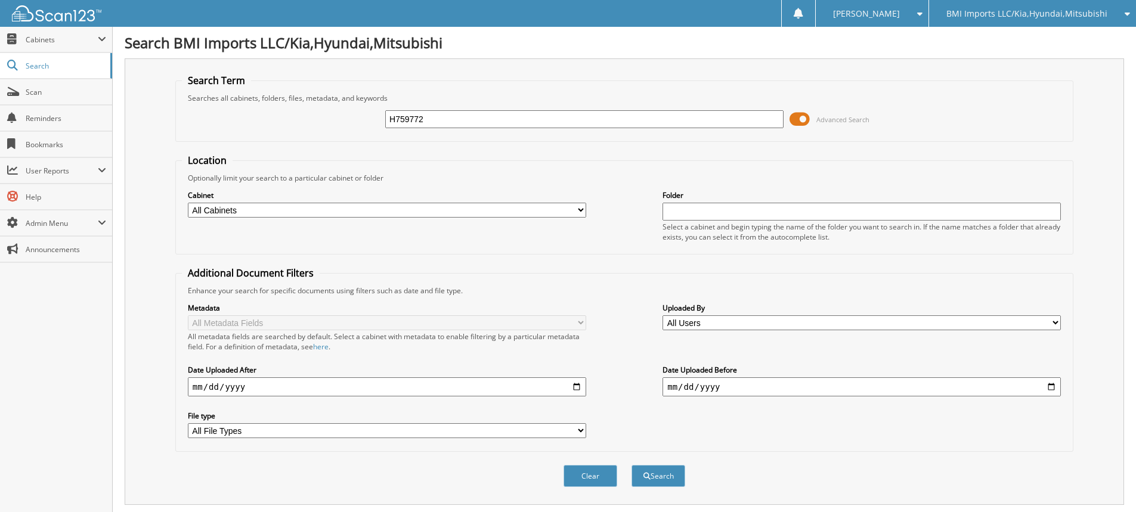
type input "H759772"
click at [632, 465] on button "Search" at bounding box center [659, 476] width 54 height 22
drag, startPoint x: 533, startPoint y: 113, endPoint x: 45, endPoint y: 24, distance: 495.3
click at [69, 33] on body "[PERSON_NAME] Settings Logout BMI Imports LLC/Kia,Hyundai,Mitsubishi OBG Import…" at bounding box center [568, 366] width 1136 height 732
type input "H361697"
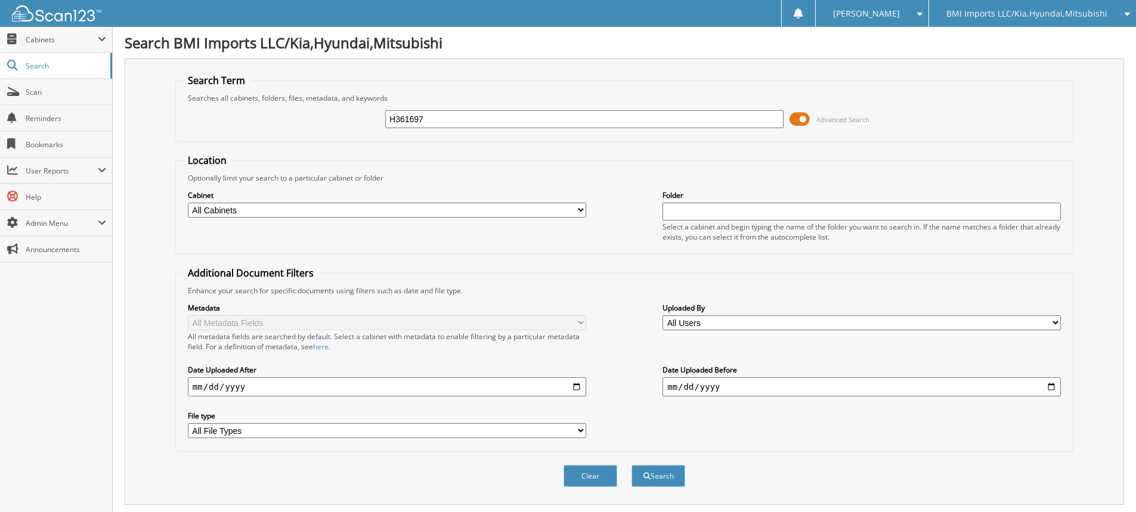
click at [632, 465] on button "Search" at bounding box center [659, 476] width 54 height 22
drag, startPoint x: 458, startPoint y: 122, endPoint x: 0, endPoint y: 73, distance: 460.7
click at [0, 81] on body "Stacia M. Settings Logout BMI Imports LLC/Kia,Hyundai,Mitsubishi OBG Imports LL…" at bounding box center [568, 391] width 1136 height 782
type input "H352080"
click at [632, 465] on button "Search" at bounding box center [659, 476] width 54 height 22
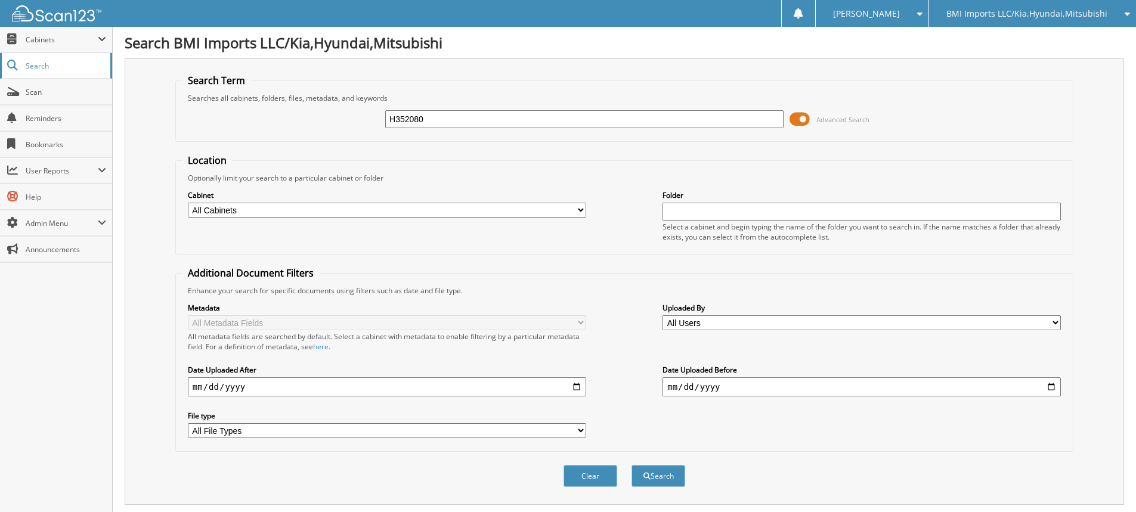
drag, startPoint x: 491, startPoint y: 116, endPoint x: 0, endPoint y: 55, distance: 495.2
click at [0, 56] on body "[PERSON_NAME] Settings Logout BMI Imports LLC/Kia,Hyundai,Mitsubishi OBG Import…" at bounding box center [568, 366] width 1136 height 732
type input "H751576"
click at [632, 465] on button "Search" at bounding box center [659, 476] width 54 height 22
drag, startPoint x: 51, startPoint y: 19, endPoint x: 0, endPoint y: -30, distance: 70.4
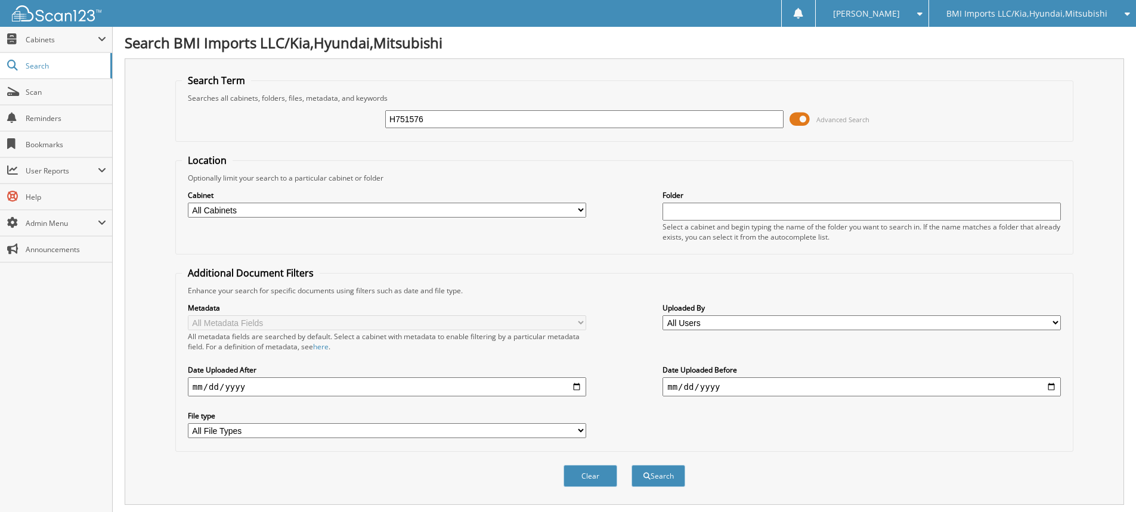
click at [0, 0] on html "[PERSON_NAME] Settings Logout BMI Imports LLC/Kia,Hyundai,Mitsubishi OBG Import…" at bounding box center [568, 432] width 1136 height 864
type input "G035468"
click at [632, 465] on button "Search" at bounding box center [659, 476] width 54 height 22
drag, startPoint x: 494, startPoint y: 123, endPoint x: 26, endPoint y: 76, distance: 470.6
click at [28, 77] on body "[PERSON_NAME] Settings Logout BMI Imports LLC/Kia,Hyundai,Mitsubishi OBG Import…" at bounding box center [568, 366] width 1136 height 732
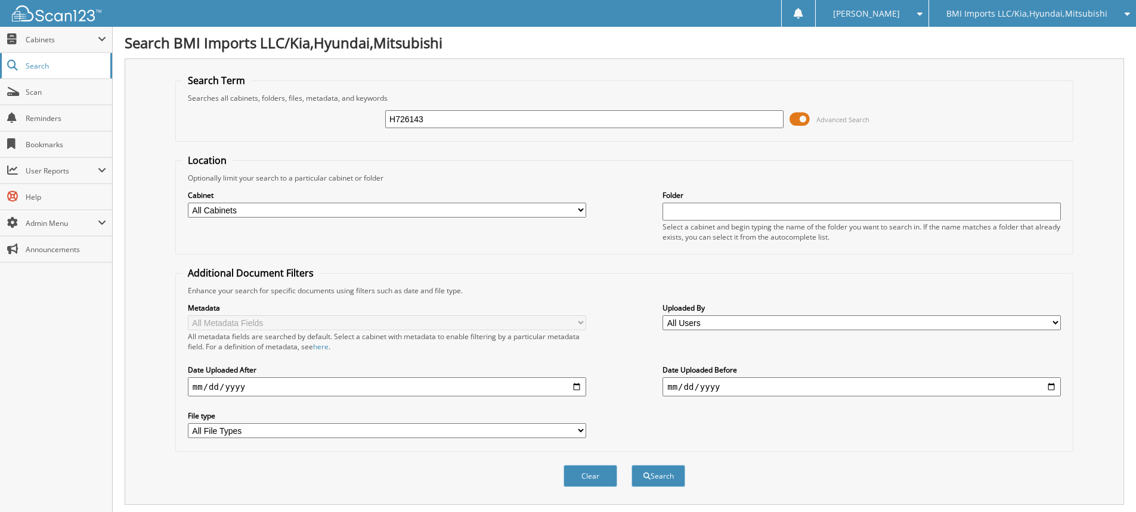
type input "H726143"
click at [632, 465] on button "Search" at bounding box center [659, 476] width 54 height 22
drag, startPoint x: 468, startPoint y: 122, endPoint x: 2, endPoint y: 83, distance: 467.4
click at [63, 89] on body "[PERSON_NAME] Settings Logout BMI Imports LLC/Kia,Hyundai,Mitsubishi OBG Import…" at bounding box center [568, 366] width 1136 height 732
type input "G015695"
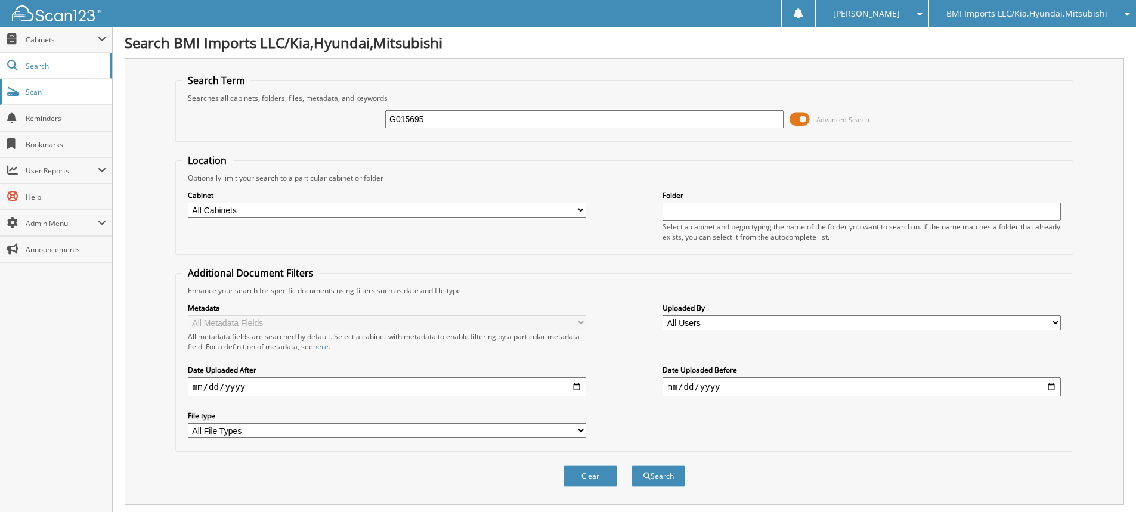
click at [632, 465] on button "Search" at bounding box center [659, 476] width 54 height 22
drag, startPoint x: 487, startPoint y: 123, endPoint x: 57, endPoint y: 121, distance: 430.0
click at [63, 116] on body "[PERSON_NAME] Settings Logout BMI Imports LLC/Kia,Hyundai,Mitsubishi OBG Import…" at bounding box center [568, 391] width 1136 height 782
type input "H017470"
click at [632, 465] on button "Search" at bounding box center [659, 476] width 54 height 22
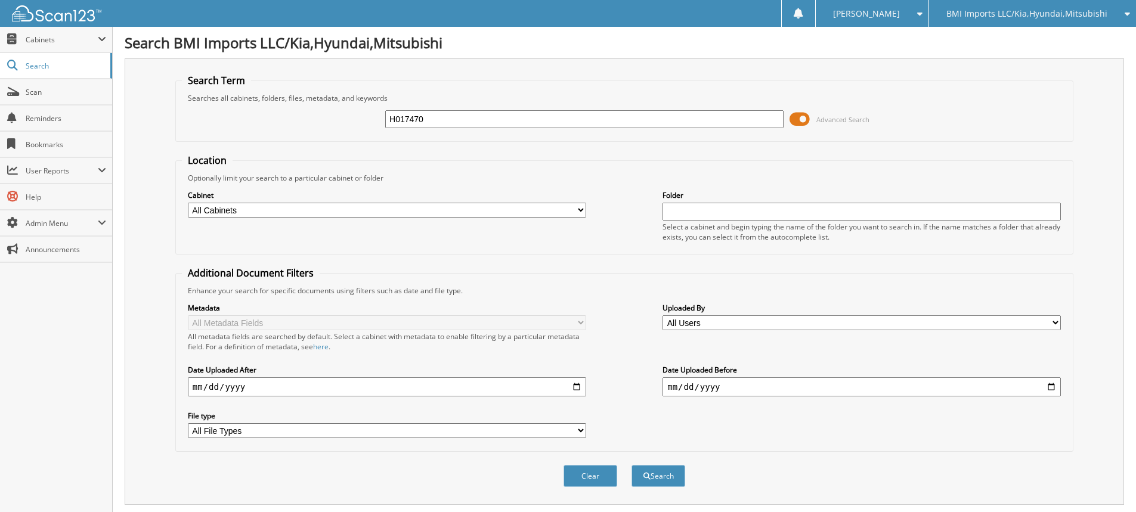
drag, startPoint x: 450, startPoint y: 118, endPoint x: 138, endPoint y: 127, distance: 312.1
click at [139, 127] on div "Search Term Searches all cabinets, folders, files, metadata, and keywords H0174…" at bounding box center [625, 281] width 1000 height 447
type input "H135201"
click at [632, 465] on button "Search" at bounding box center [659, 476] width 54 height 22
drag, startPoint x: 452, startPoint y: 119, endPoint x: 0, endPoint y: 137, distance: 452.4
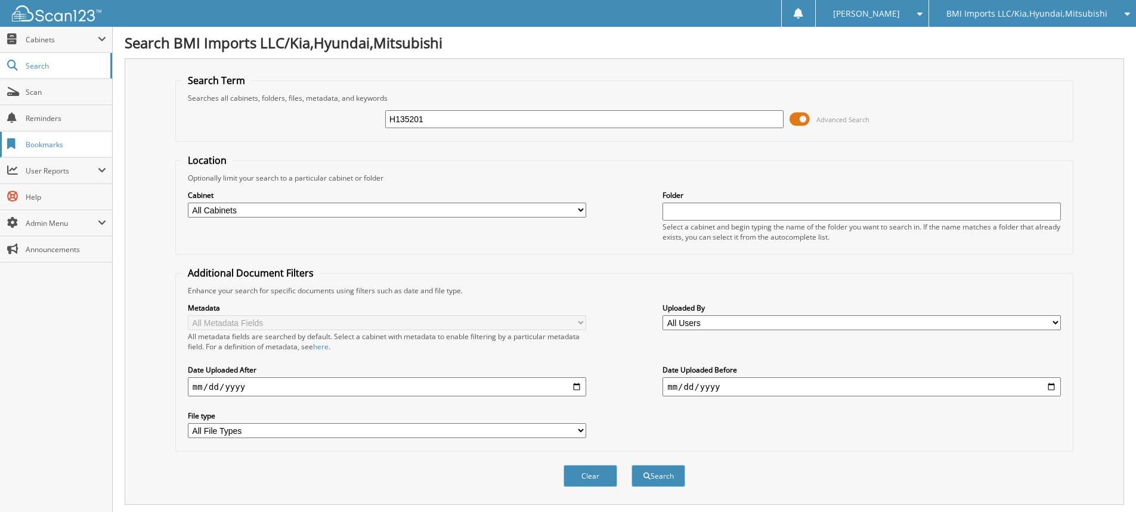
click at [18, 117] on body "[PERSON_NAME] Settings Logout BMI Imports LLC/Kia,Hyundai,Mitsubishi OBG Import…" at bounding box center [568, 366] width 1136 height 732
type input "H746157"
click at [632, 465] on button "Search" at bounding box center [659, 476] width 54 height 22
drag, startPoint x: 437, startPoint y: 119, endPoint x: 320, endPoint y: 120, distance: 116.3
click at [321, 120] on div "H746157 Advanced Search" at bounding box center [624, 119] width 885 height 32
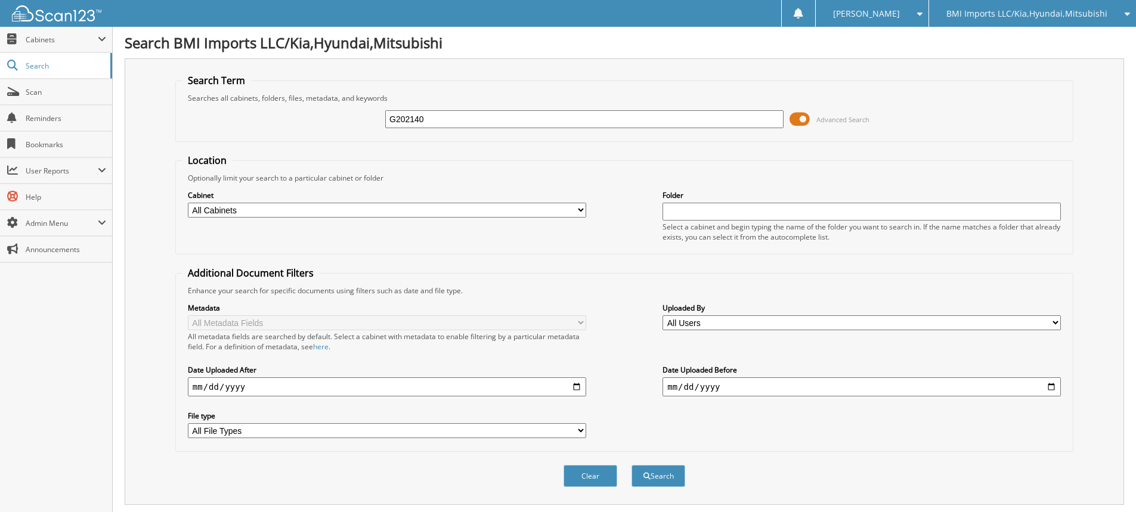
type input "G202140"
click at [632, 465] on button "Search" at bounding box center [659, 476] width 54 height 22
drag, startPoint x: 450, startPoint y: 122, endPoint x: 433, endPoint y: 131, distance: 19.2
click at [433, 131] on div "G202140 Advanced Search" at bounding box center [624, 119] width 885 height 32
drag, startPoint x: 447, startPoint y: 126, endPoint x: 0, endPoint y: 44, distance: 454.8
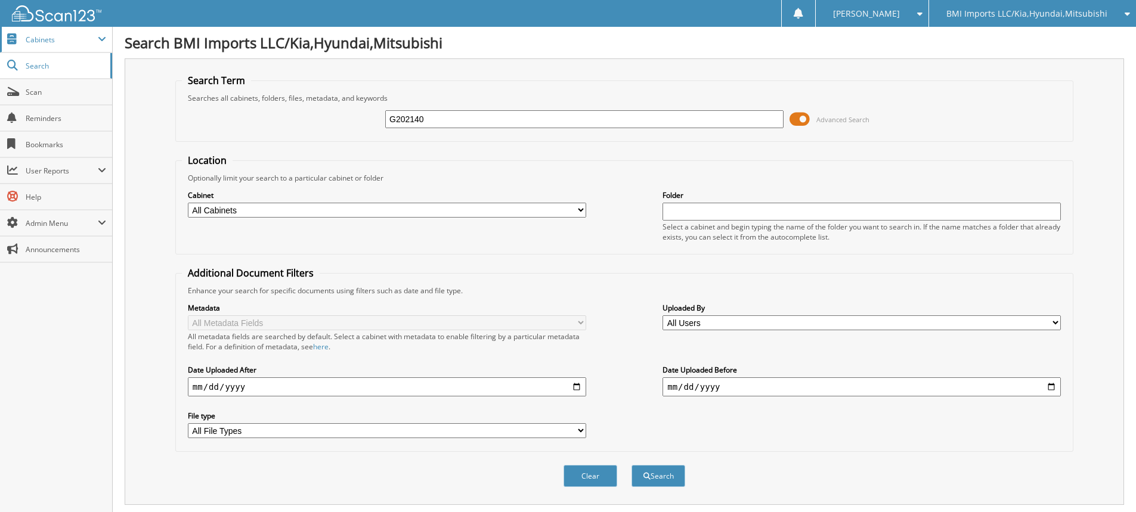
click at [0, 44] on body "[PERSON_NAME] Settings Logout BMI Imports LLC/Kia,Hyundai,Mitsubishi OBG Import…" at bounding box center [568, 366] width 1136 height 732
type input "1H330618"
click at [632, 465] on button "Search" at bounding box center [659, 476] width 54 height 22
drag, startPoint x: 444, startPoint y: 125, endPoint x: 97, endPoint y: 90, distance: 348.8
click at [135, 96] on div "Search Term Searches all cabinets, folders, files, metadata, and keywords 1H330…" at bounding box center [625, 281] width 1000 height 447
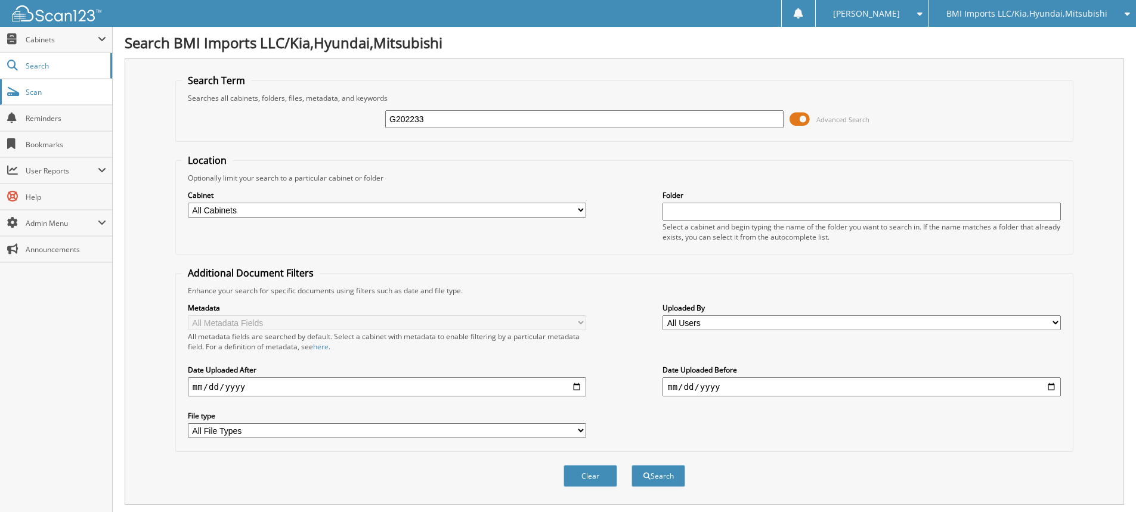
type input "G202233"
click at [632, 465] on button "Search" at bounding box center [659, 476] width 54 height 22
drag, startPoint x: 509, startPoint y: 118, endPoint x: 366, endPoint y: 105, distance: 143.1
click at [366, 105] on div "G202233 Advanced Search" at bounding box center [624, 119] width 885 height 32
type input "H715961"
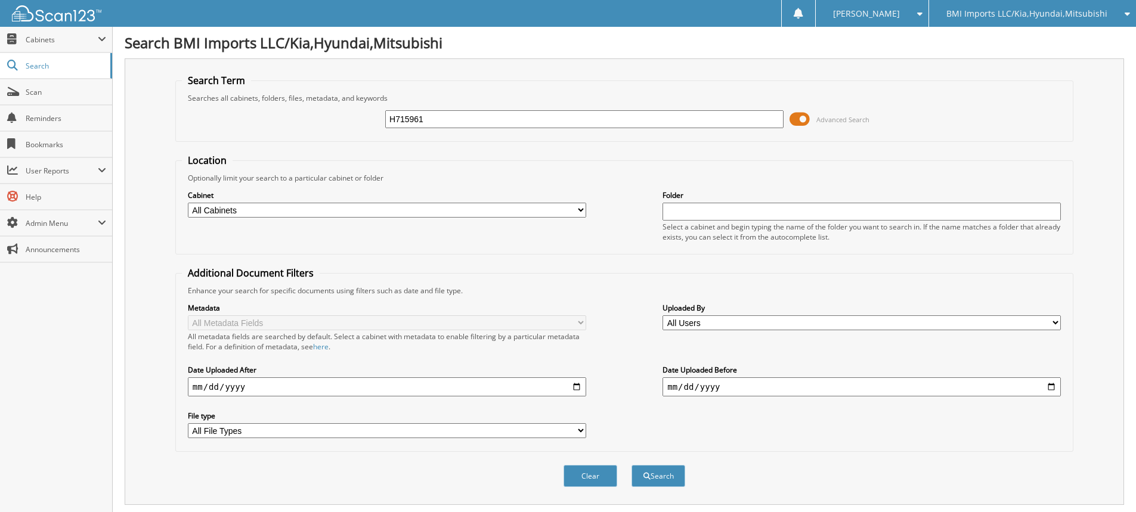
click at [632, 465] on button "Search" at bounding box center [659, 476] width 54 height 22
